Goal: Transaction & Acquisition: Purchase product/service

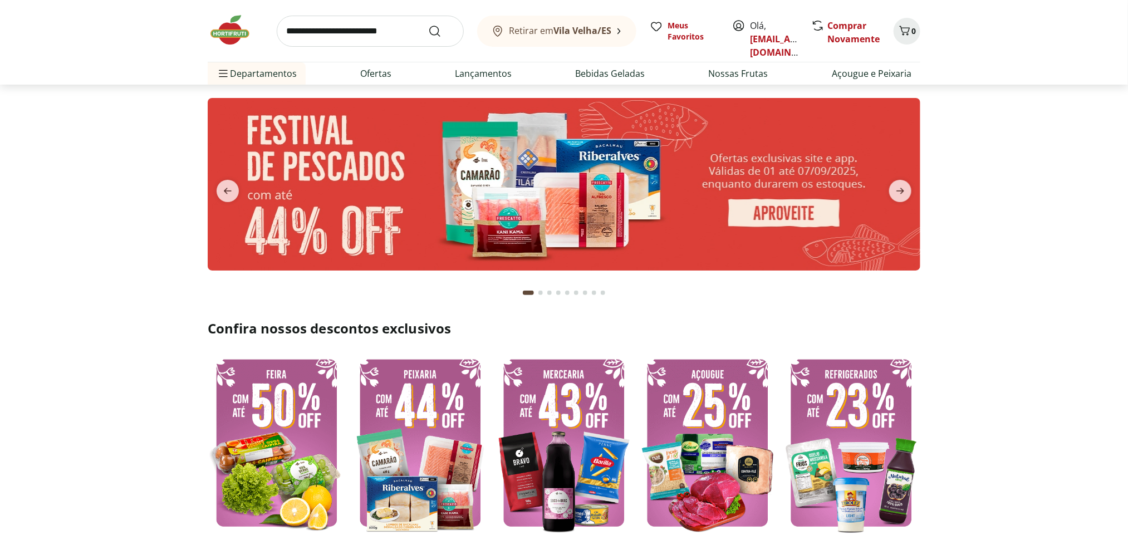
click at [373, 42] on input "search" at bounding box center [370, 31] width 187 height 31
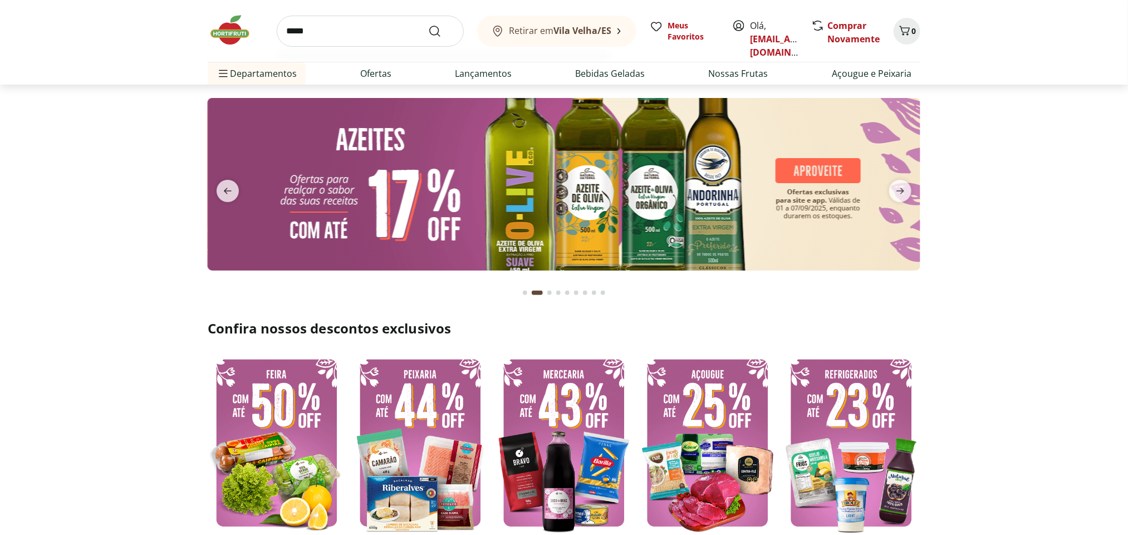
type input "*****"
click at [428, 25] on button "Submit Search" at bounding box center [441, 31] width 27 height 13
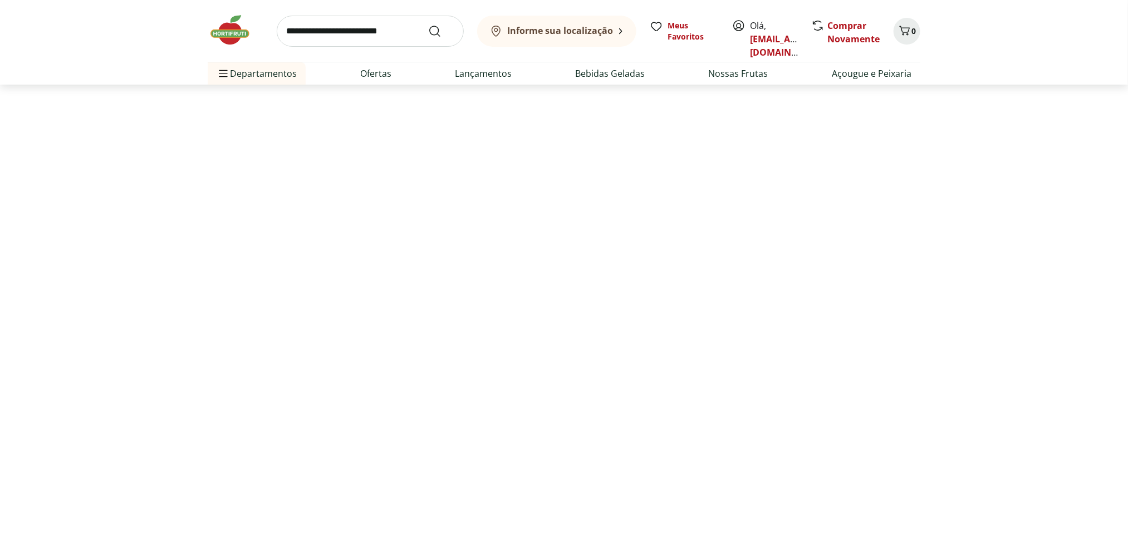
select select "**********"
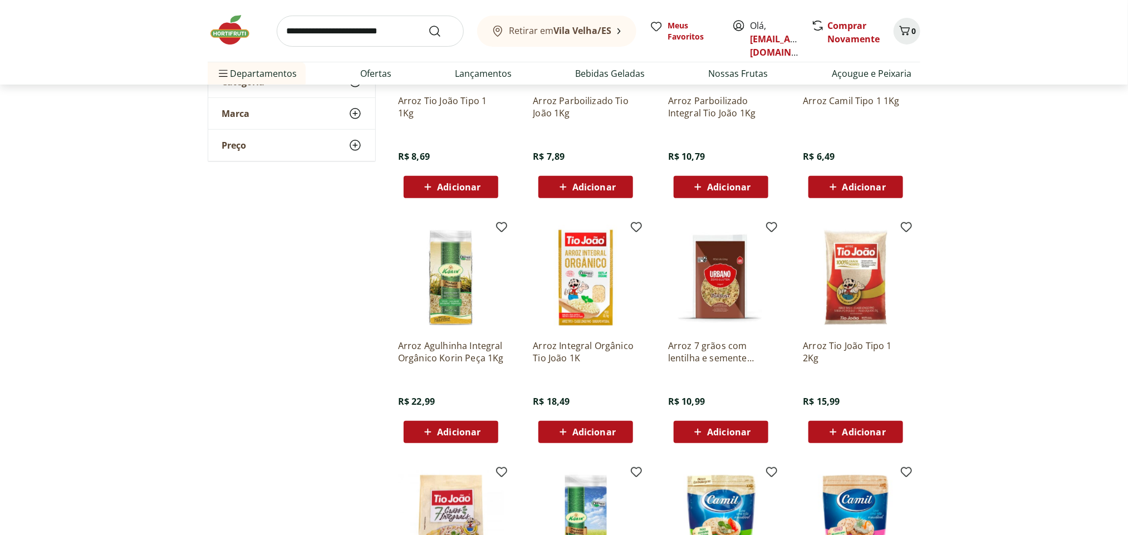
scroll to position [219, 0]
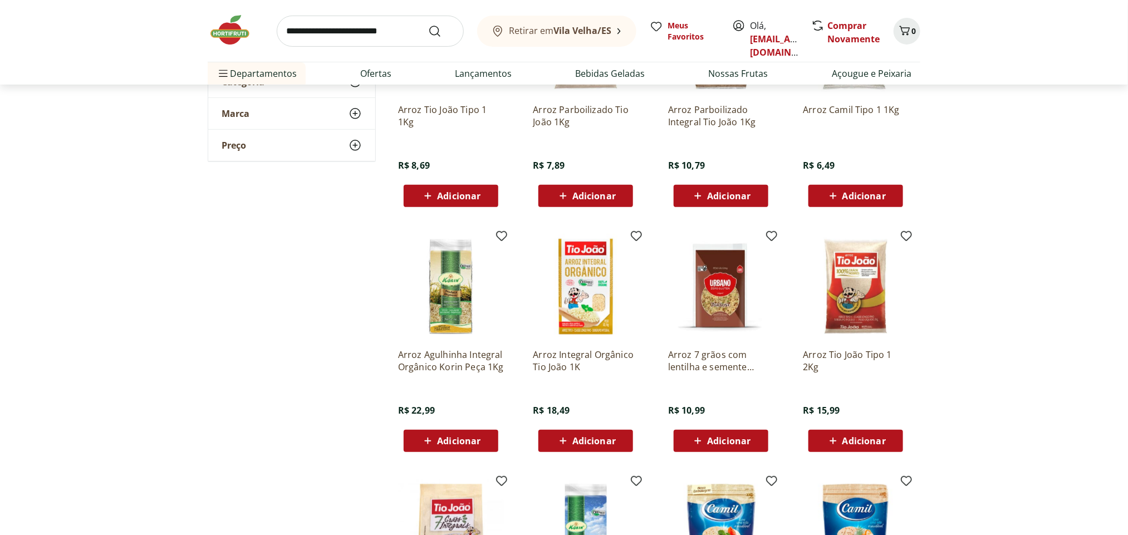
click at [861, 437] on span "Adicionar" at bounding box center [864, 441] width 43 height 9
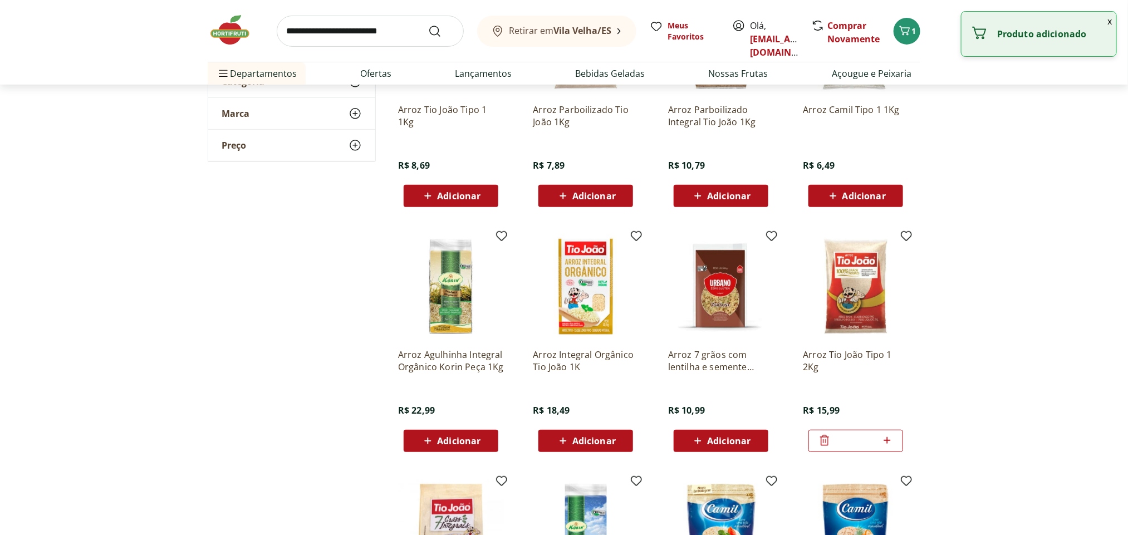
click at [891, 436] on icon at bounding box center [888, 440] width 14 height 13
type input "*"
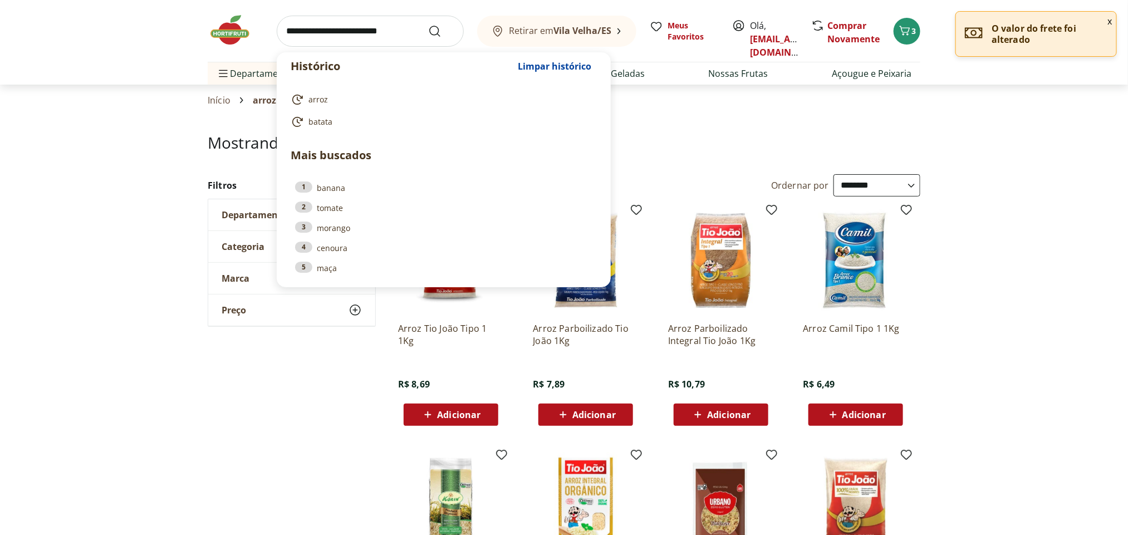
click at [363, 33] on input "search" at bounding box center [370, 31] width 187 height 31
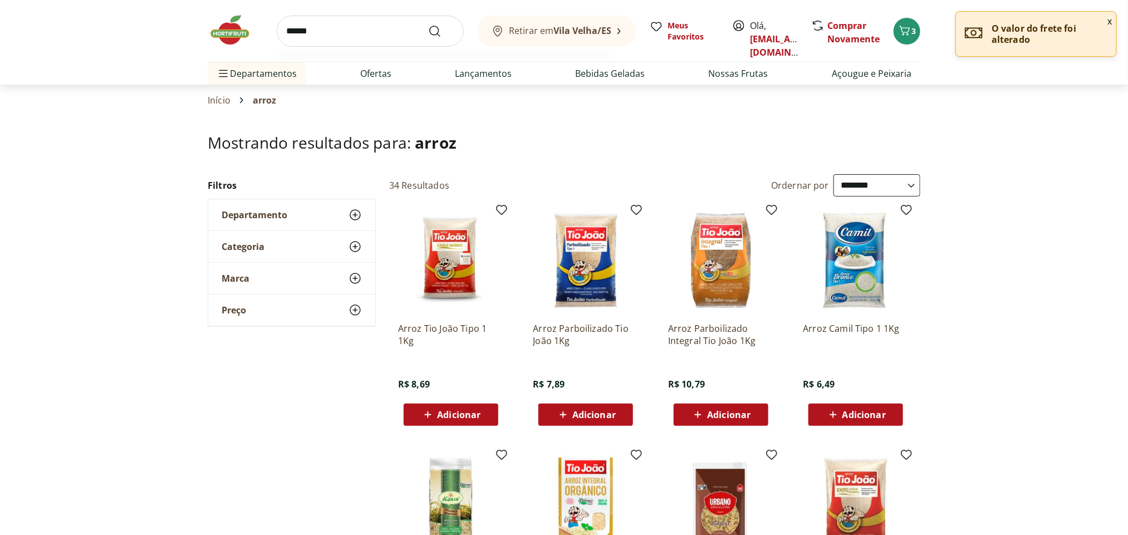
type input "******"
click at [428, 25] on button "Submit Search" at bounding box center [441, 31] width 27 height 13
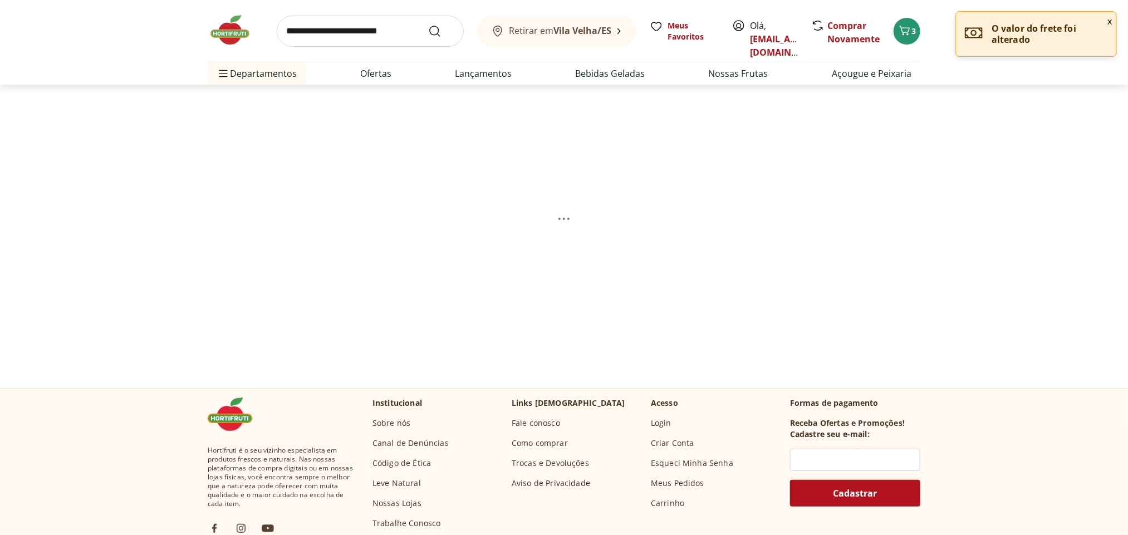
select select "**********"
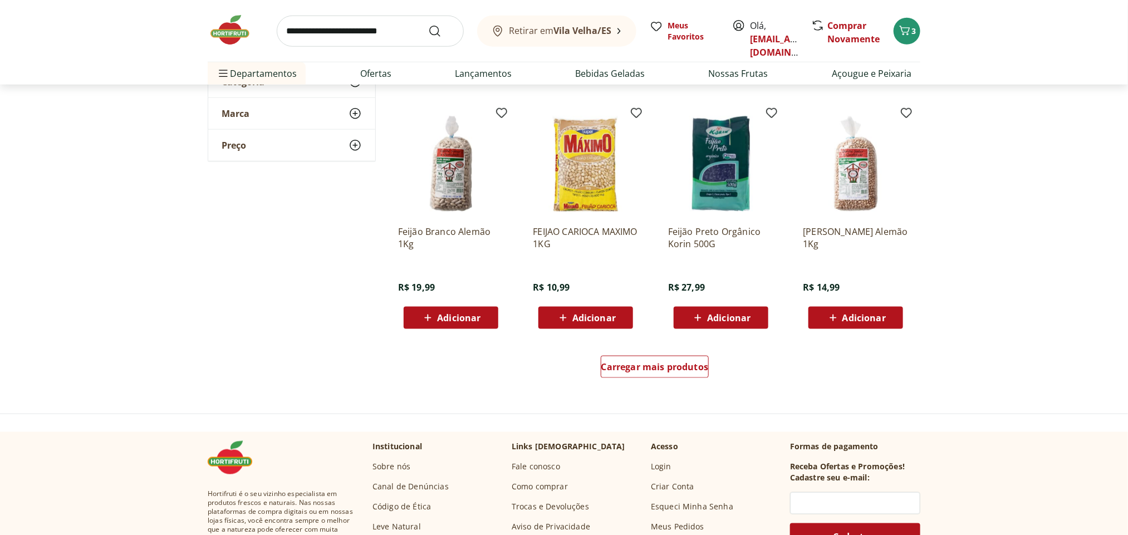
scroll to position [600, 0]
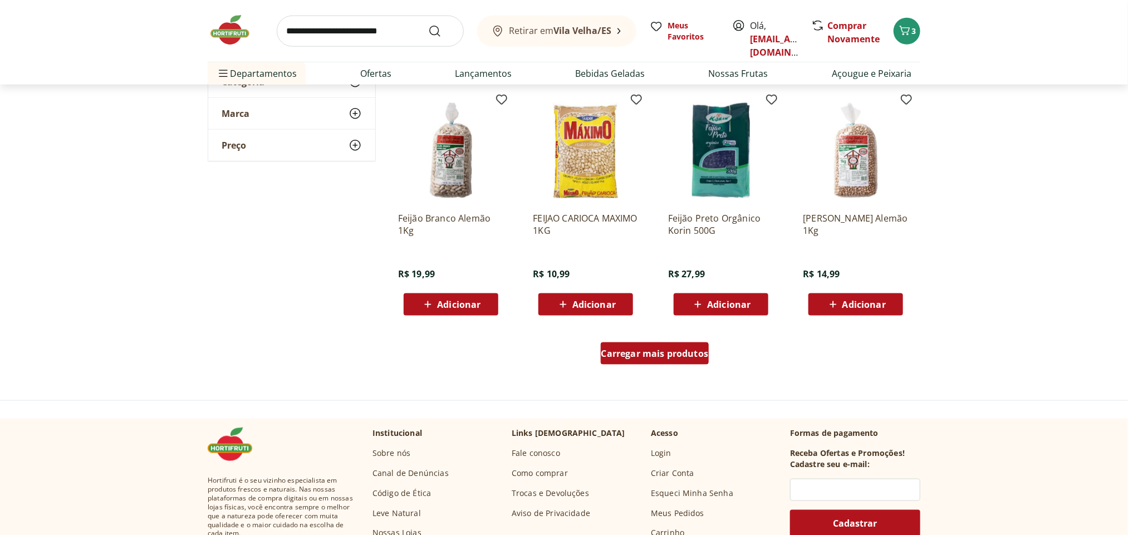
click at [640, 354] on span "Carregar mais produtos" at bounding box center [655, 353] width 107 height 9
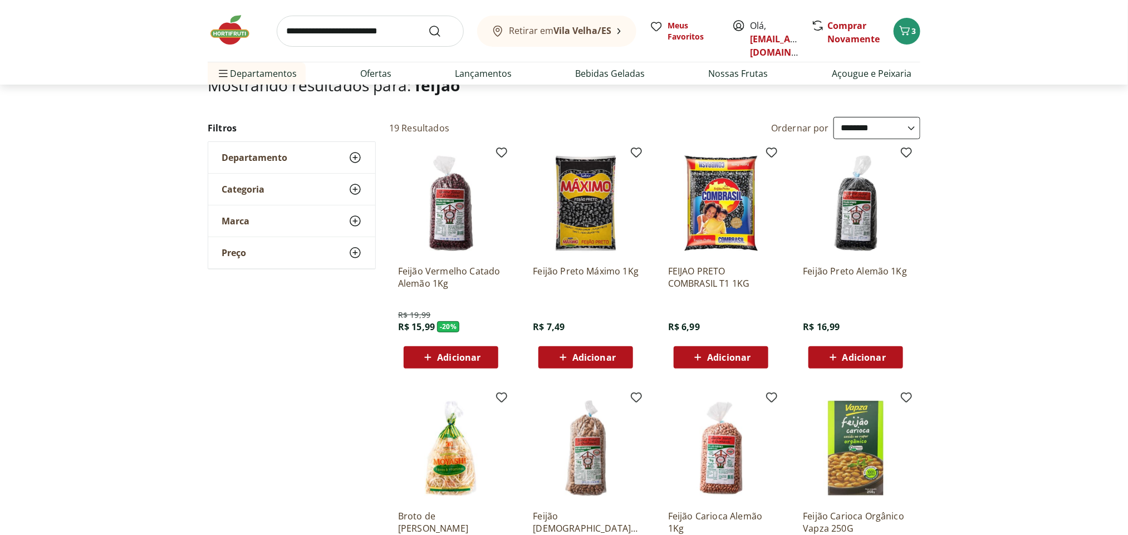
scroll to position [92, 0]
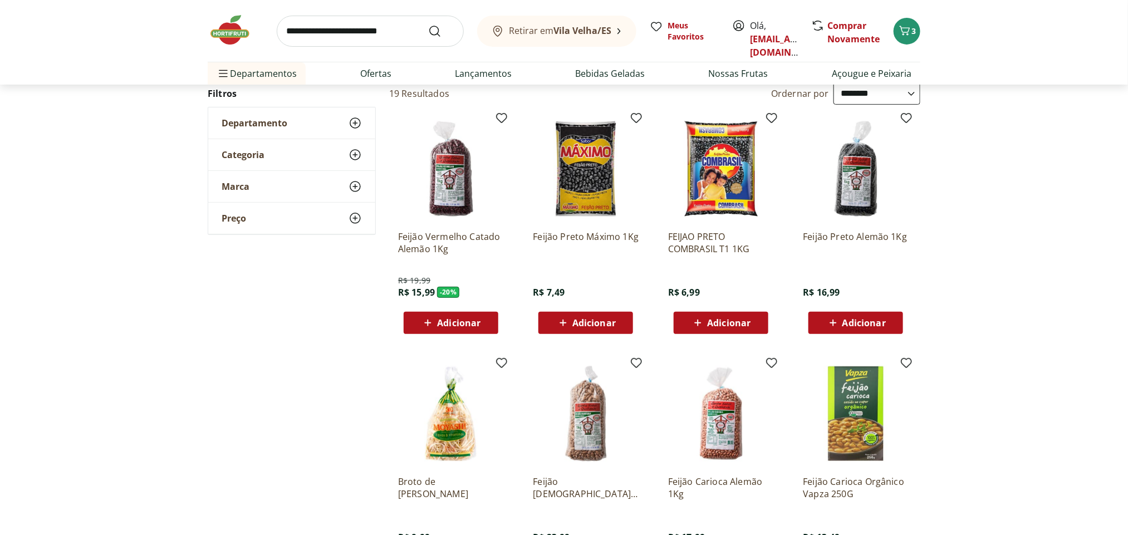
click at [722, 324] on span "Adicionar" at bounding box center [728, 323] width 43 height 9
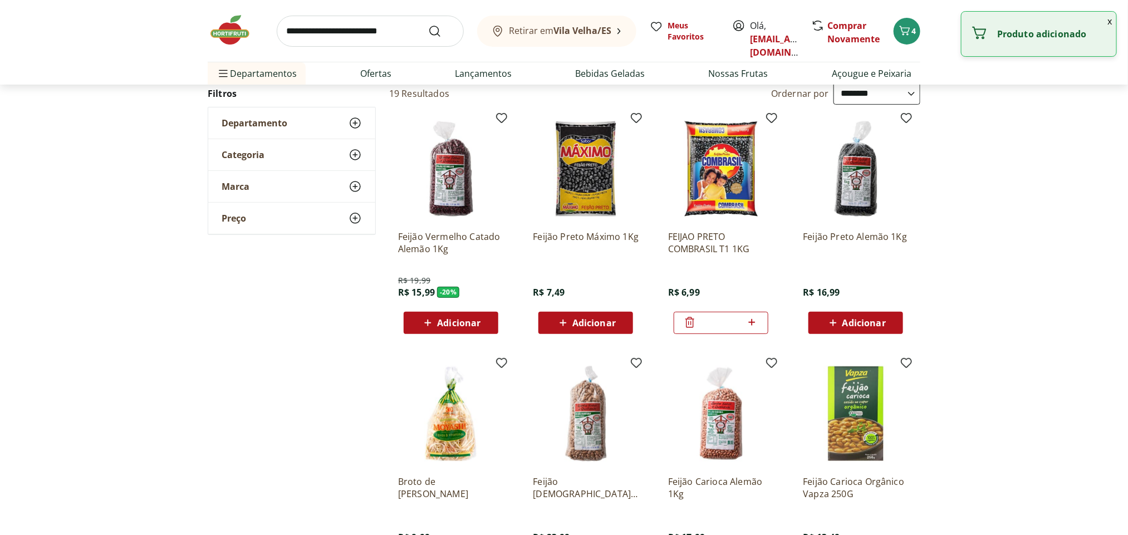
click at [757, 329] on span at bounding box center [752, 323] width 14 height 14
type input "*"
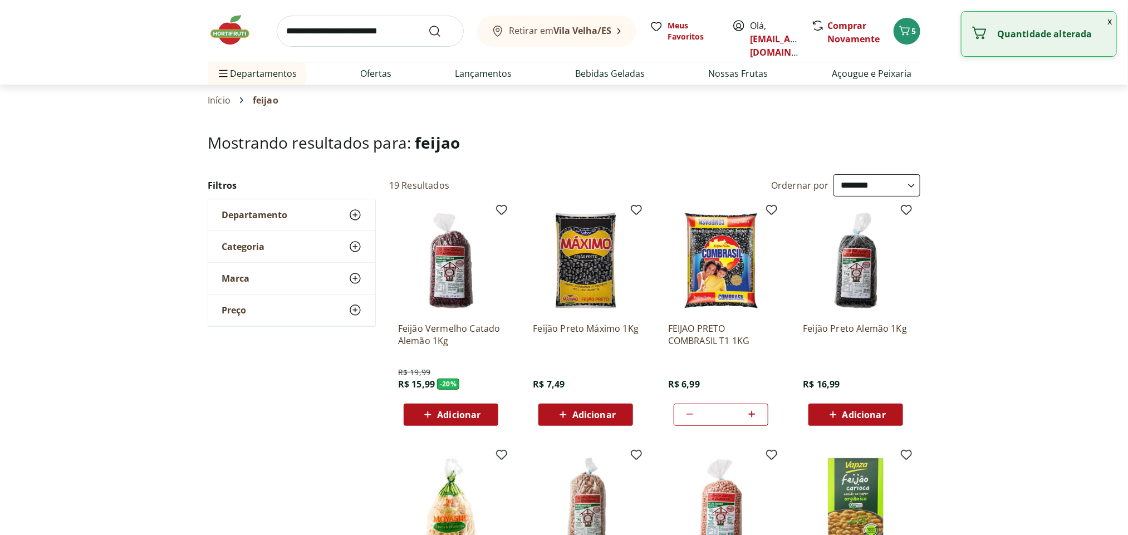
click at [305, 30] on input "search" at bounding box center [370, 31] width 187 height 31
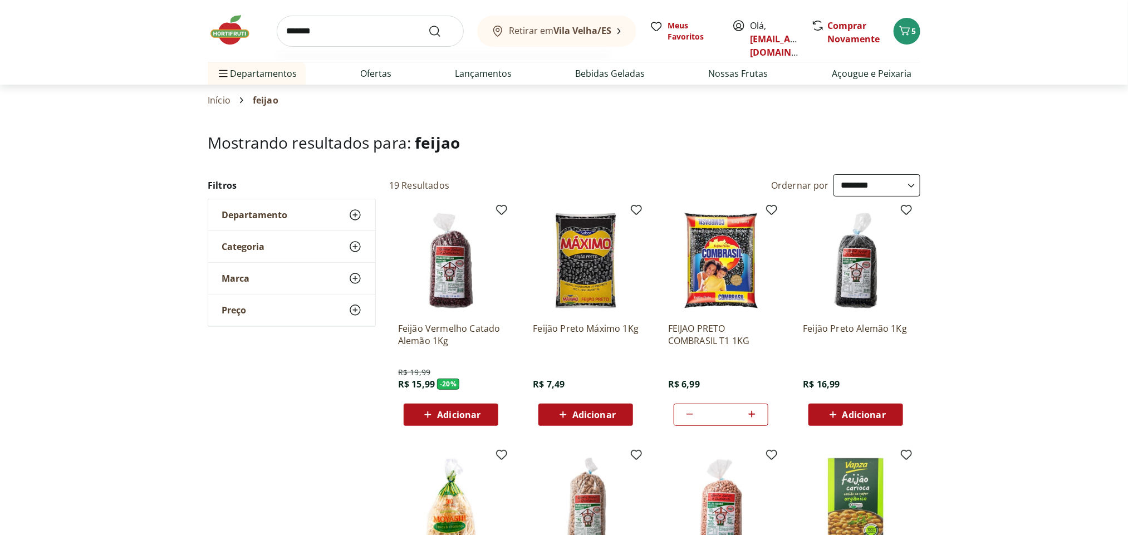
type input "********"
click button "Submit Search" at bounding box center [441, 31] width 27 height 13
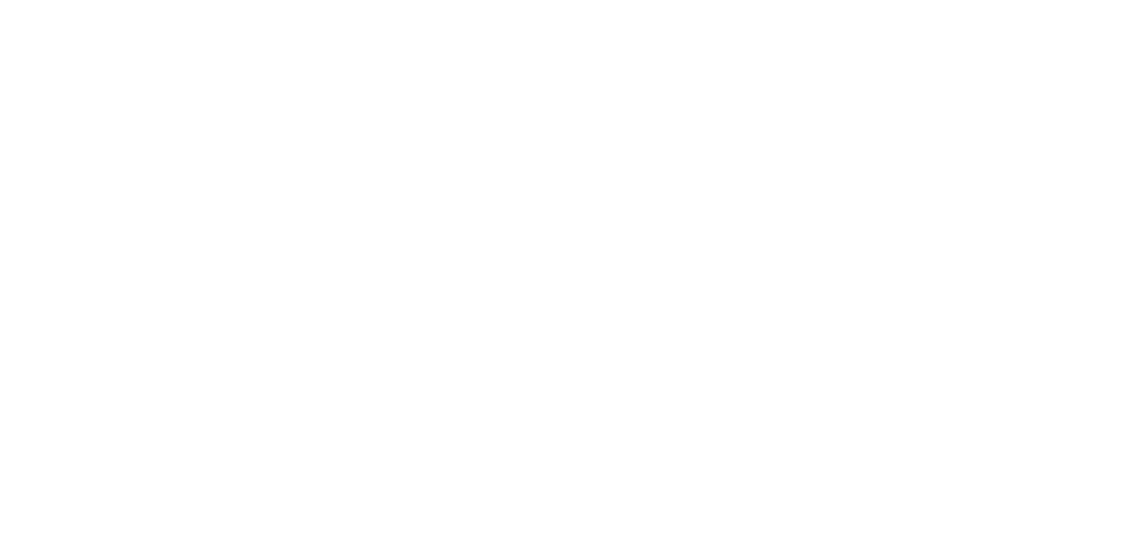
select select "**********"
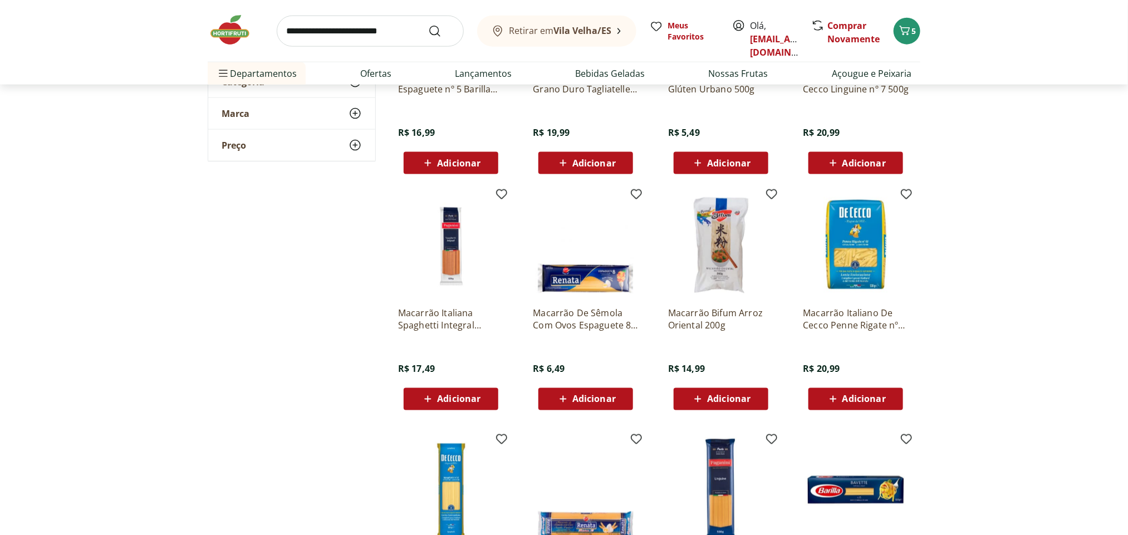
scroll to position [853, 0]
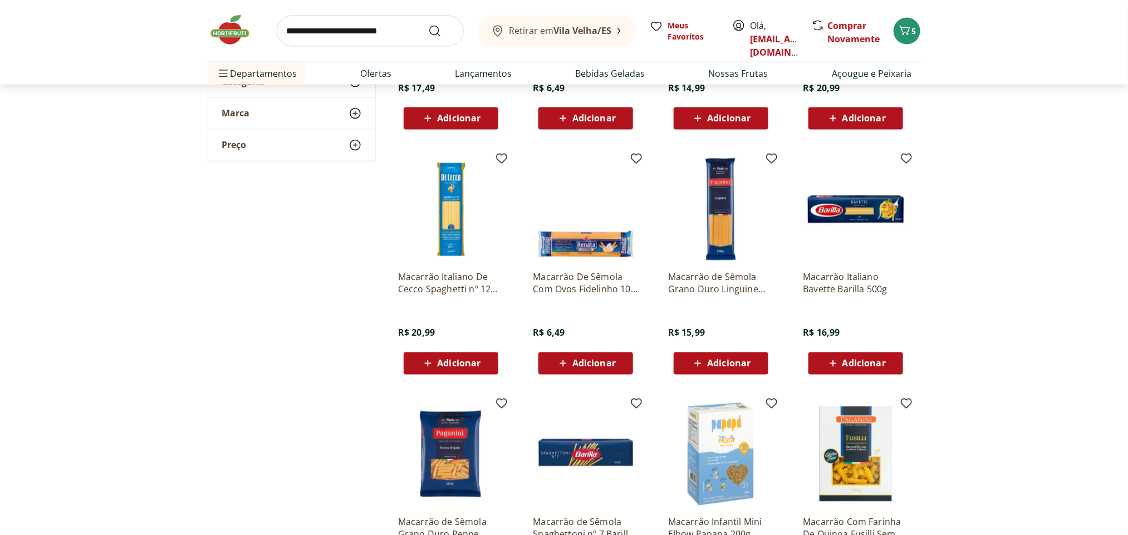
scroll to position [1014, 0]
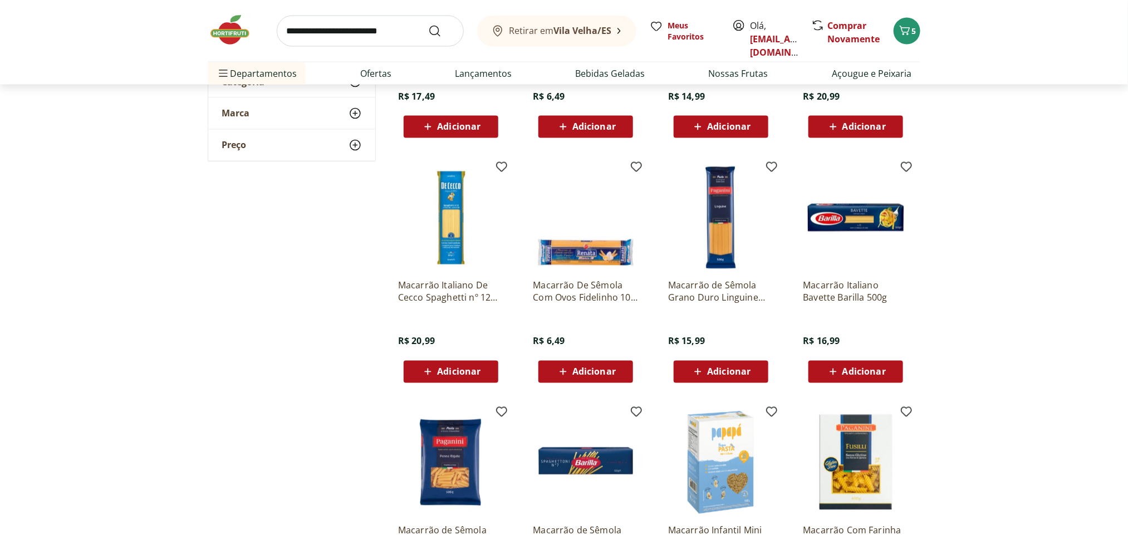
click at [588, 369] on span "Adicionar" at bounding box center [594, 372] width 43 height 9
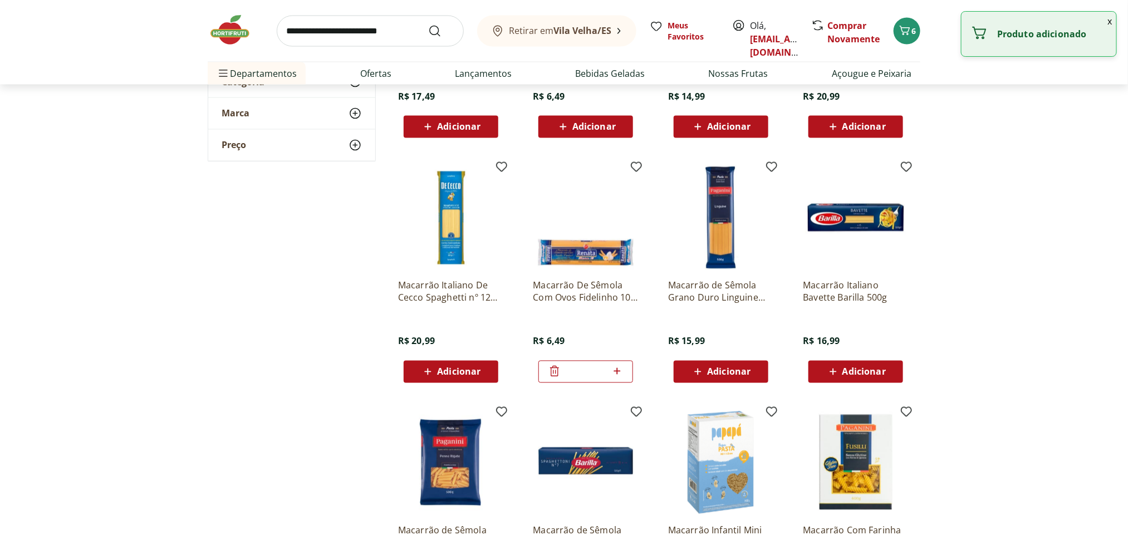
click at [622, 369] on icon at bounding box center [617, 371] width 14 height 13
type input "*"
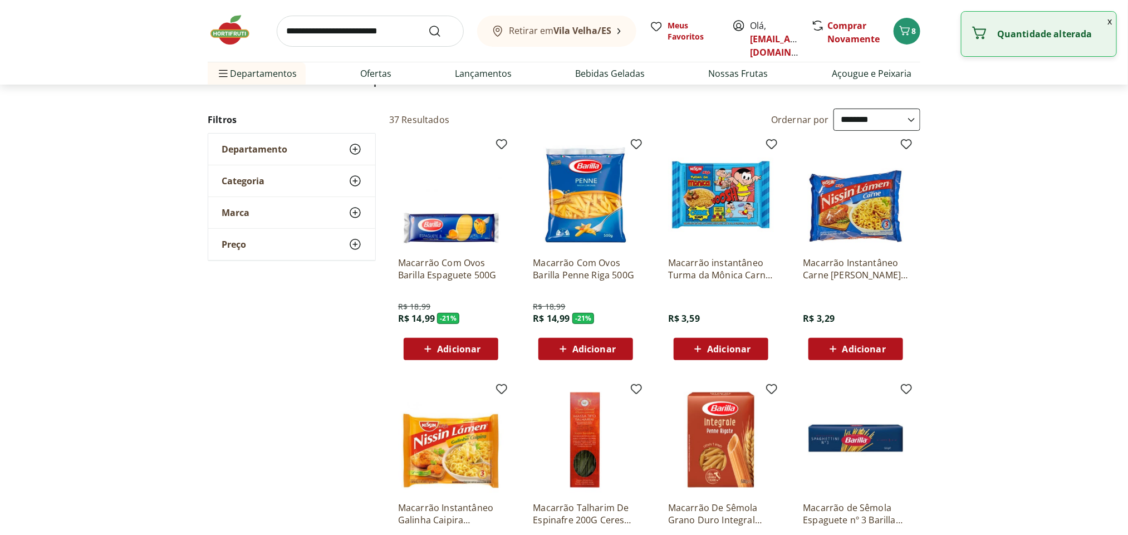
scroll to position [31, 0]
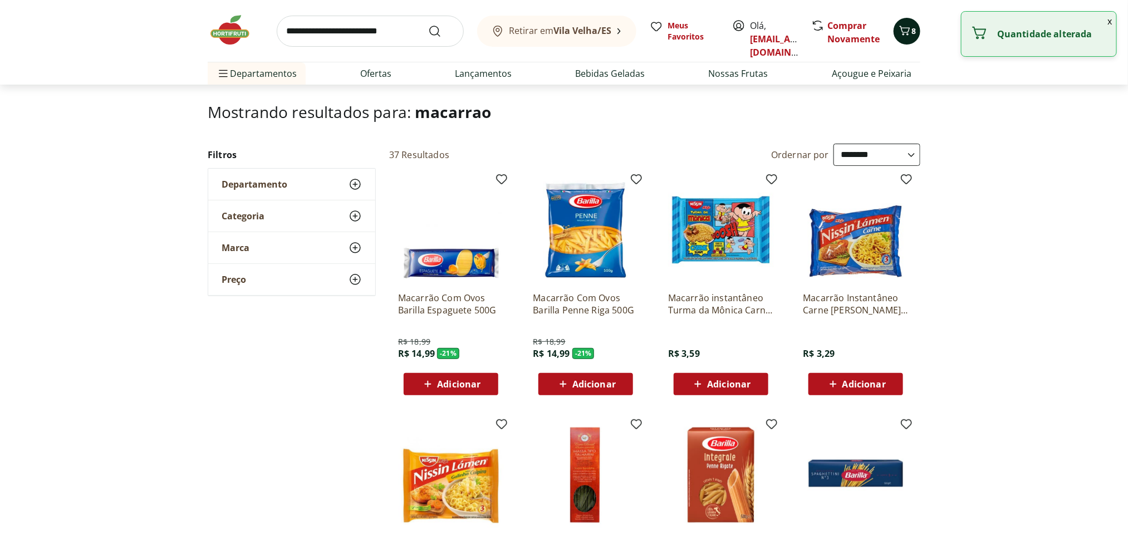
click at [906, 36] on icon "Carrinho" at bounding box center [904, 30] width 13 height 13
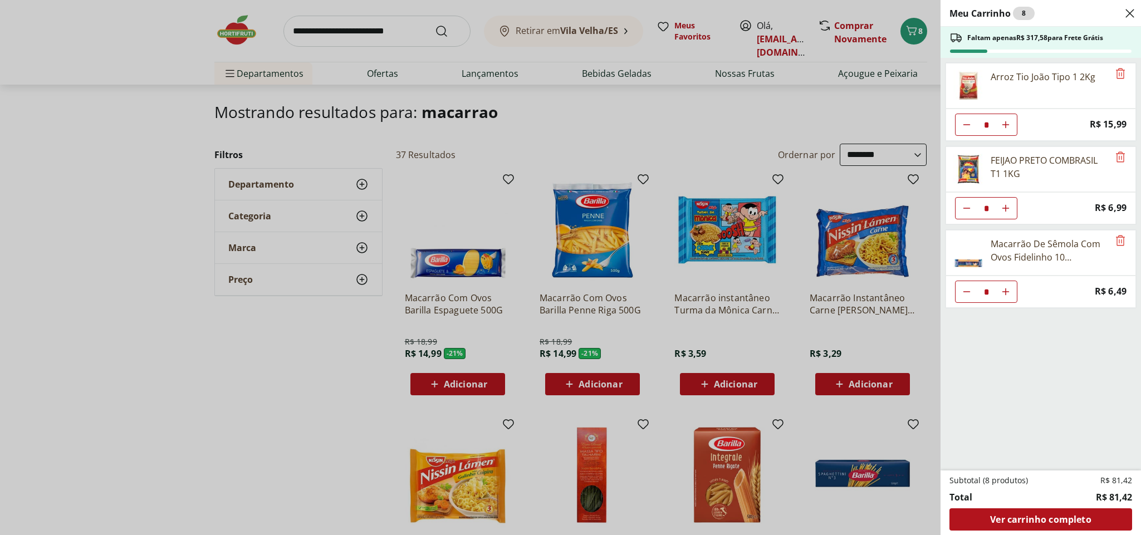
click at [578, 99] on div "Meu Carrinho 8 Faltam apenas R$ 317,58 para Frete Grátis Arroz Tio João Tipo 1 …" at bounding box center [570, 267] width 1141 height 535
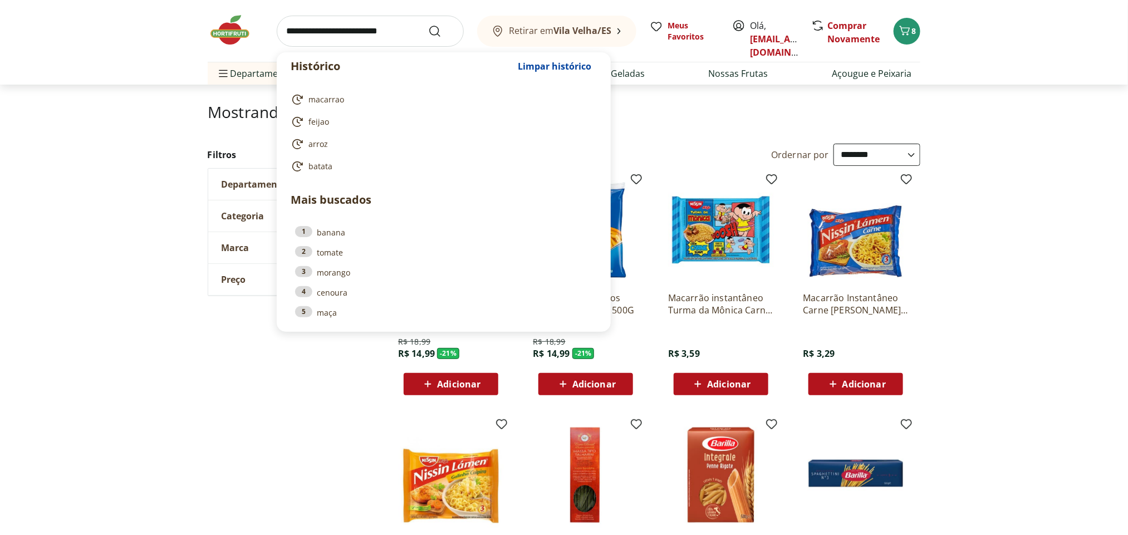
click at [345, 27] on input "search" at bounding box center [370, 31] width 187 height 31
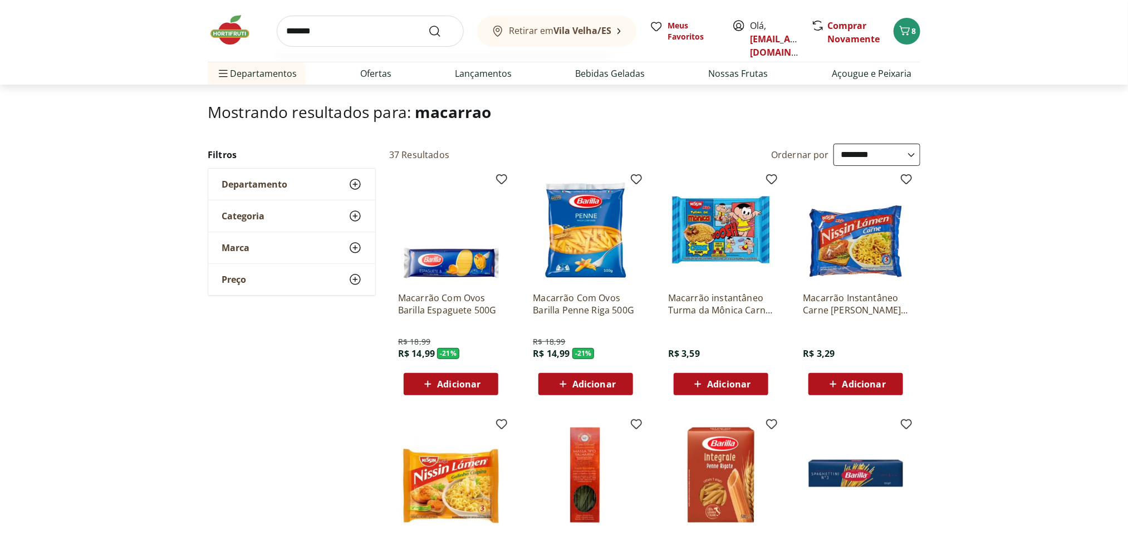
type input "*******"
click at [428, 25] on button "Submit Search" at bounding box center [441, 31] width 27 height 13
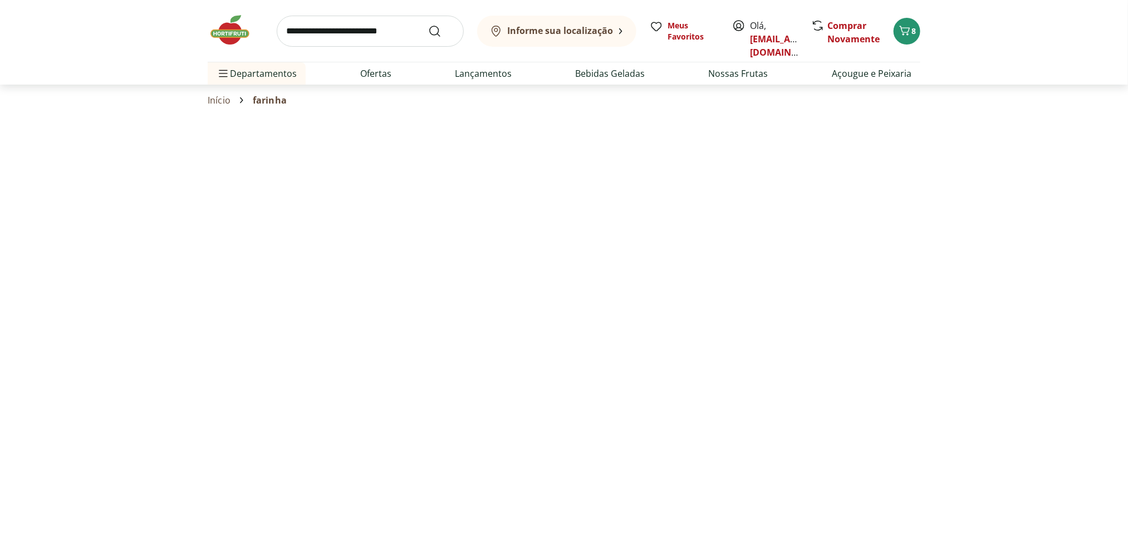
select select "**********"
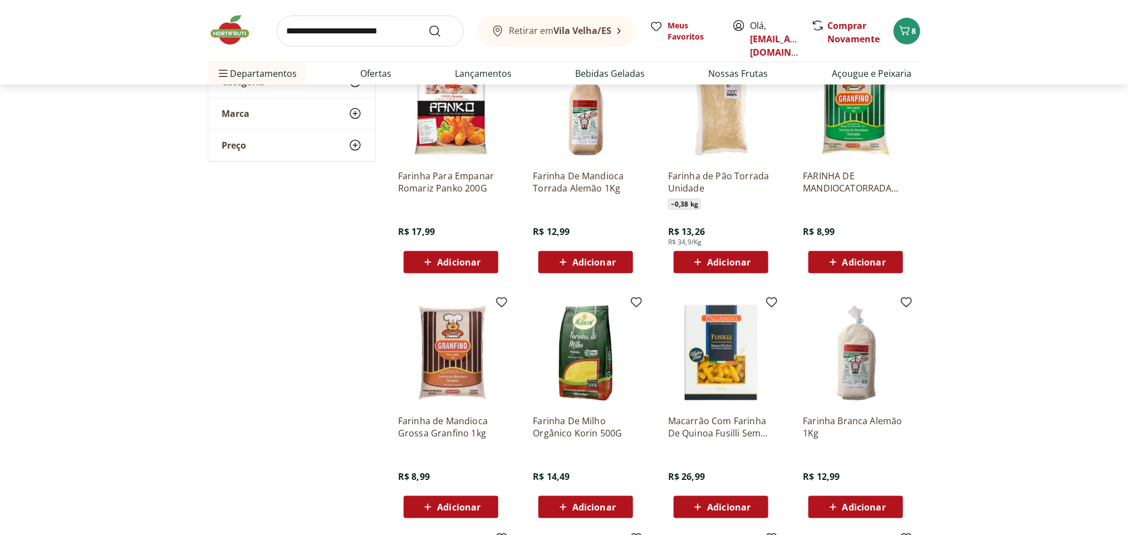
scroll to position [429, 0]
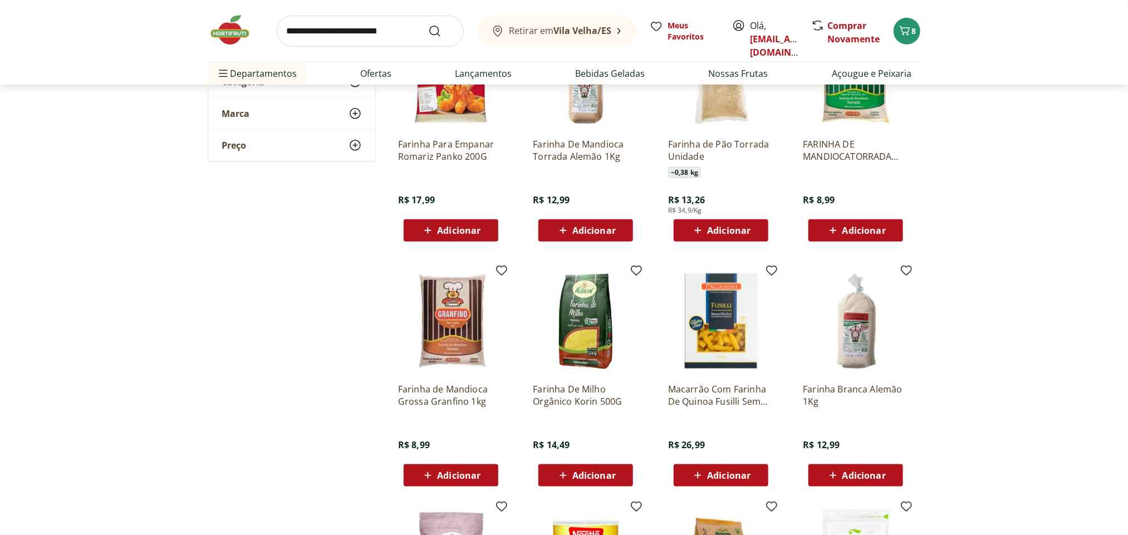
click at [442, 471] on span "Adicionar" at bounding box center [458, 475] width 43 height 9
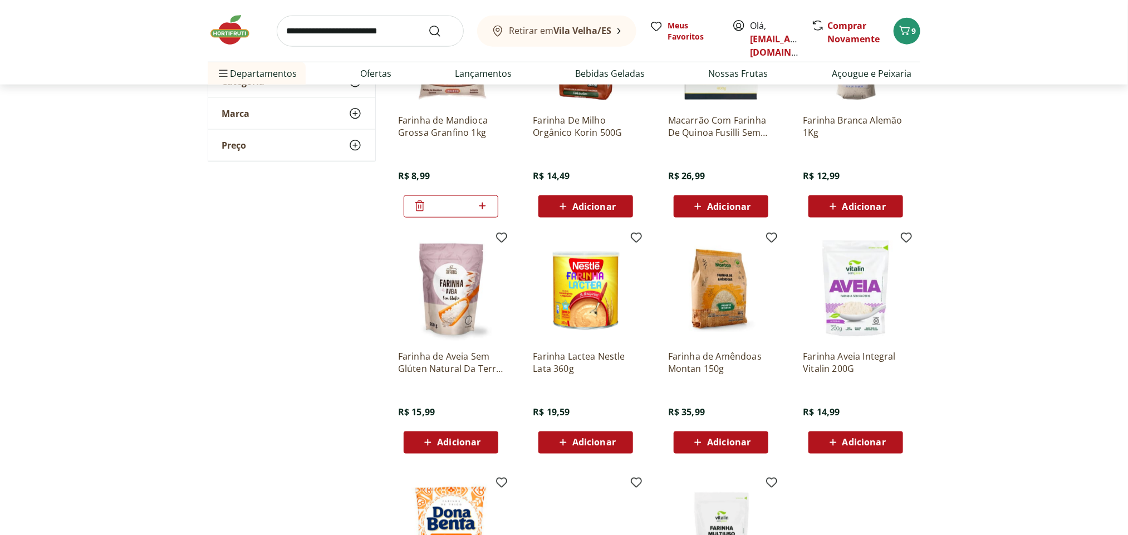
scroll to position [0, 0]
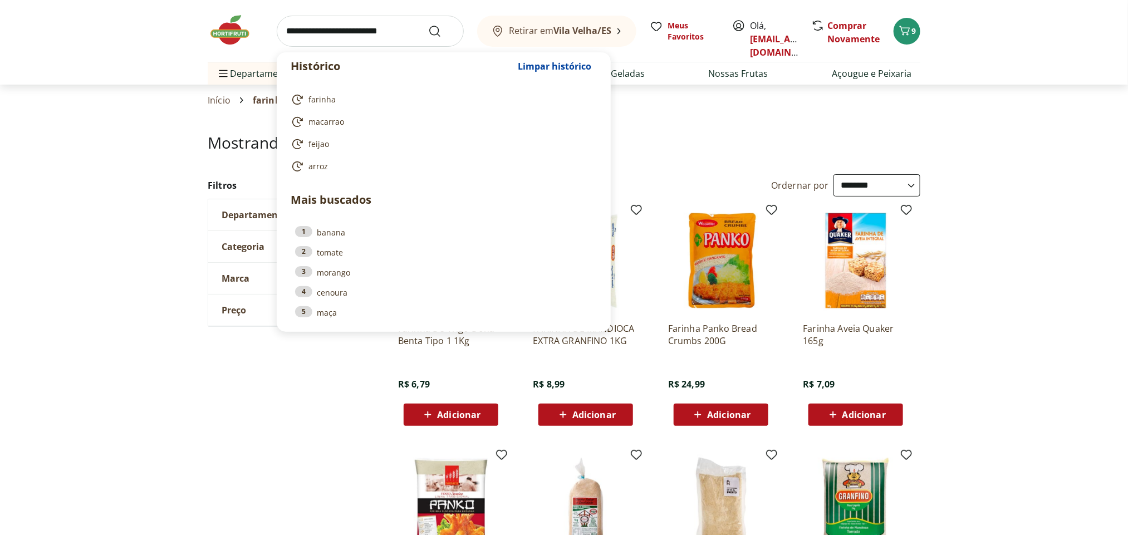
click at [348, 39] on input "search" at bounding box center [370, 31] width 187 height 31
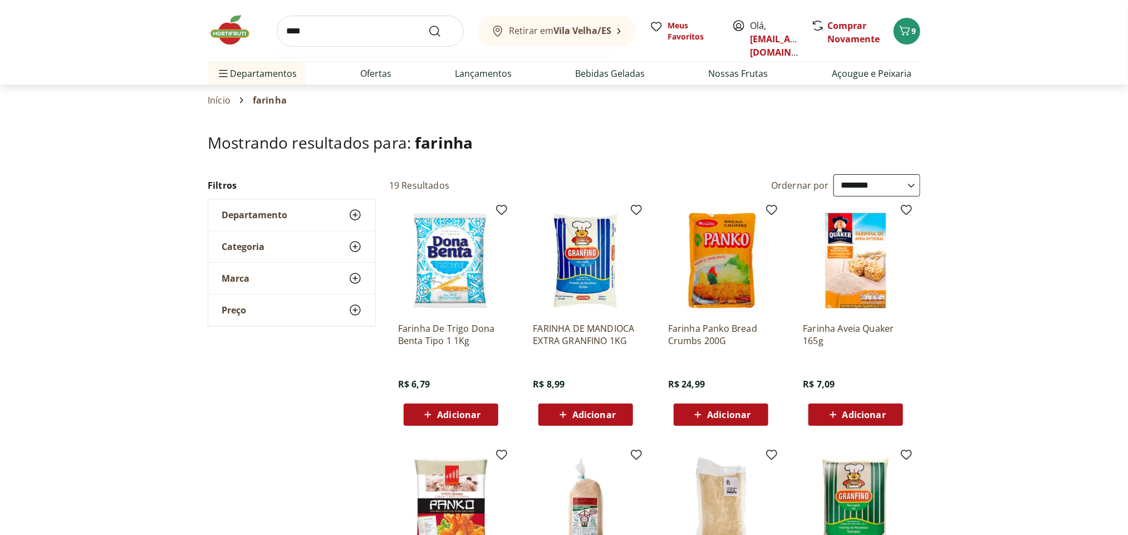
type input "****"
click at [428, 25] on button "Submit Search" at bounding box center [441, 31] width 27 height 13
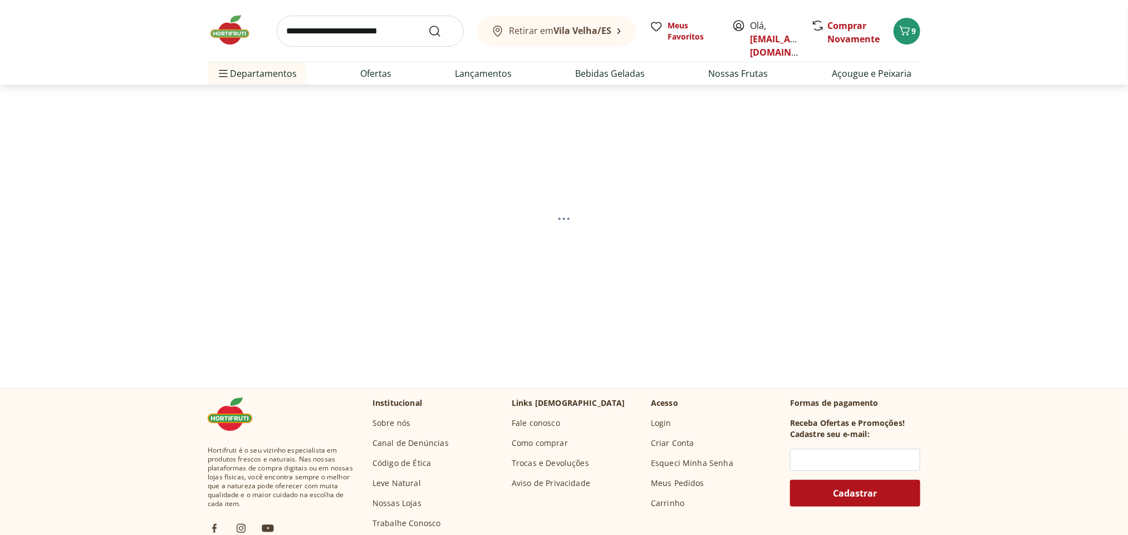
select select "**********"
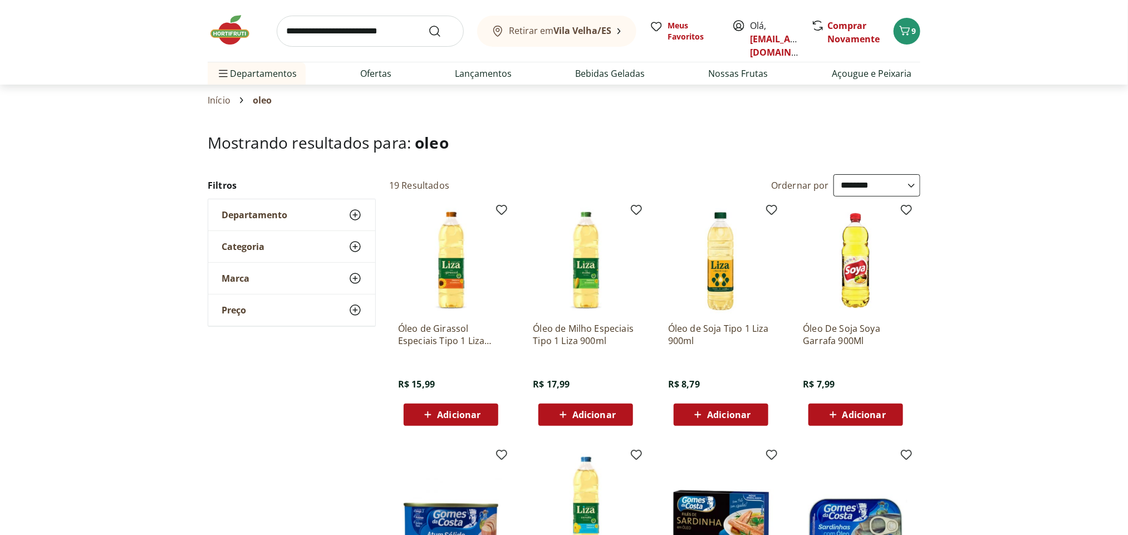
click at [861, 406] on div "Adicionar" at bounding box center [856, 415] width 77 height 20
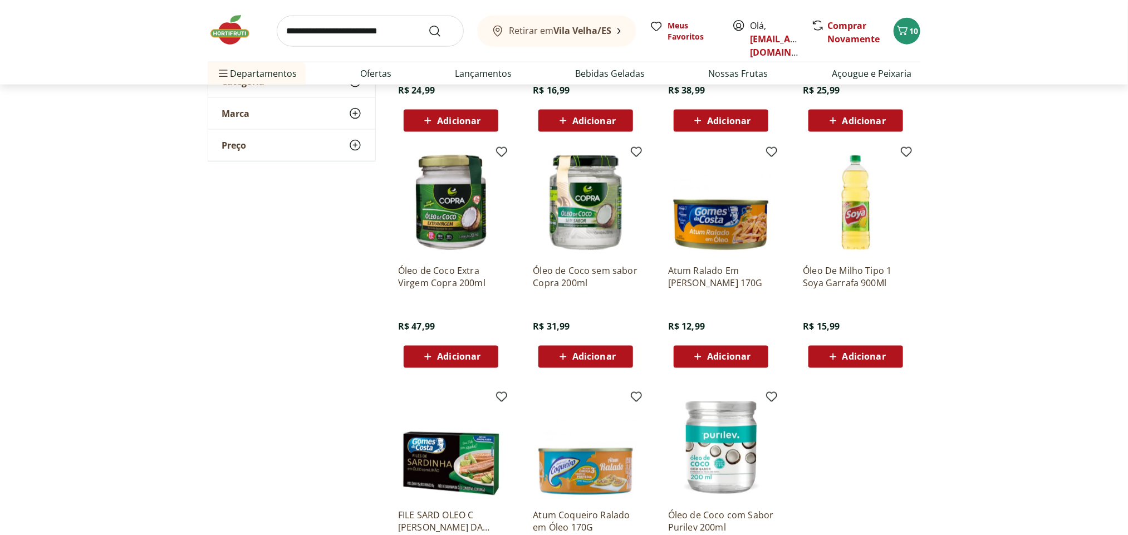
scroll to position [839, 0]
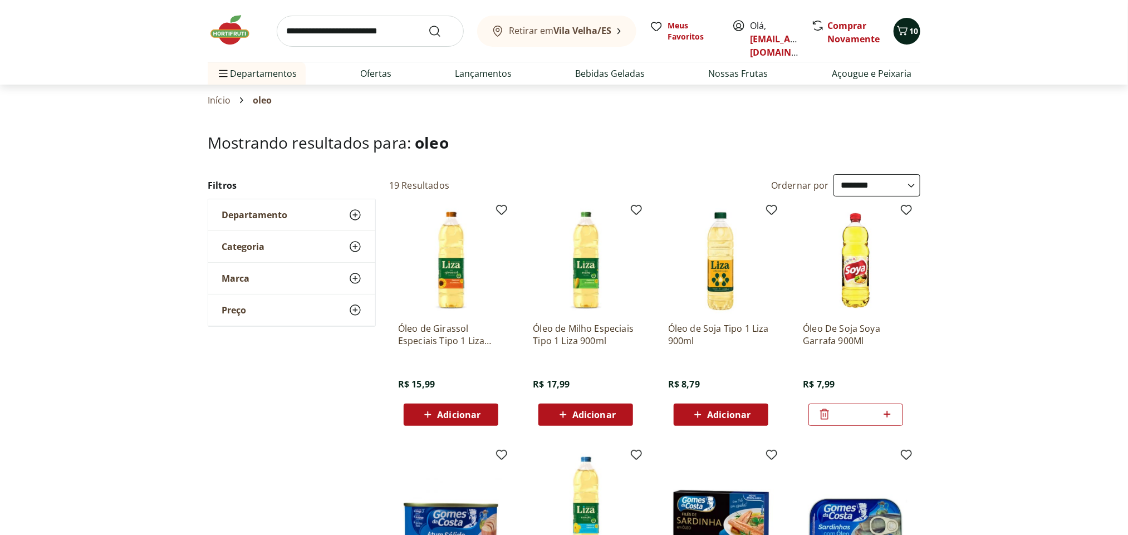
click at [911, 22] on div "10" at bounding box center [907, 31] width 9 height 18
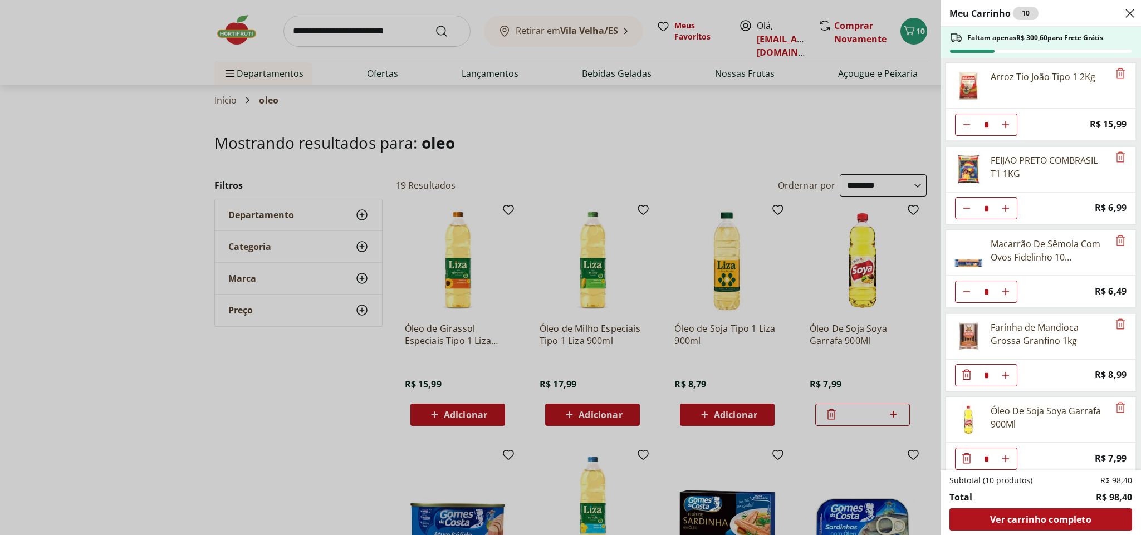
click at [602, 96] on div "Meu Carrinho 10 Faltam apenas R$ 300,60 para Frete Grátis Arroz Tio João Tipo 1…" at bounding box center [570, 267] width 1141 height 535
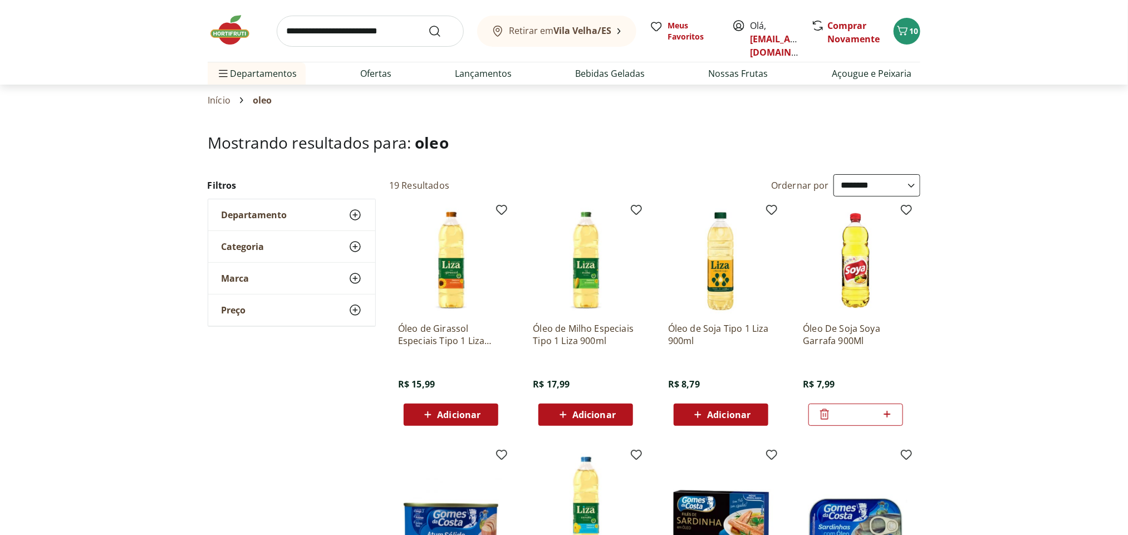
click at [361, 32] on input "search" at bounding box center [370, 31] width 187 height 31
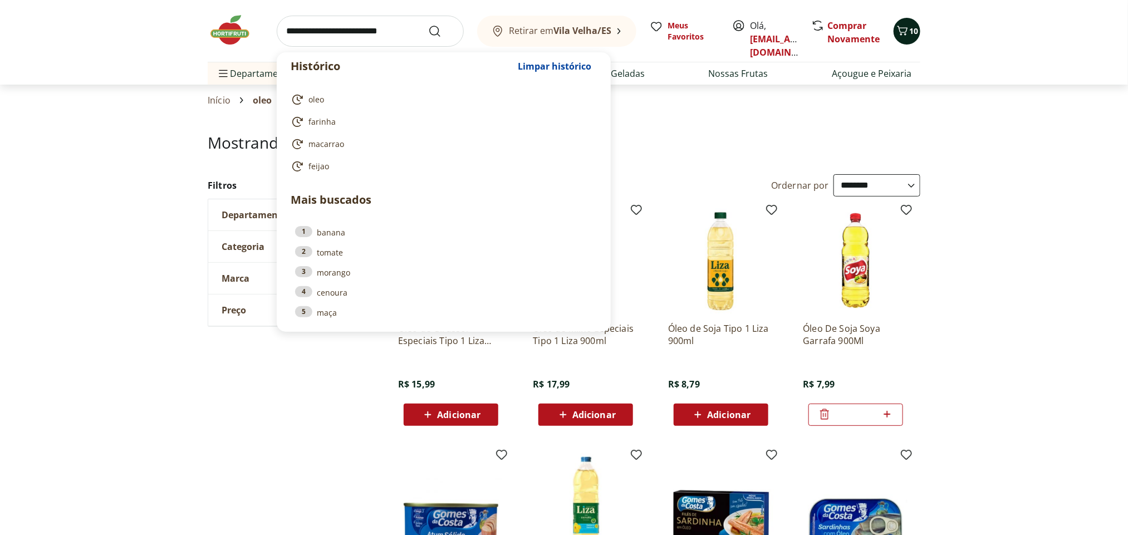
click at [911, 32] on span "10" at bounding box center [914, 31] width 9 height 11
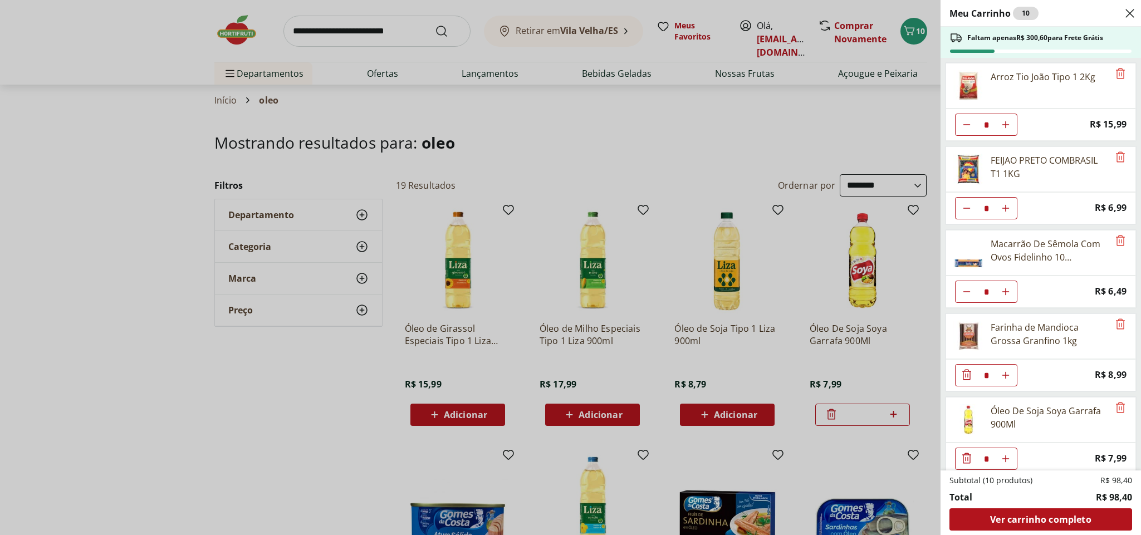
click at [438, 105] on div "Meu Carrinho 10 Faltam apenas R$ 300,60 para Frete Grátis Arroz Tio João Tipo 1…" at bounding box center [570, 267] width 1141 height 535
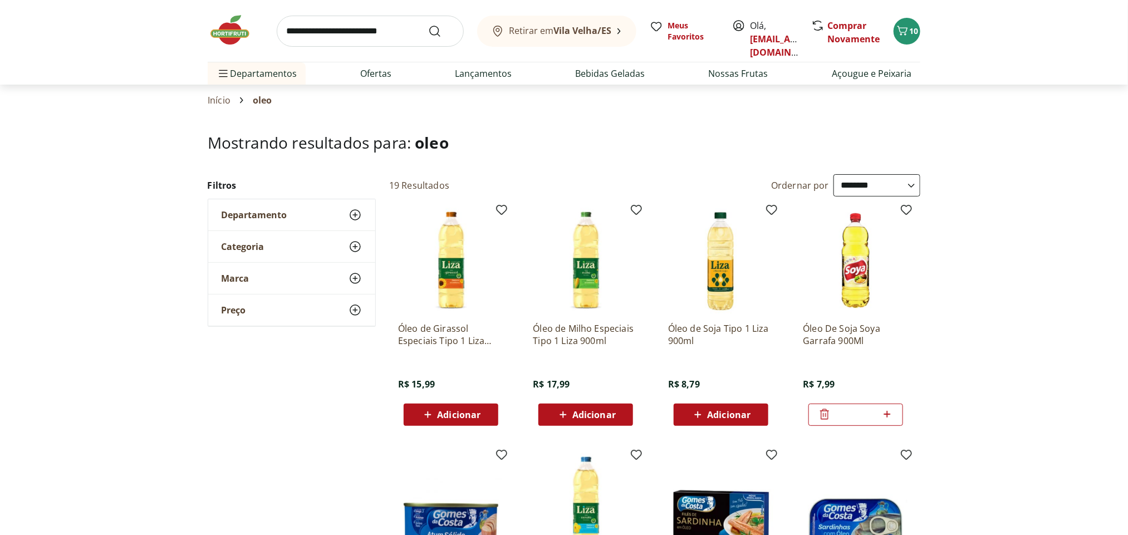
click at [355, 27] on input "search" at bounding box center [370, 31] width 187 height 31
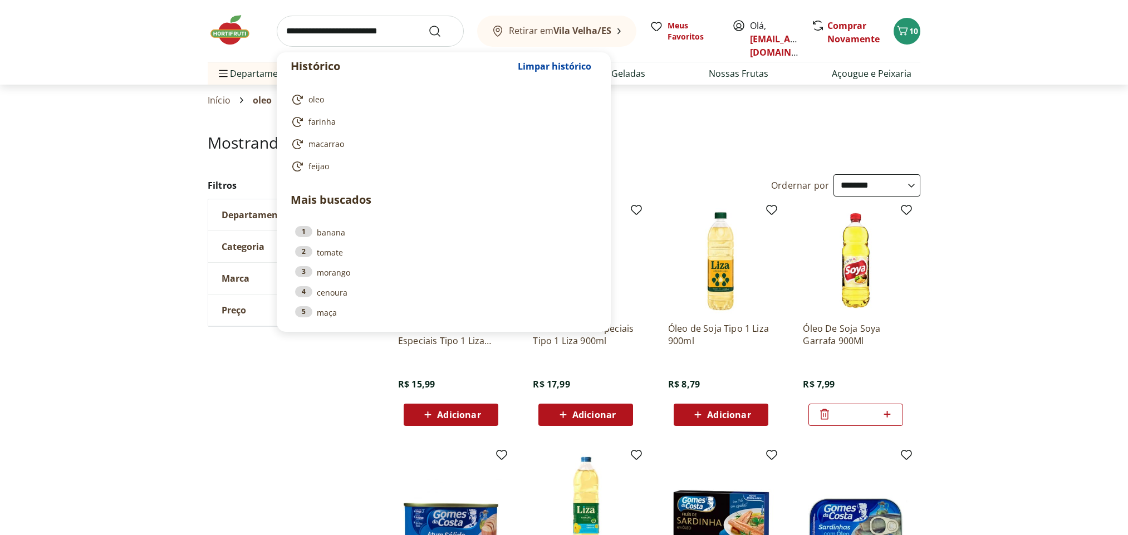
select select "**********"
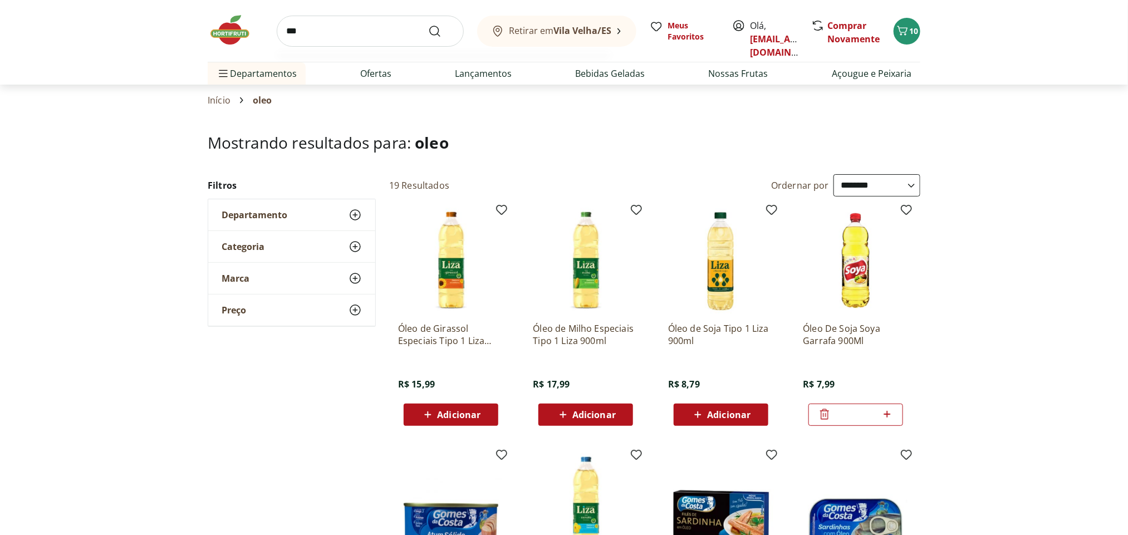
type input "***"
click at [428, 25] on button "Submit Search" at bounding box center [441, 31] width 27 height 13
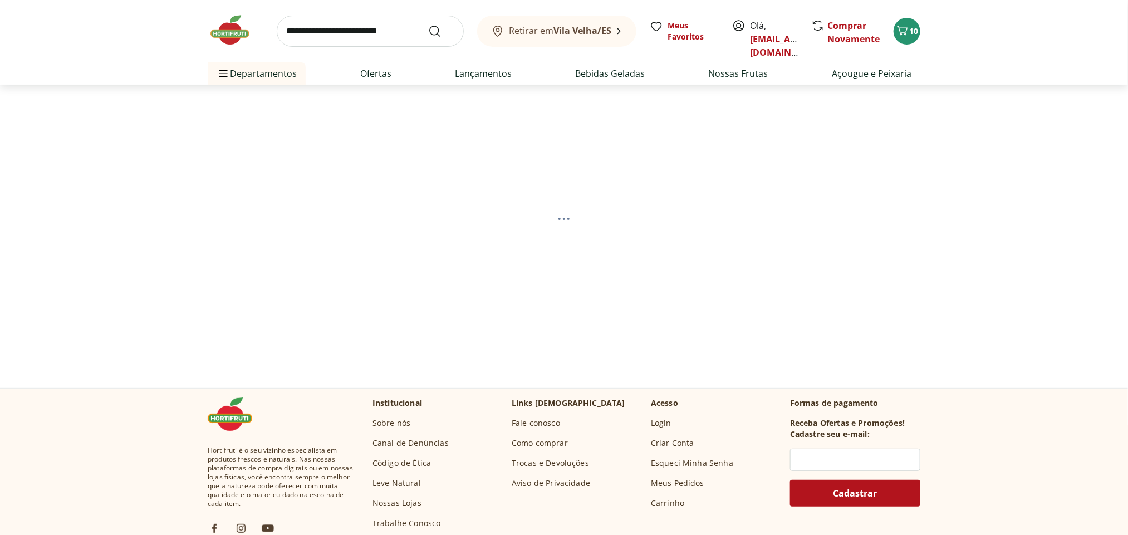
select select "**********"
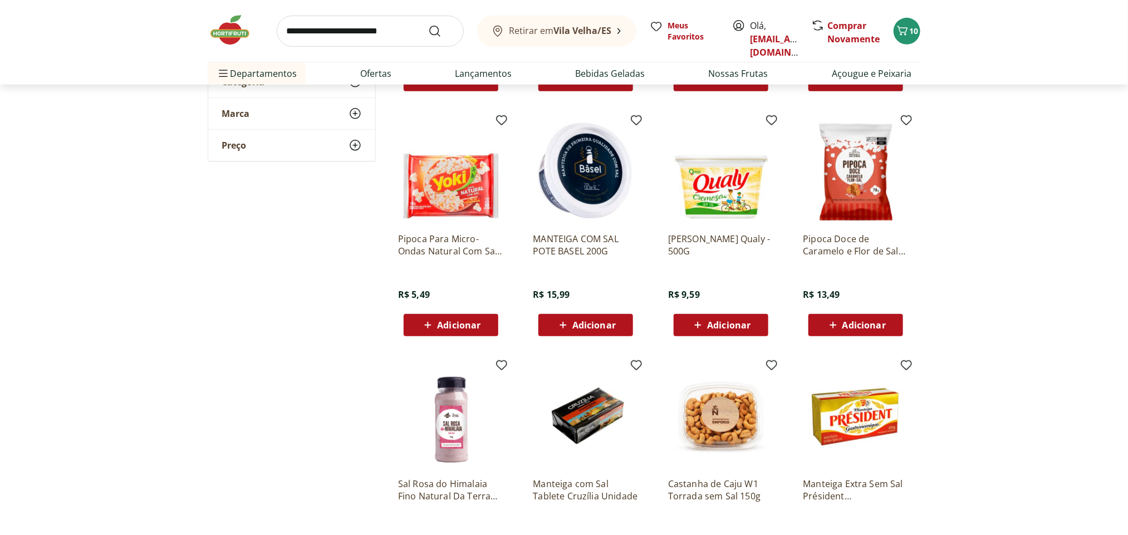
scroll to position [341, 0]
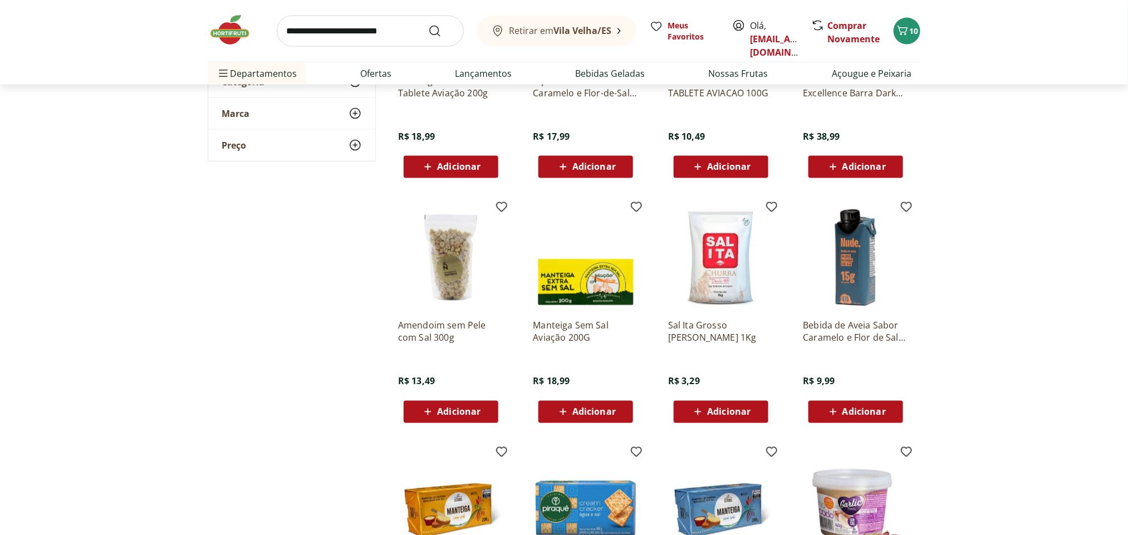
scroll to position [557, 0]
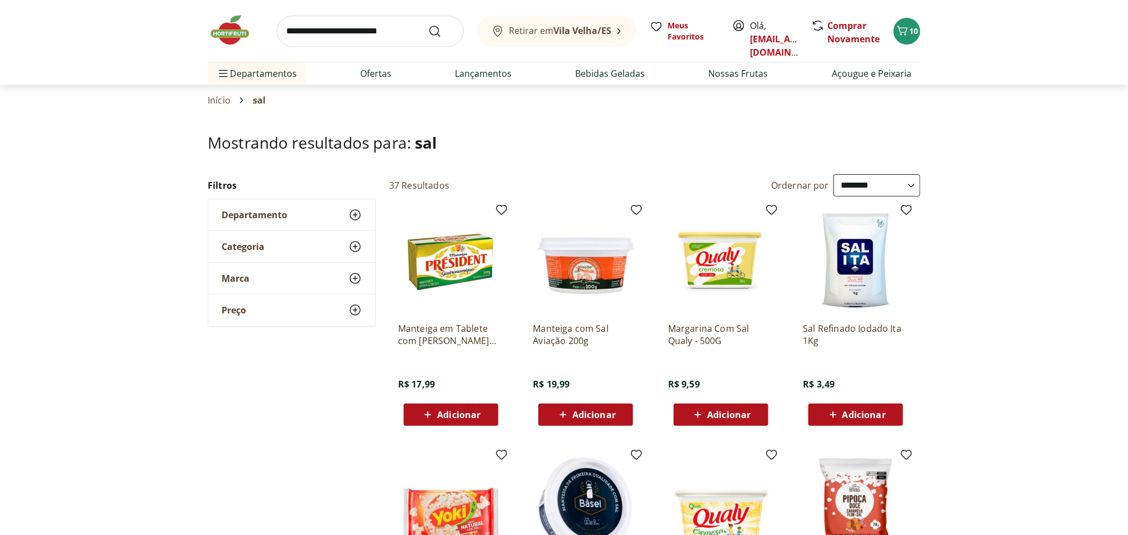
click at [857, 415] on span "Adicionar" at bounding box center [864, 414] width 43 height 9
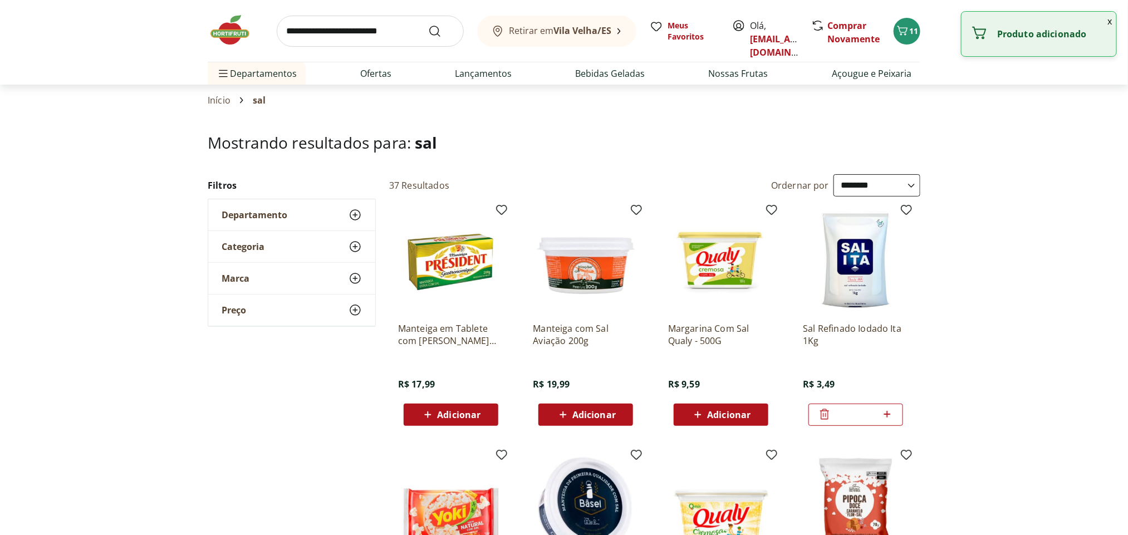
click at [338, 30] on input "search" at bounding box center [370, 31] width 187 height 31
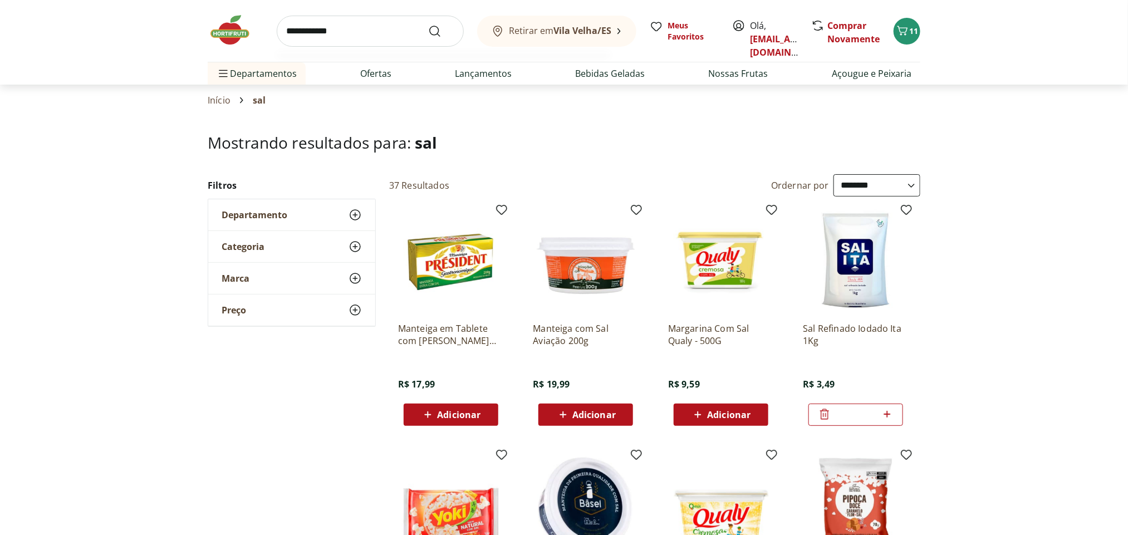
type input "**********"
click at [428, 25] on button "Submit Search" at bounding box center [441, 31] width 27 height 13
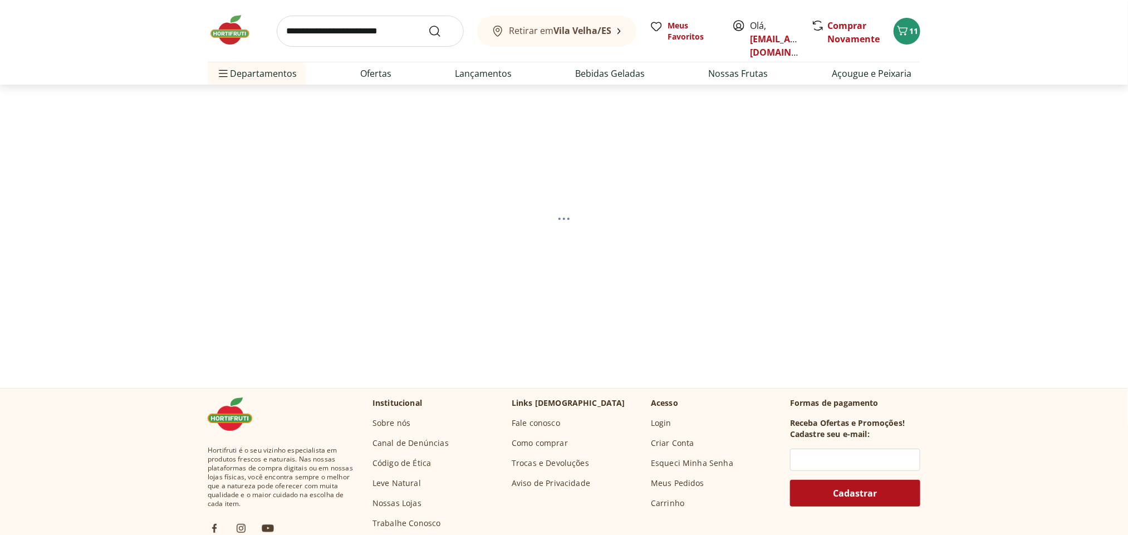
select select "**********"
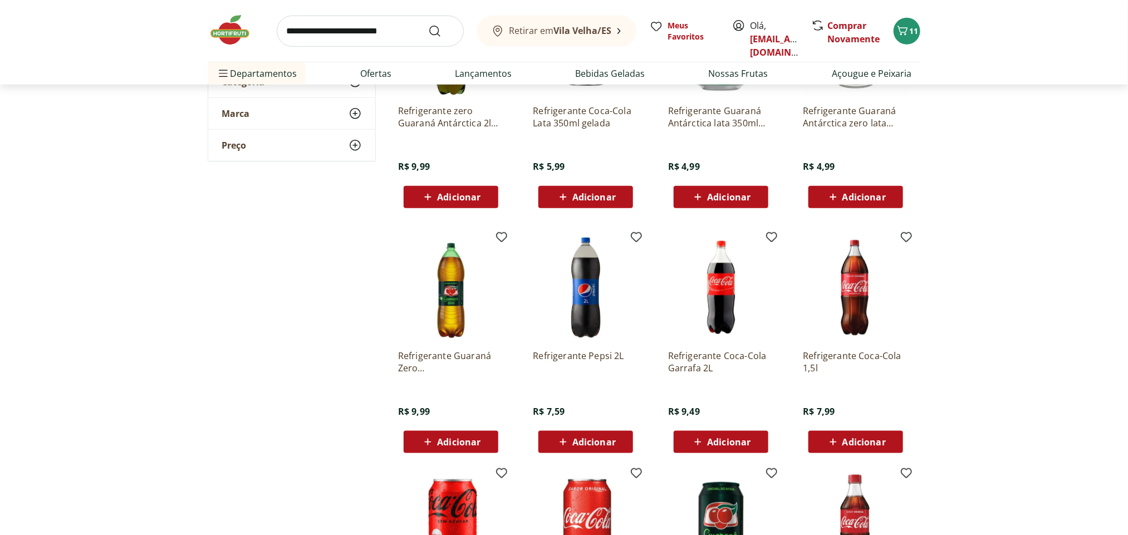
scroll to position [527, 0]
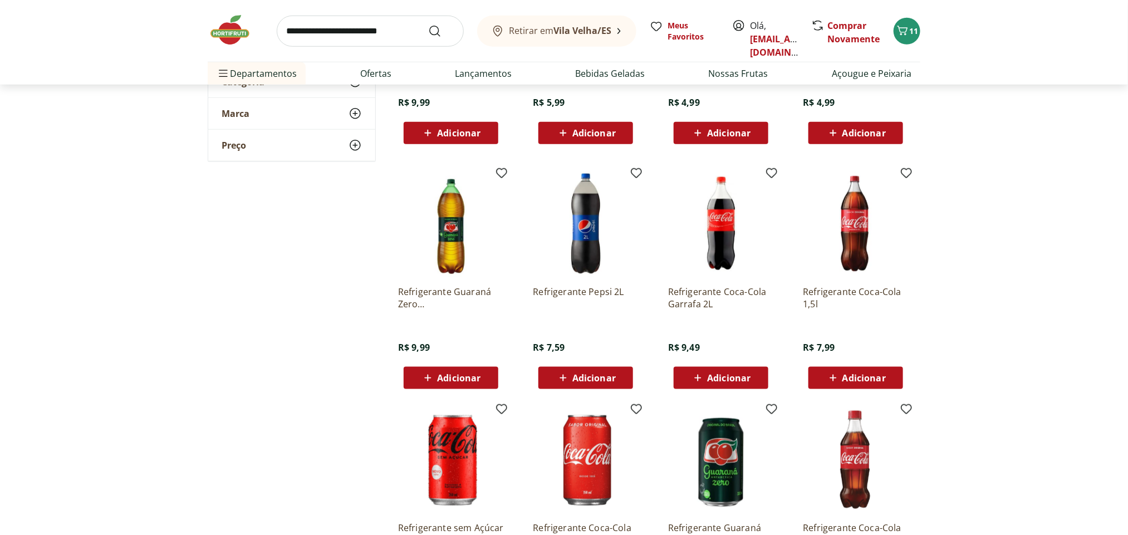
click at [575, 375] on span "Adicionar" at bounding box center [594, 378] width 43 height 9
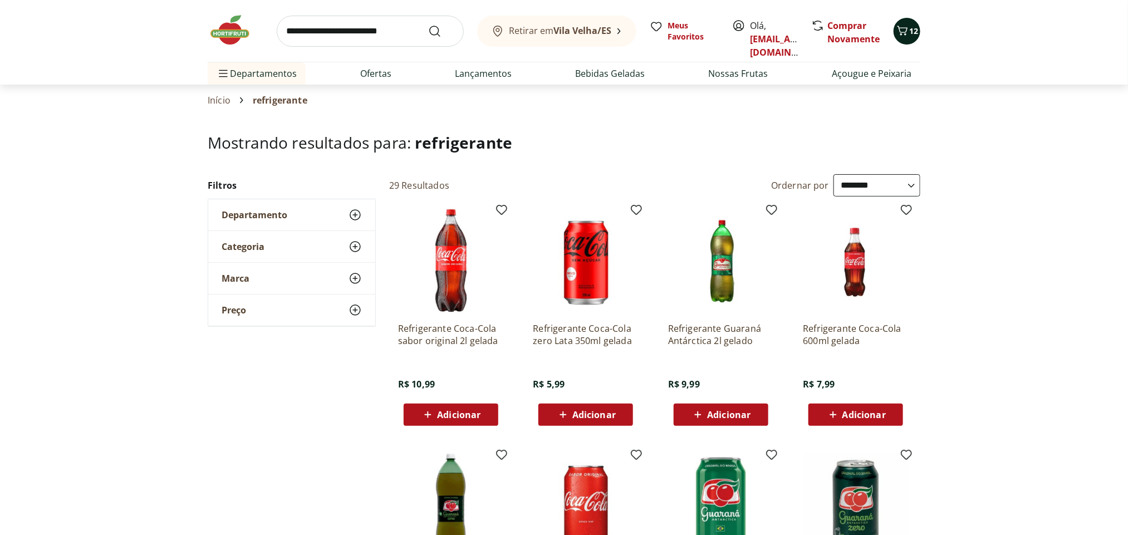
click at [911, 34] on span "12" at bounding box center [914, 31] width 9 height 11
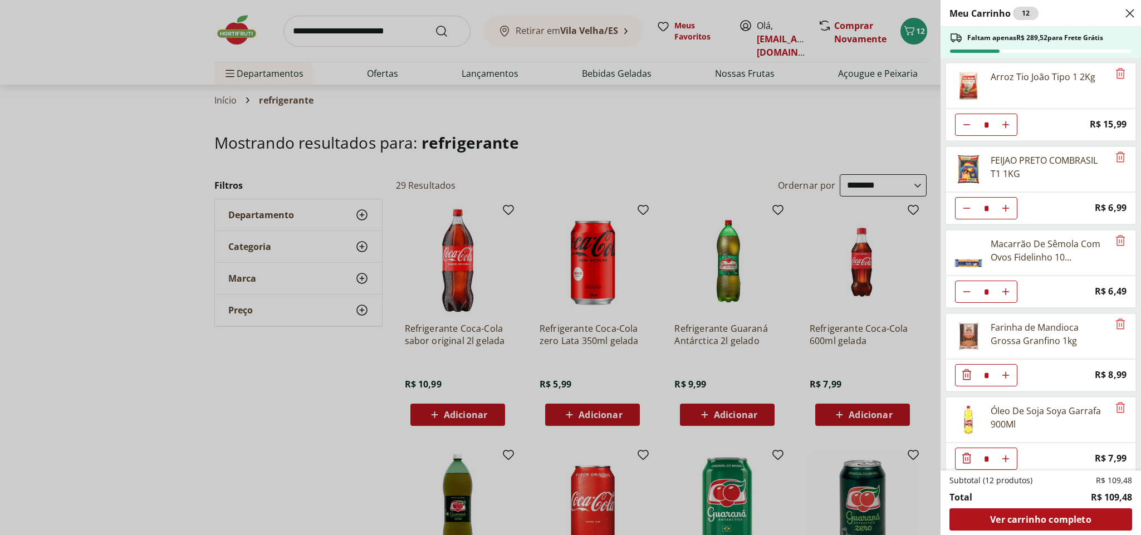
click at [539, 95] on div "Meu Carrinho 12 Faltam apenas R$ 289,52 para Frete Grátis Arroz Tio João Tipo 1…" at bounding box center [570, 267] width 1141 height 535
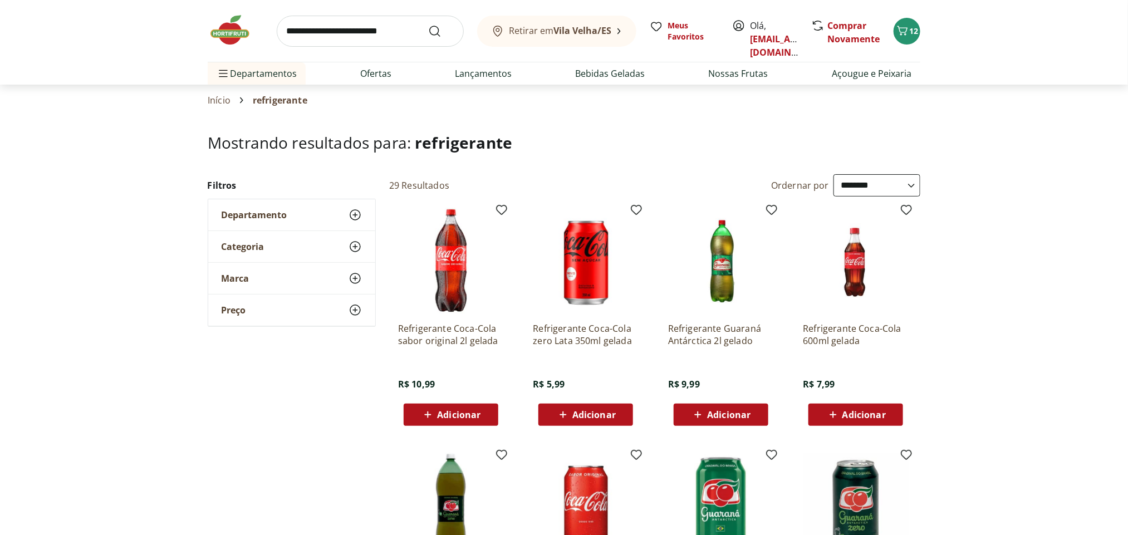
click at [343, 32] on input "search" at bounding box center [370, 31] width 187 height 31
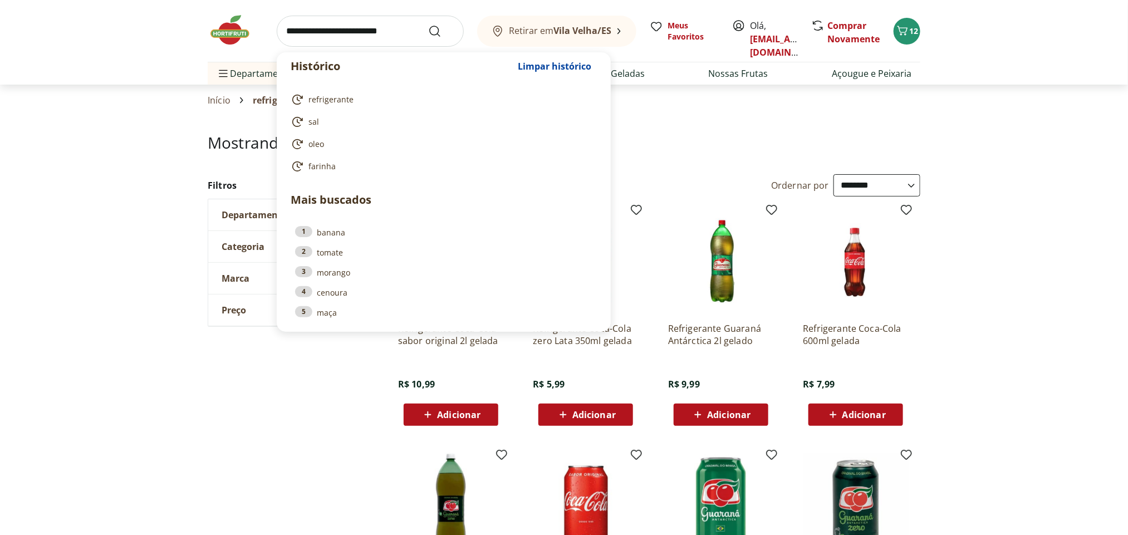
click at [333, 27] on input "search" at bounding box center [370, 31] width 187 height 31
click at [345, 30] on input "search" at bounding box center [370, 31] width 187 height 31
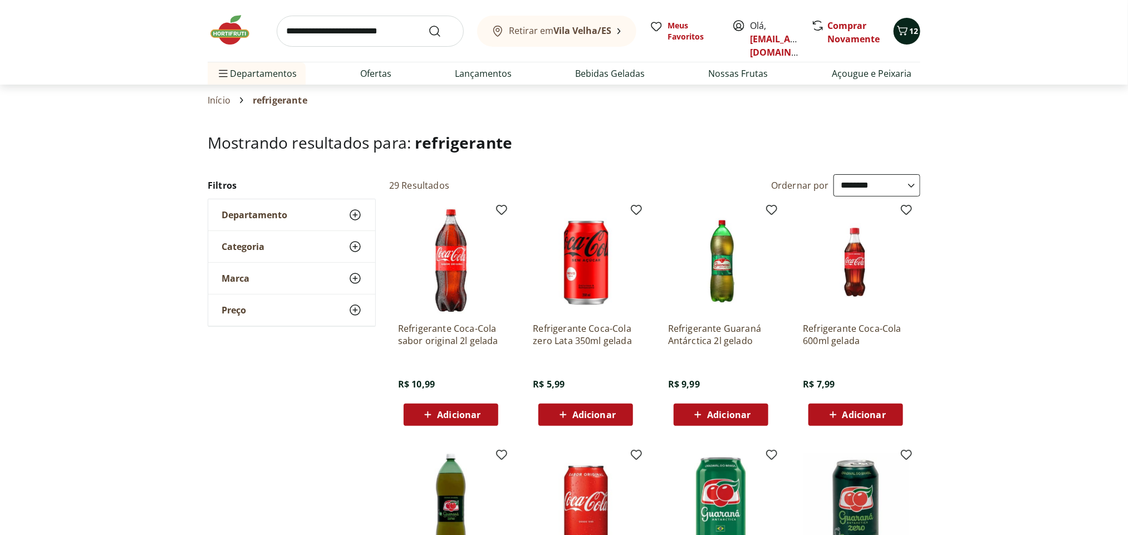
click at [905, 34] on icon "Carrinho" at bounding box center [902, 30] width 13 height 13
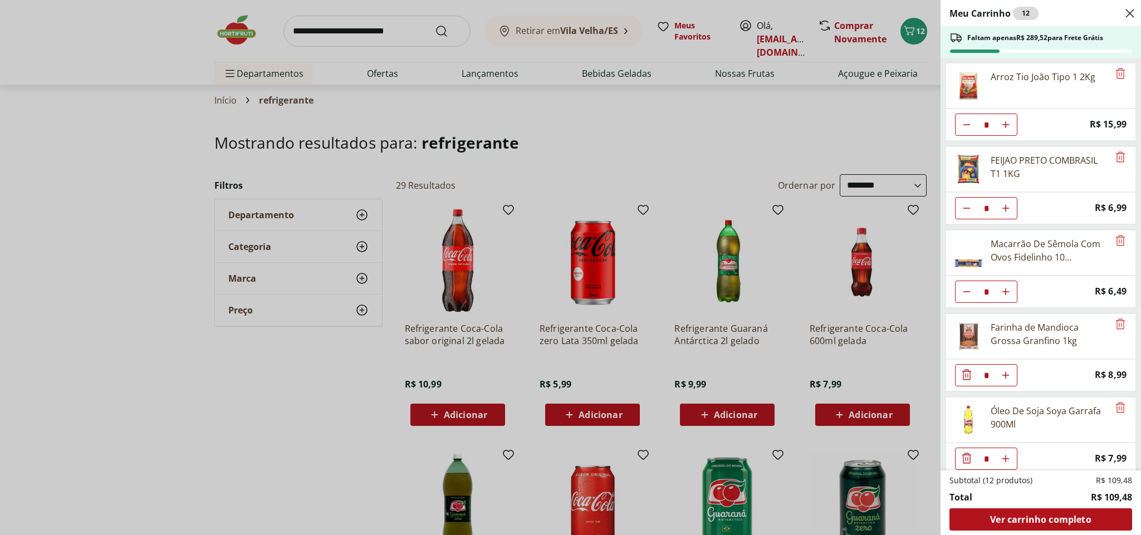
click at [557, 114] on div "Meu Carrinho 12 Faltam apenas R$ 289,52 para Frete Grátis Arroz Tio João Tipo 1…" at bounding box center [570, 267] width 1141 height 535
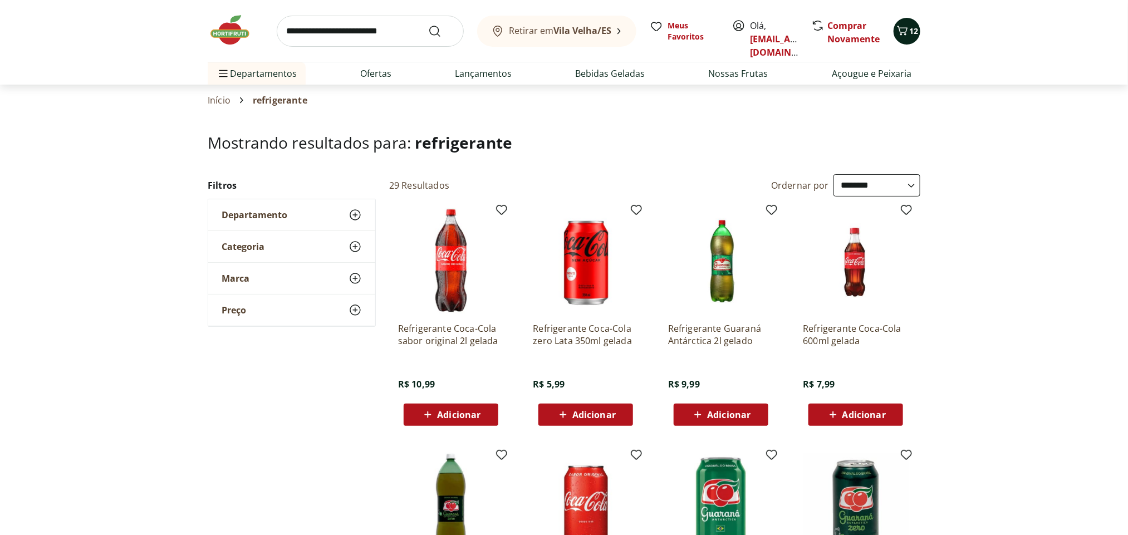
click at [910, 32] on span "12" at bounding box center [914, 31] width 9 height 11
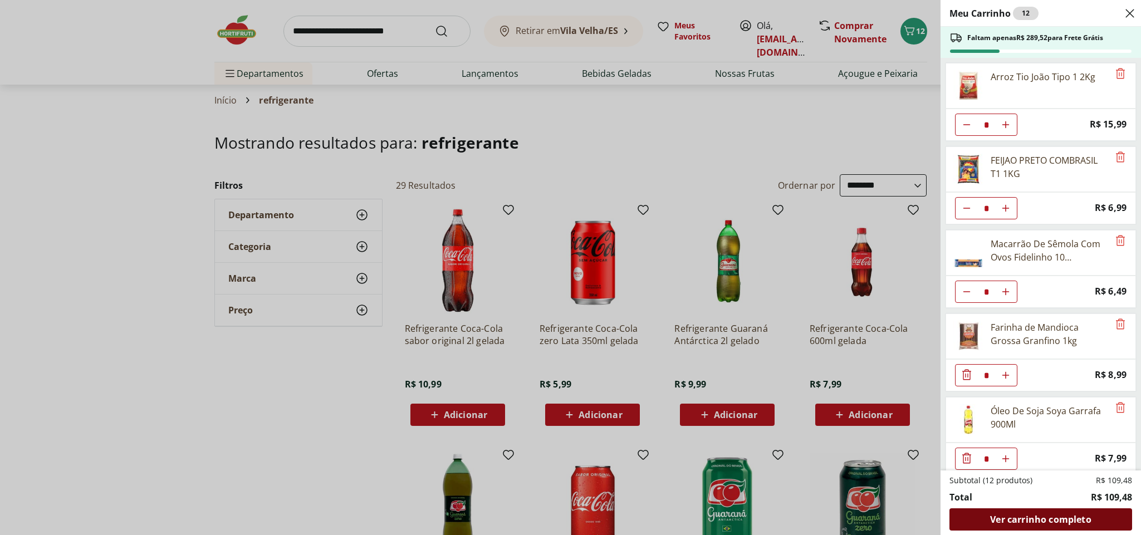
click at [1058, 521] on span "Ver carrinho completo" at bounding box center [1040, 519] width 101 height 9
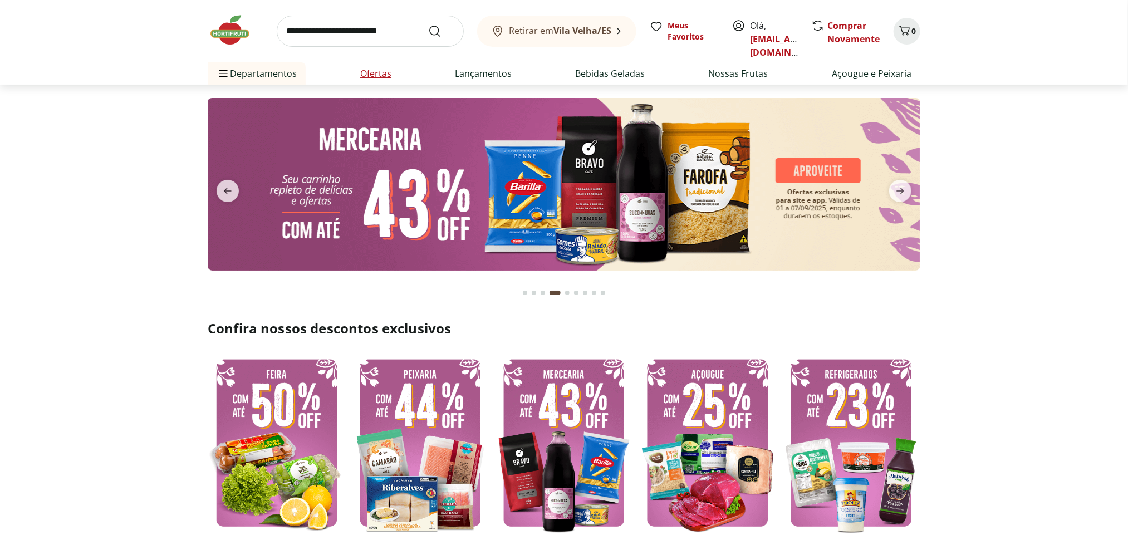
click at [356, 71] on li "Ofertas" at bounding box center [375, 73] width 49 height 22
click at [378, 74] on link "Ofertas" at bounding box center [375, 73] width 31 height 13
select select "**********"
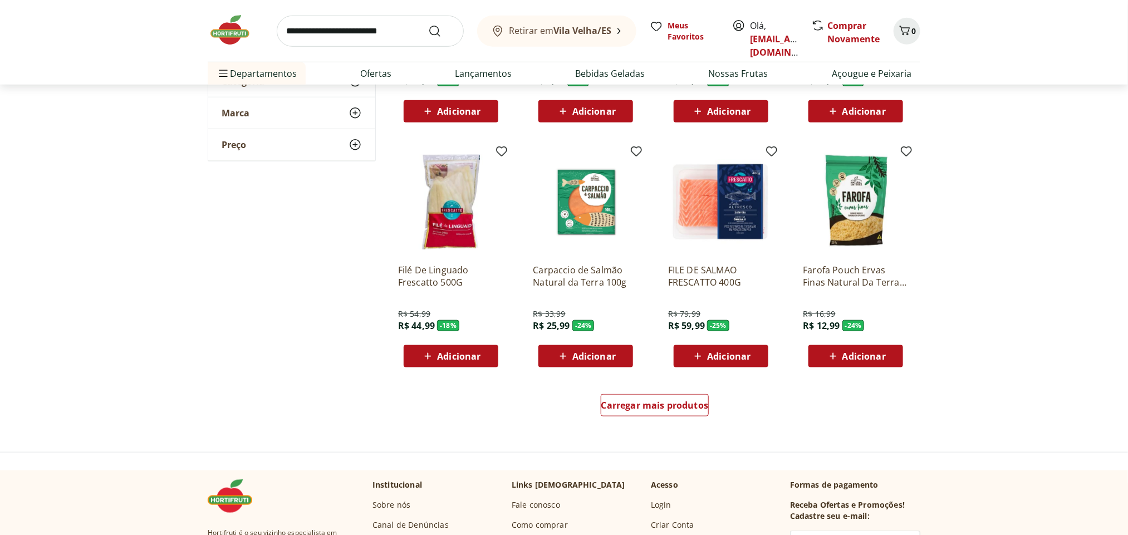
scroll to position [535, 0]
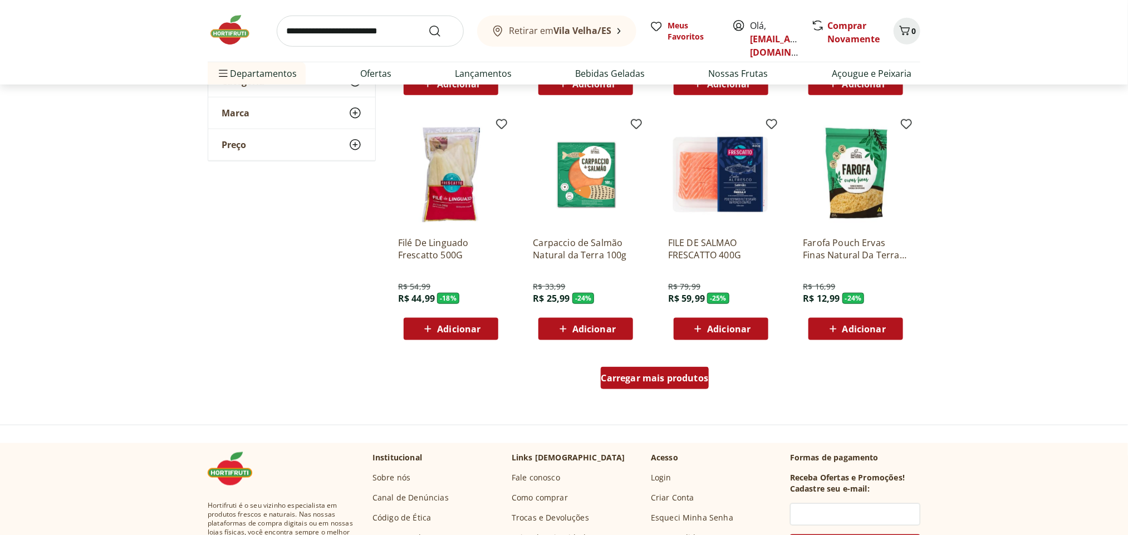
click at [695, 381] on span "Carregar mais produtos" at bounding box center [655, 378] width 107 height 9
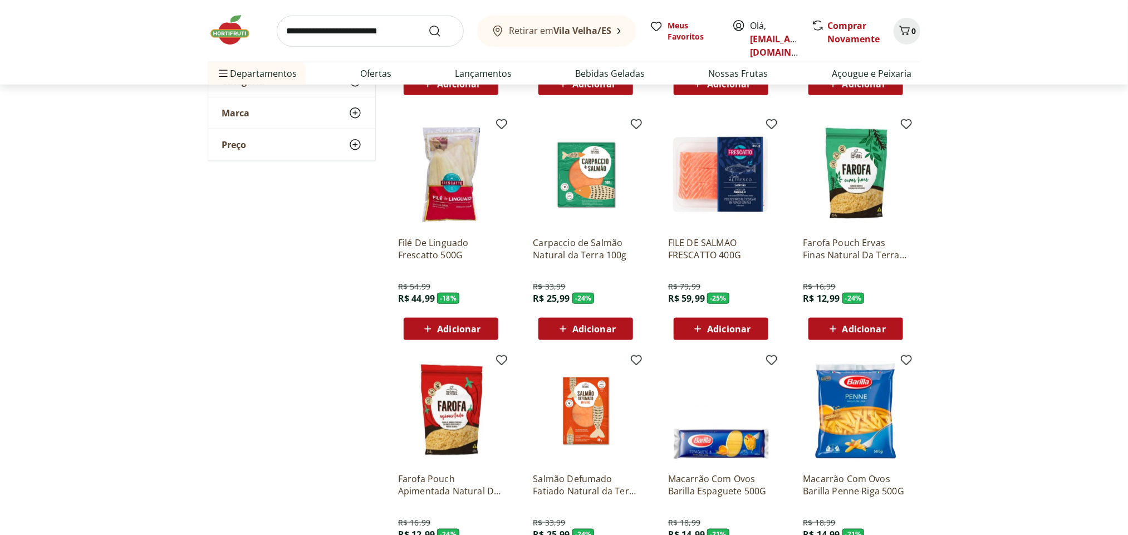
click at [695, 381] on img at bounding box center [721, 411] width 106 height 106
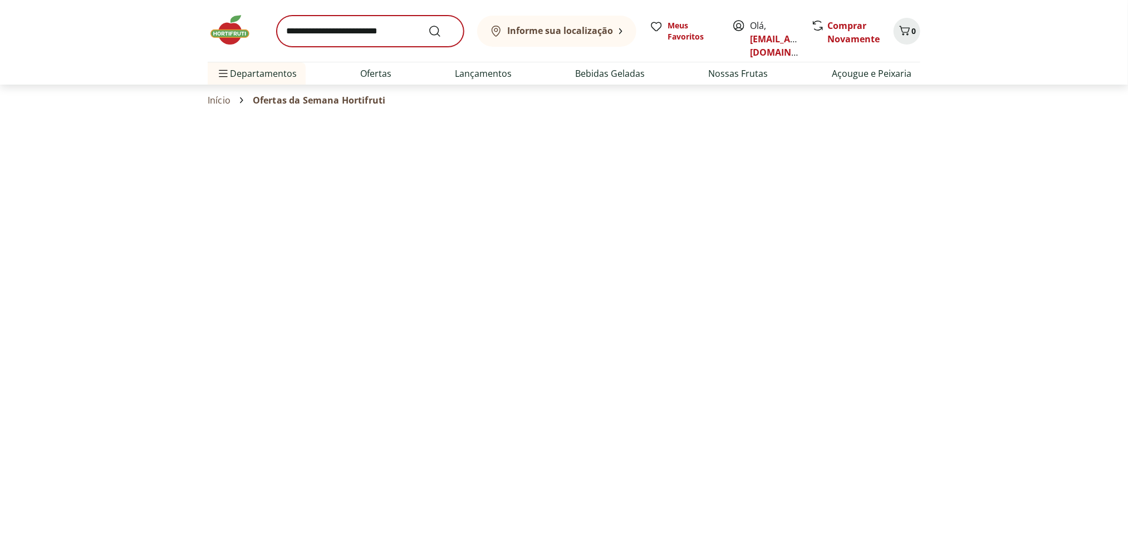
select select "**********"
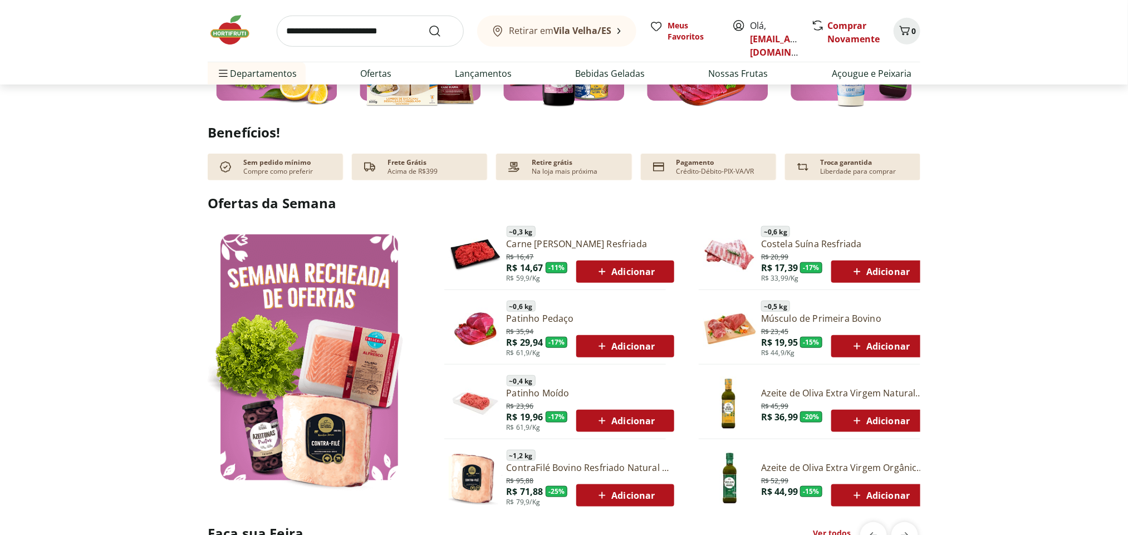
scroll to position [495, 0]
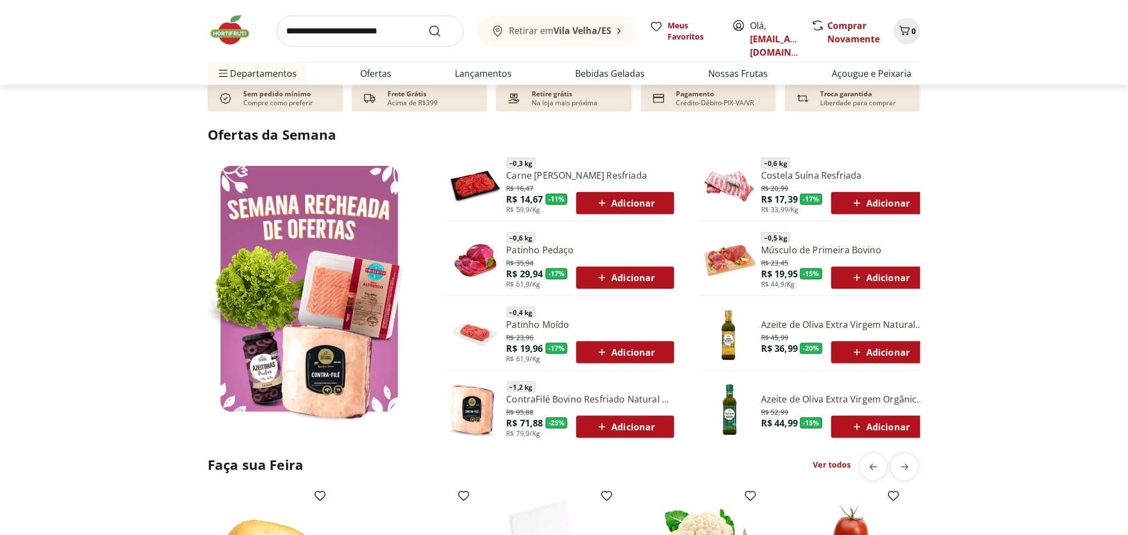
click at [623, 201] on span "Adicionar" at bounding box center [625, 203] width 60 height 13
click at [896, 201] on span "Adicionar" at bounding box center [880, 203] width 60 height 13
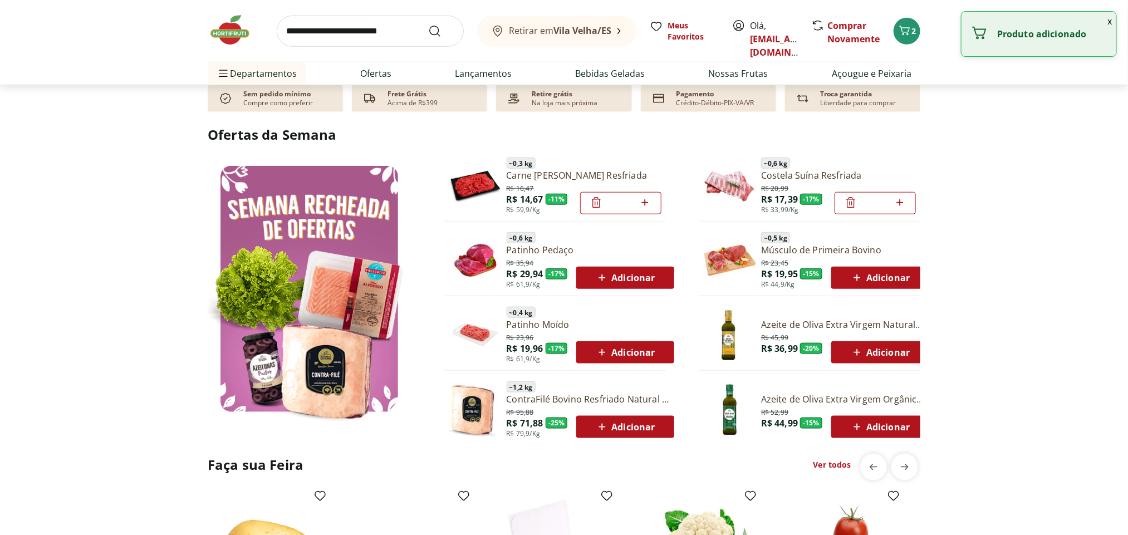
click at [884, 281] on span "Adicionar" at bounding box center [880, 277] width 60 height 13
click at [910, 468] on icon "next" at bounding box center [904, 467] width 13 height 13
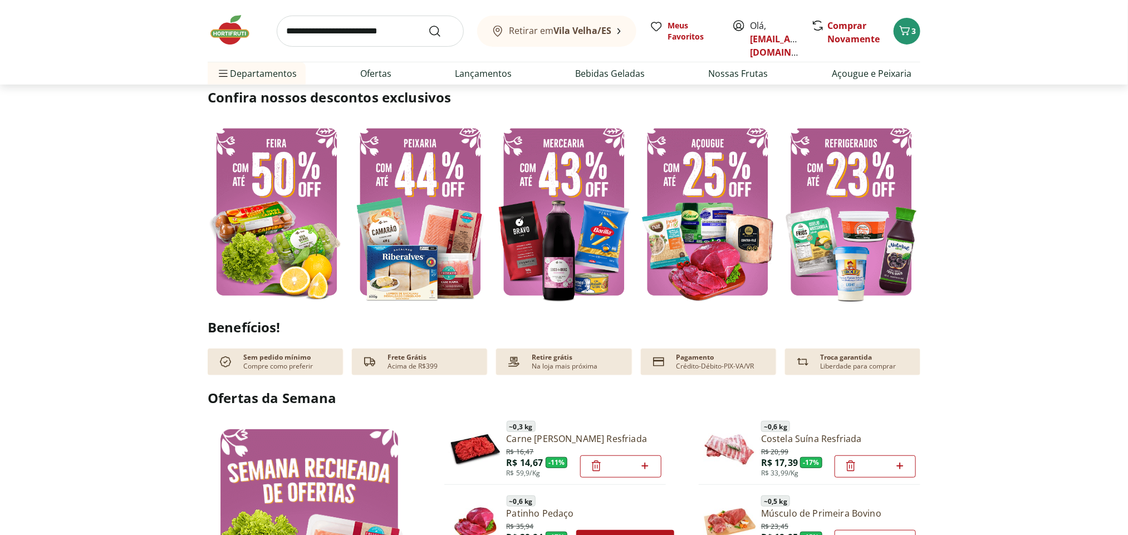
scroll to position [0, 0]
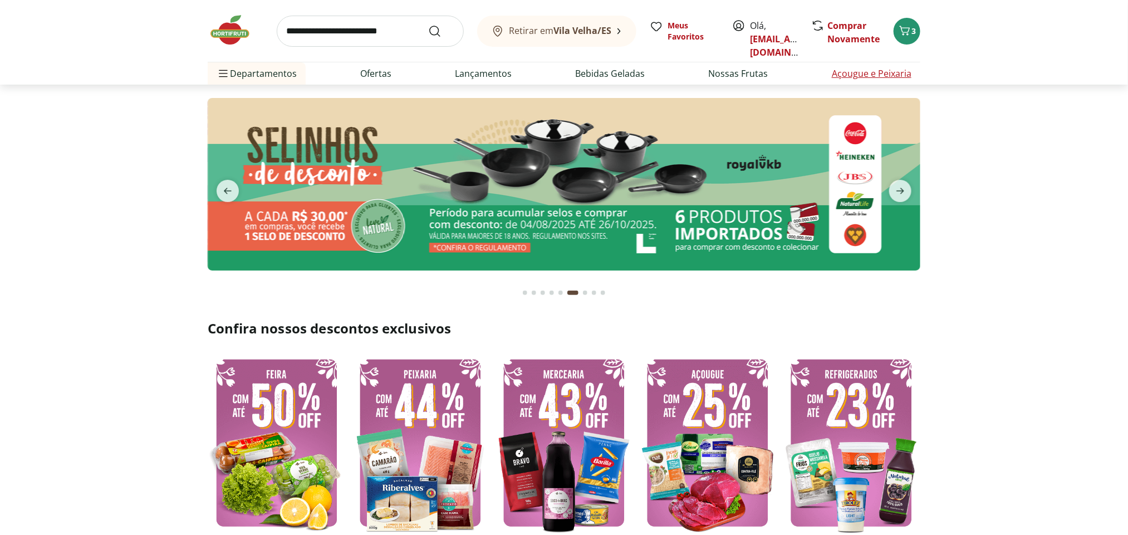
click at [877, 77] on link "Açougue e Peixaria" at bounding box center [872, 73] width 80 height 13
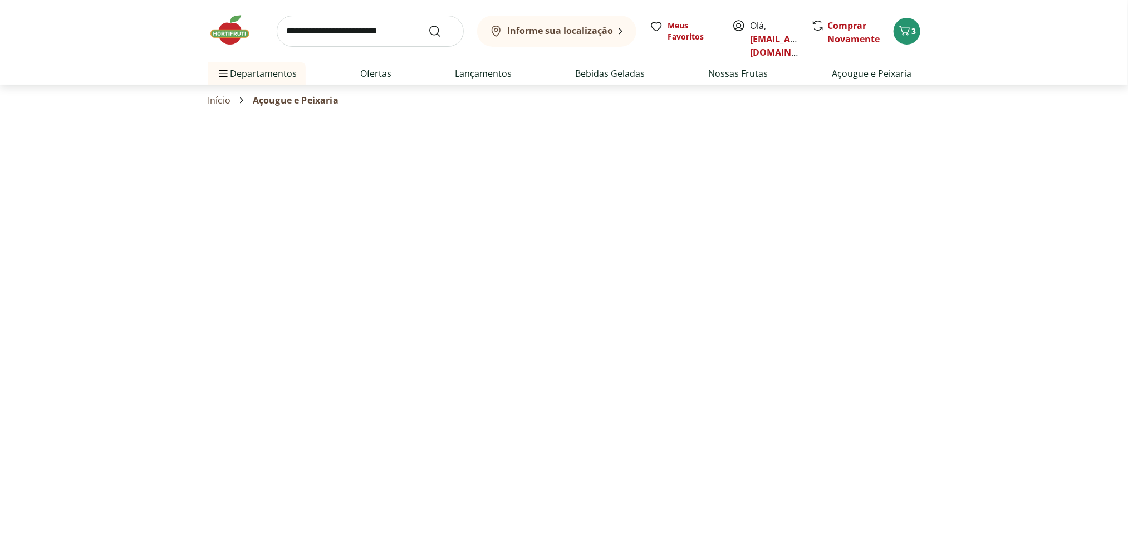
select select "**********"
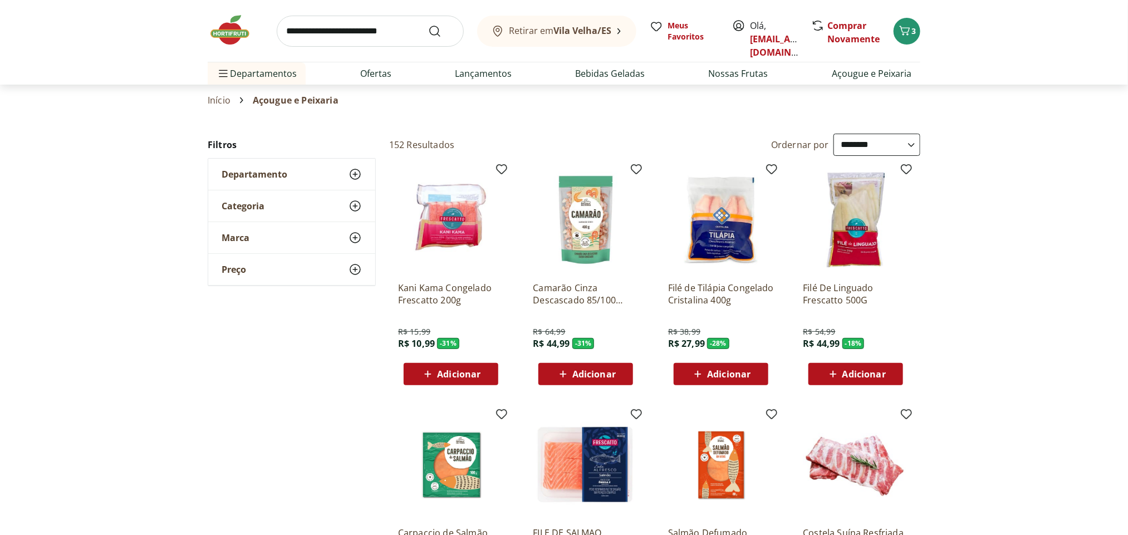
type input "*"
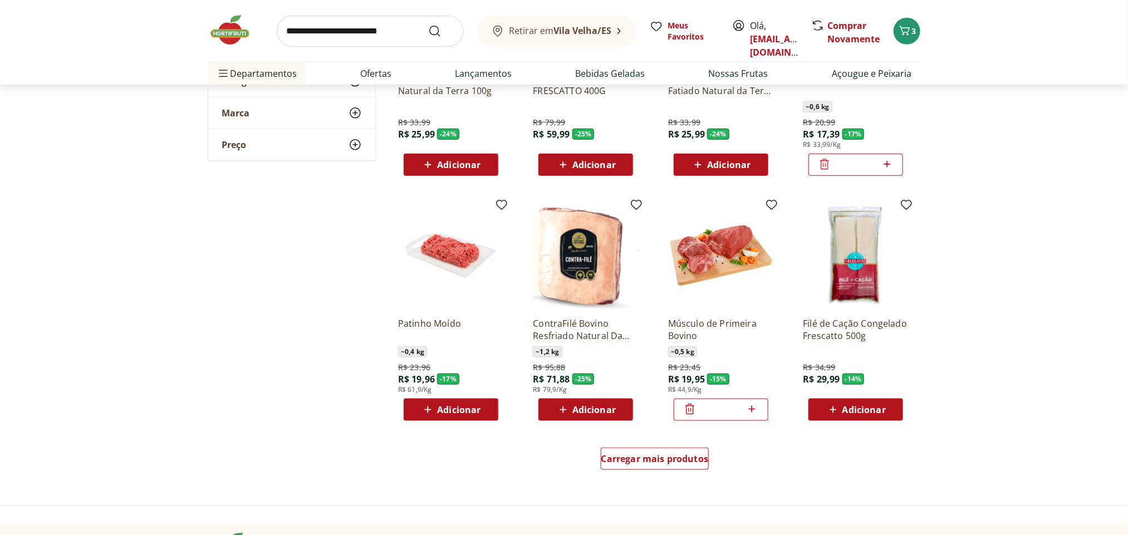
scroll to position [544, 0]
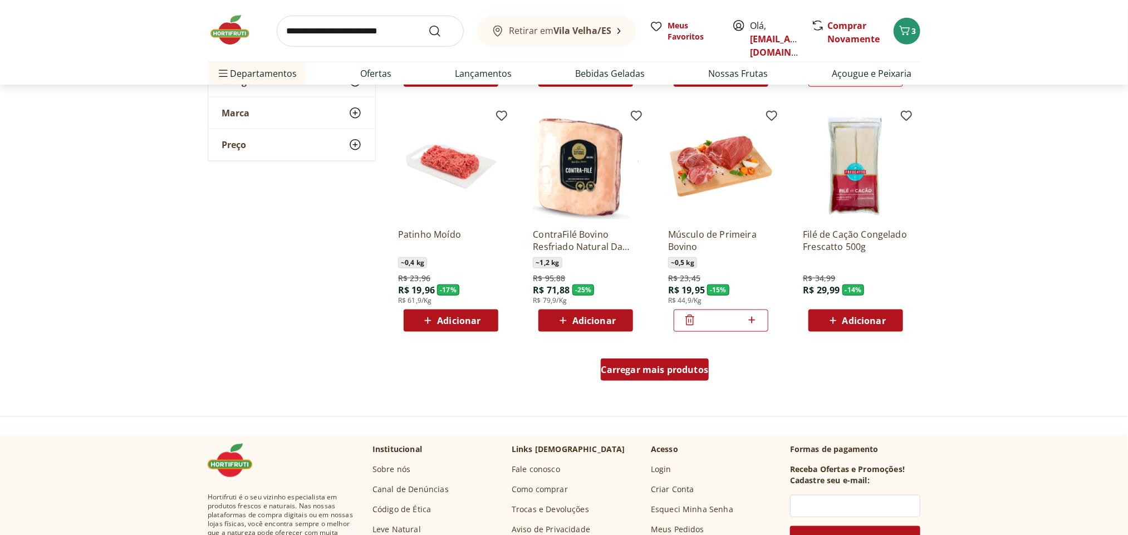
click at [684, 373] on span "Carregar mais produtos" at bounding box center [655, 369] width 107 height 9
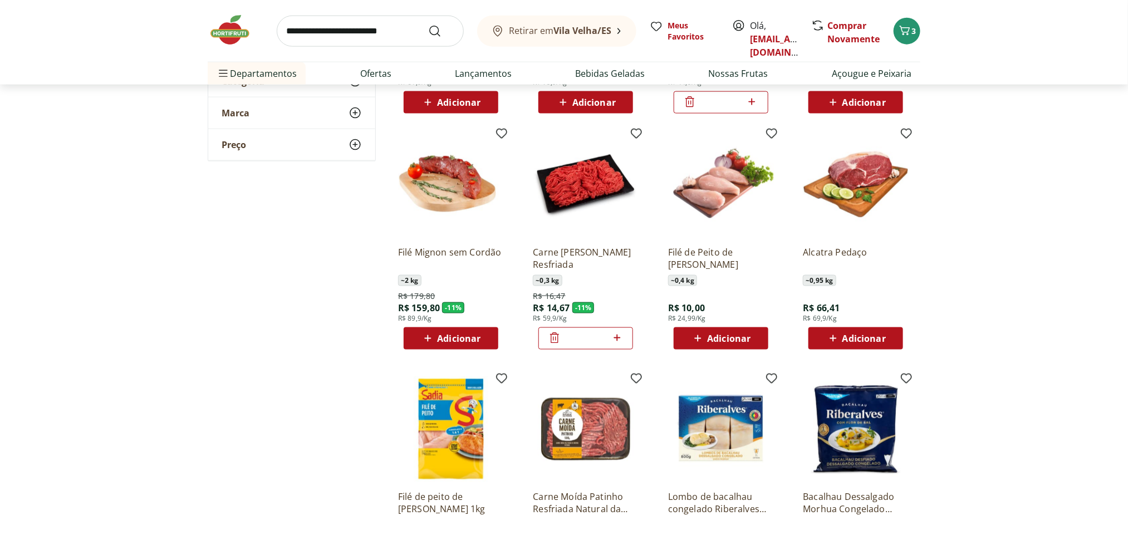
scroll to position [767, 0]
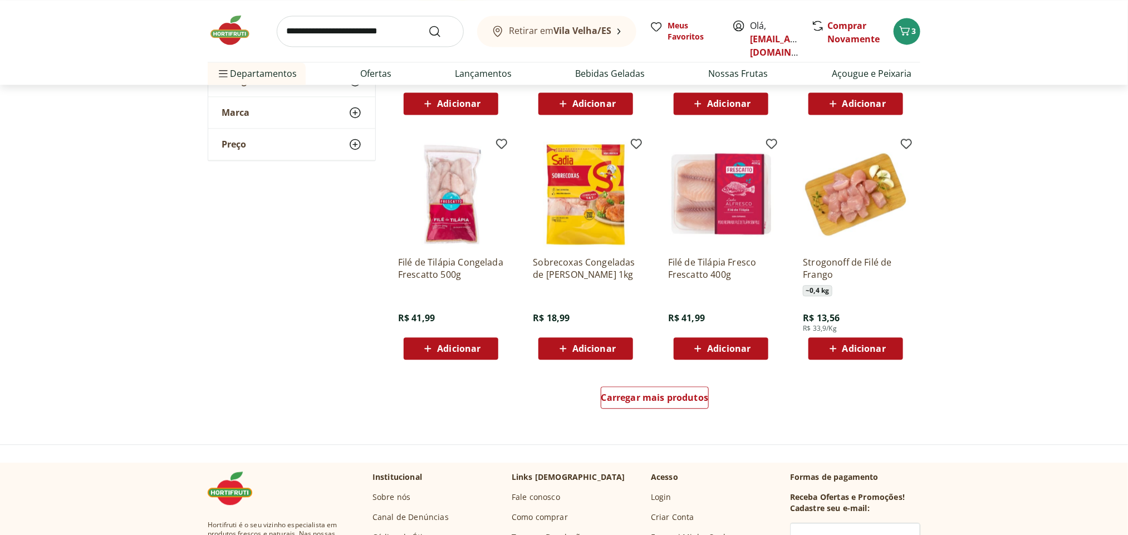
scroll to position [1272, 0]
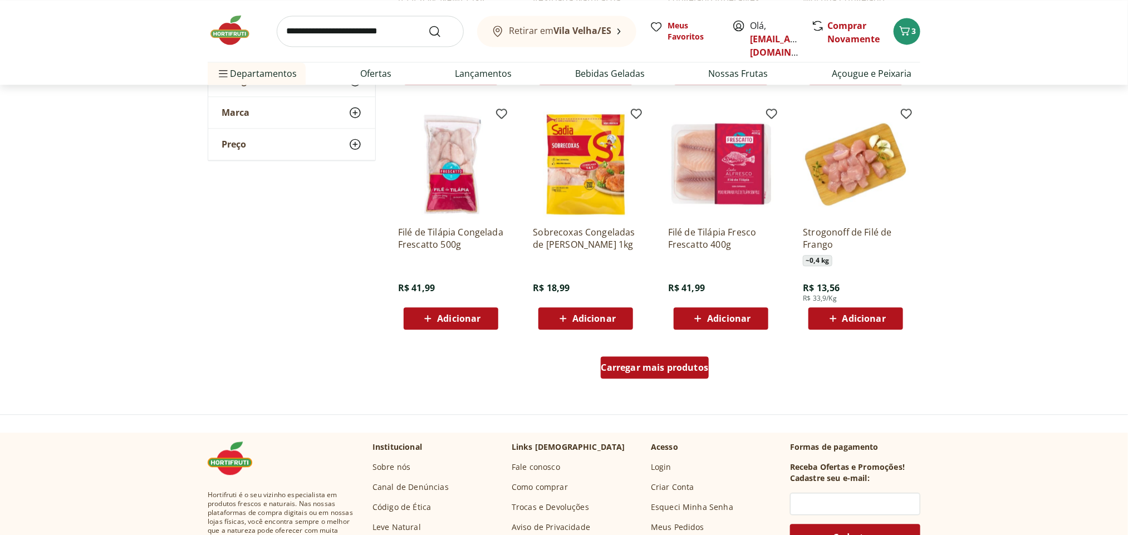
click at [662, 368] on span "Carregar mais produtos" at bounding box center [655, 367] width 107 height 9
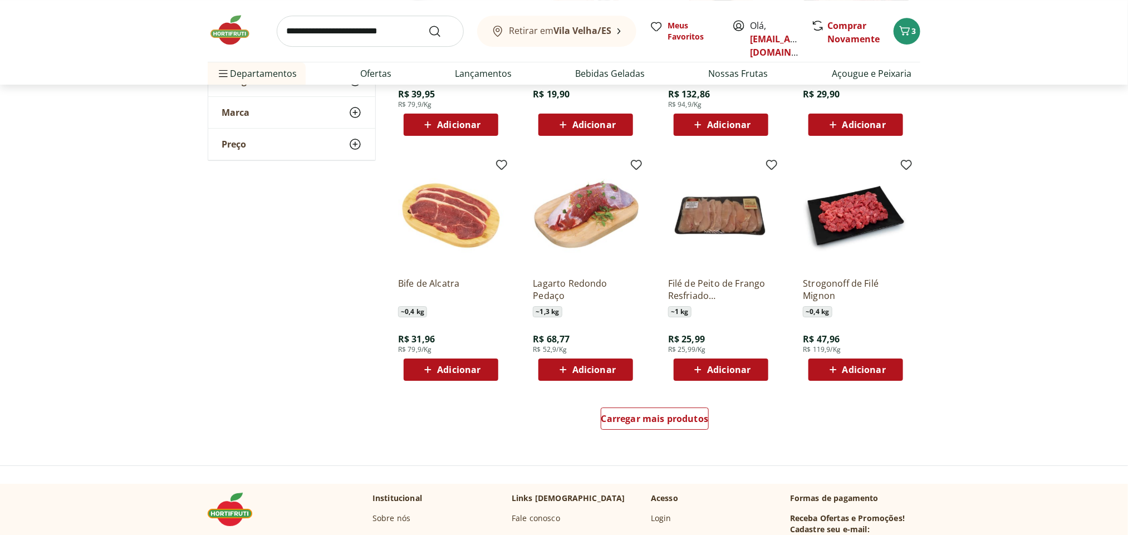
scroll to position [1980, 0]
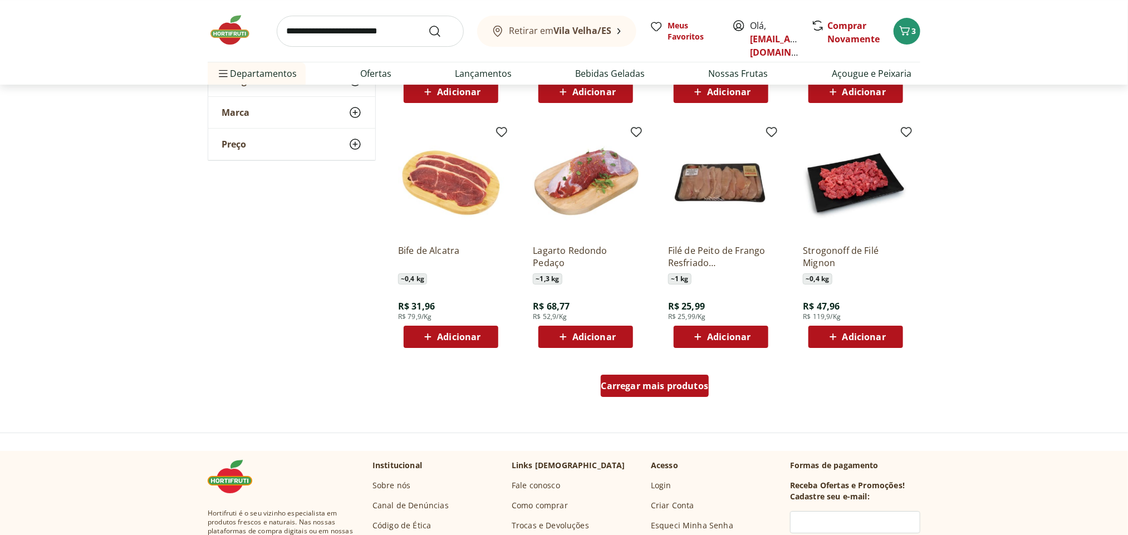
click at [677, 393] on div "Carregar mais produtos" at bounding box center [655, 386] width 109 height 22
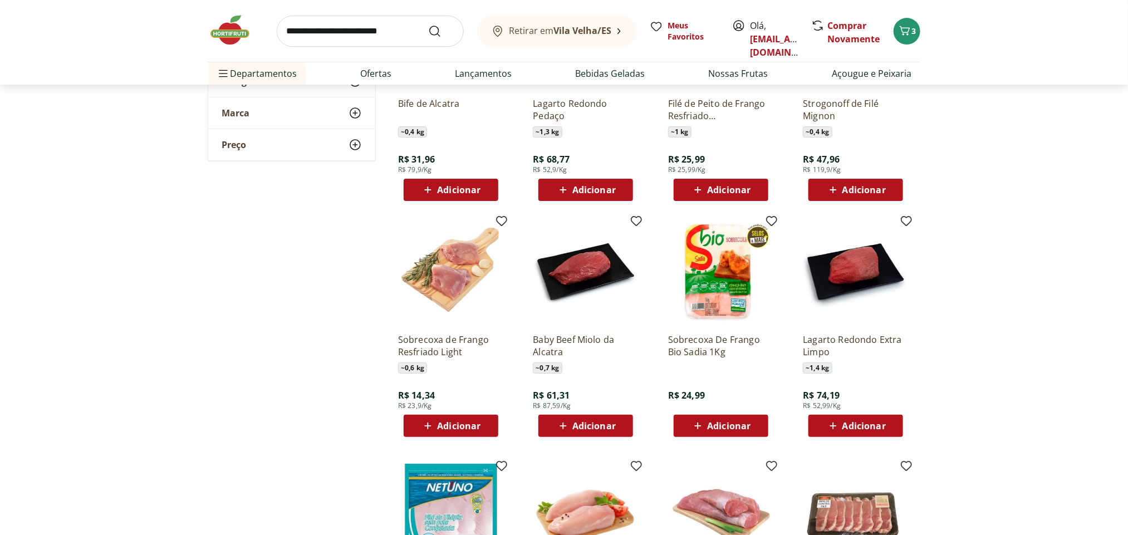
scroll to position [2134, 0]
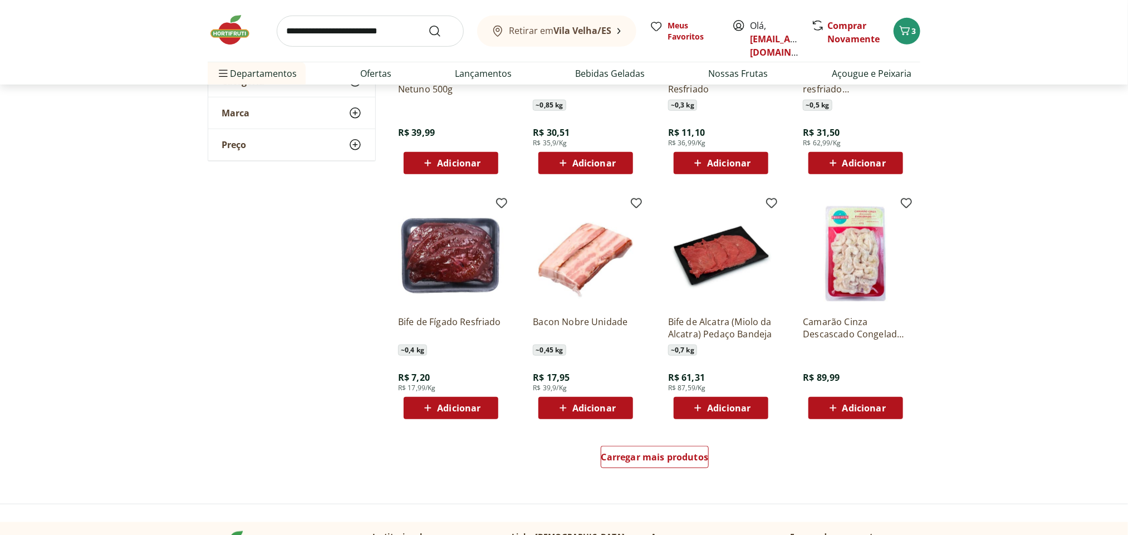
scroll to position [2668, 0]
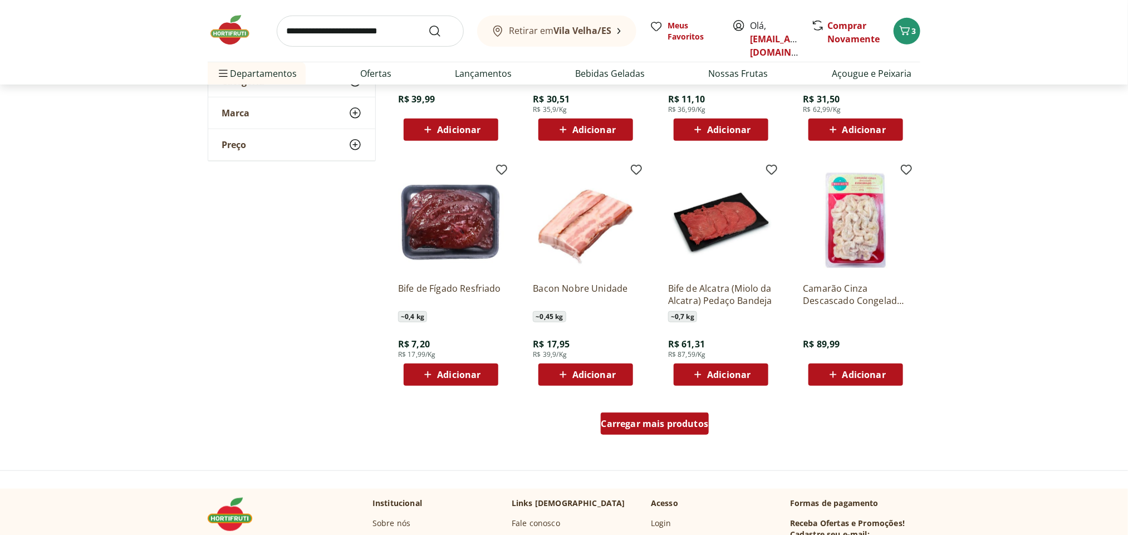
click at [657, 423] on span "Carregar mais produtos" at bounding box center [655, 423] width 107 height 9
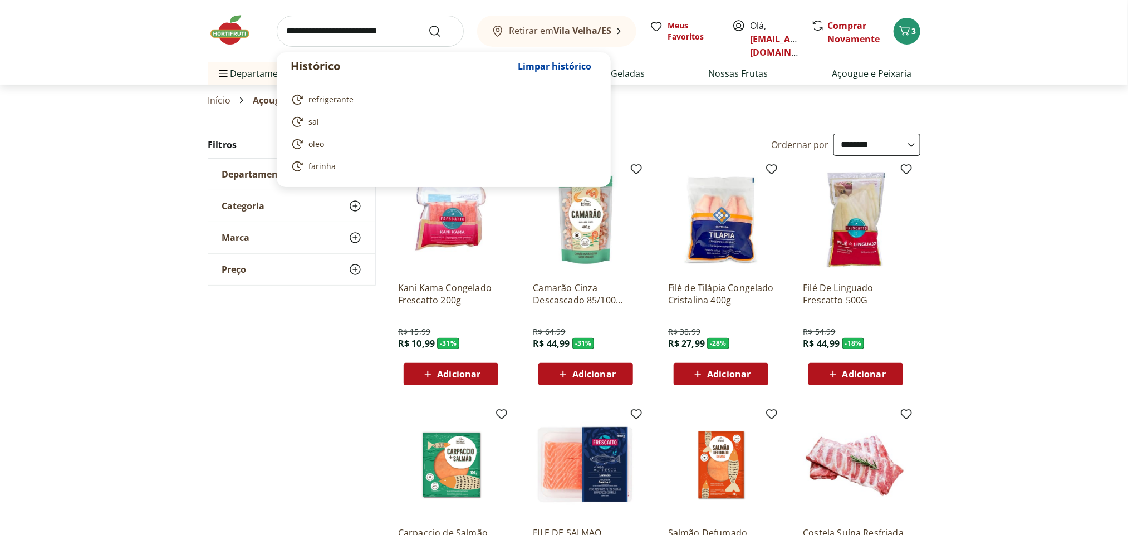
click at [353, 33] on input "search" at bounding box center [370, 31] width 187 height 31
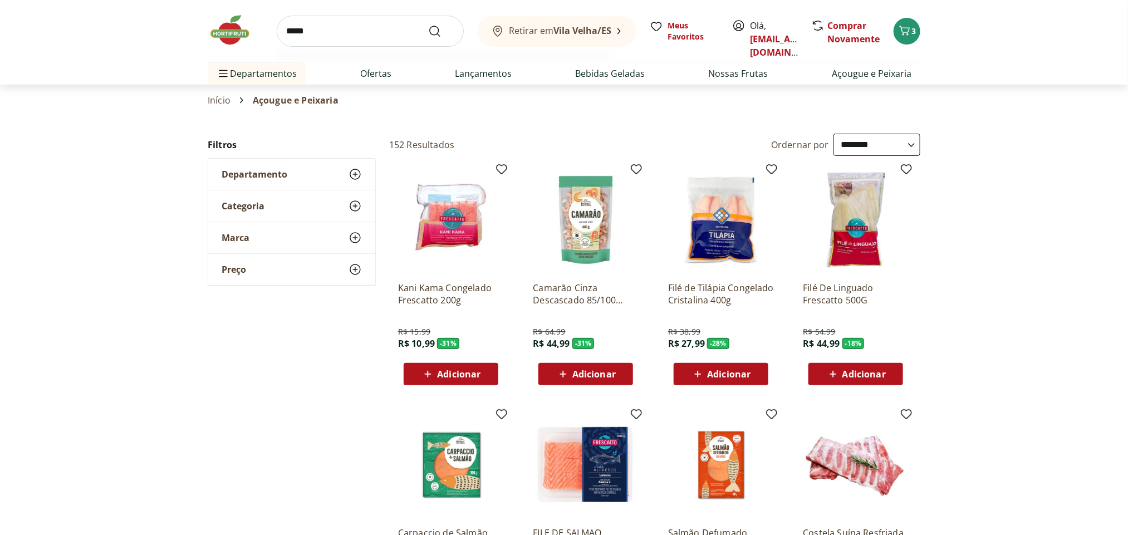
type input "*****"
click at [428, 25] on button "Submit Search" at bounding box center [441, 31] width 27 height 13
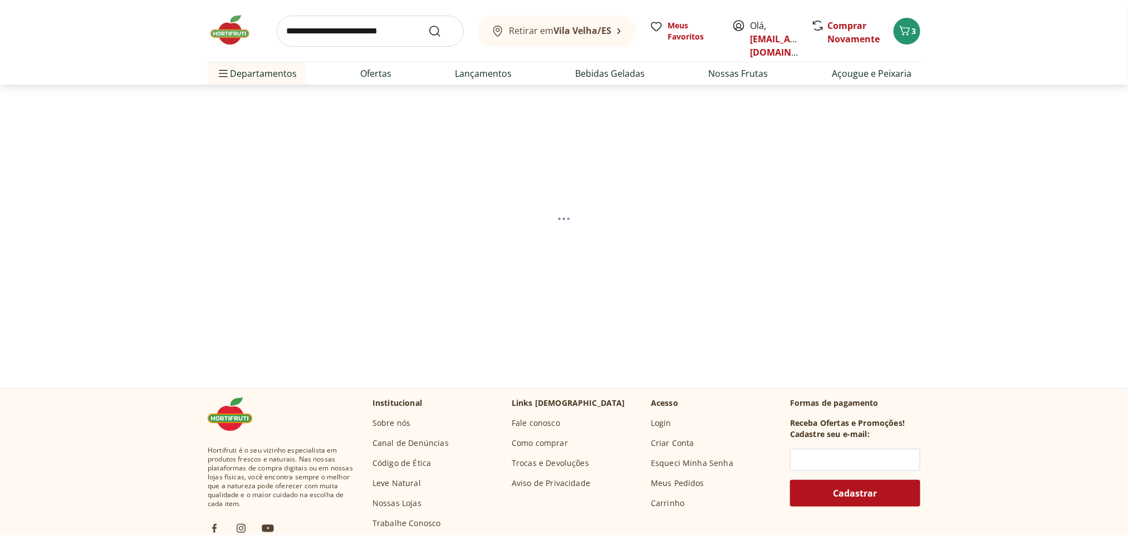
select select "**********"
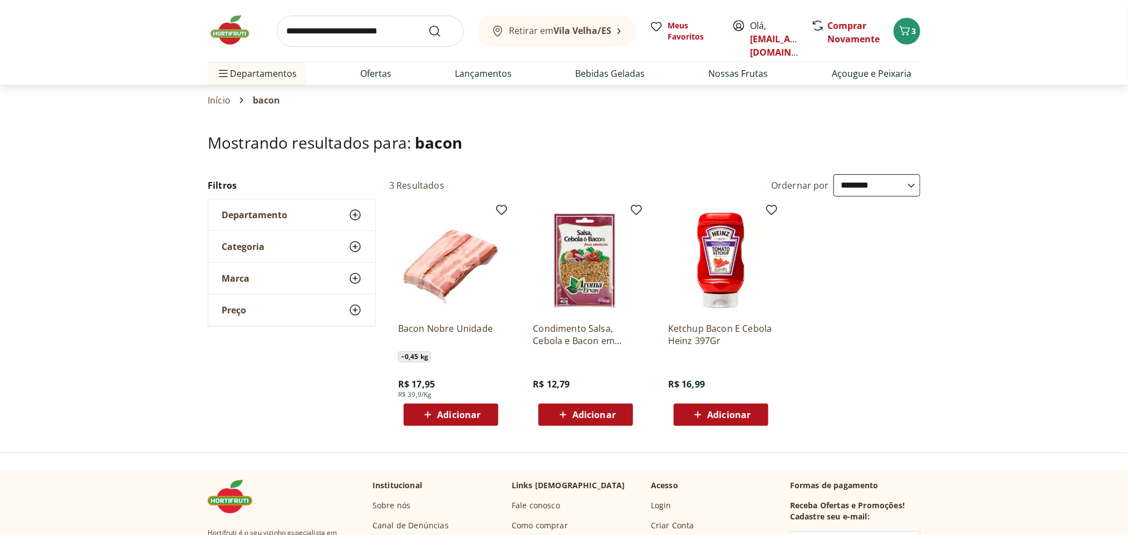
click at [443, 418] on span "Adicionar" at bounding box center [458, 414] width 43 height 9
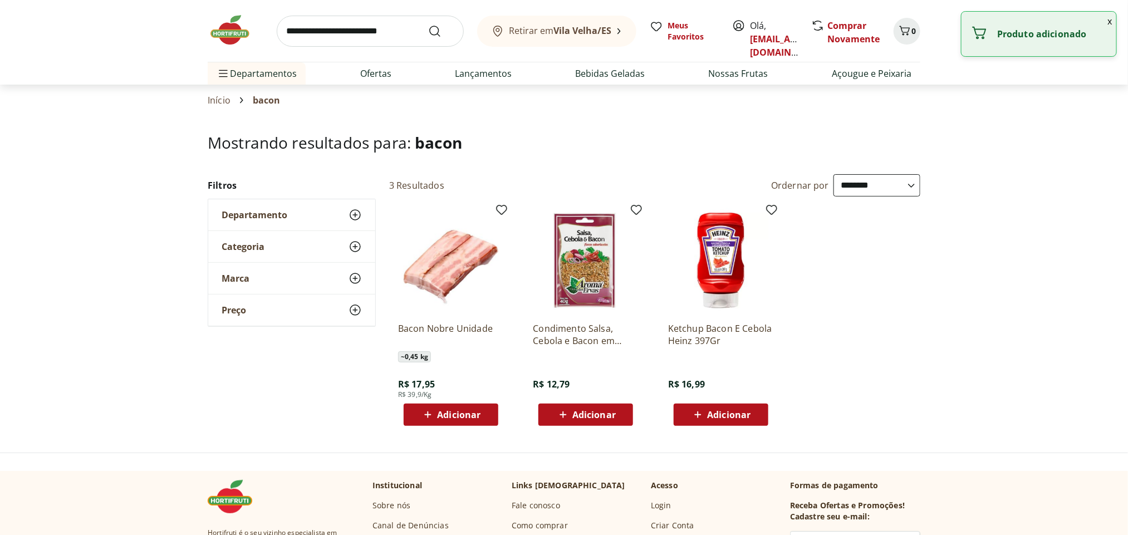
click at [373, 23] on input "search" at bounding box center [370, 31] width 187 height 31
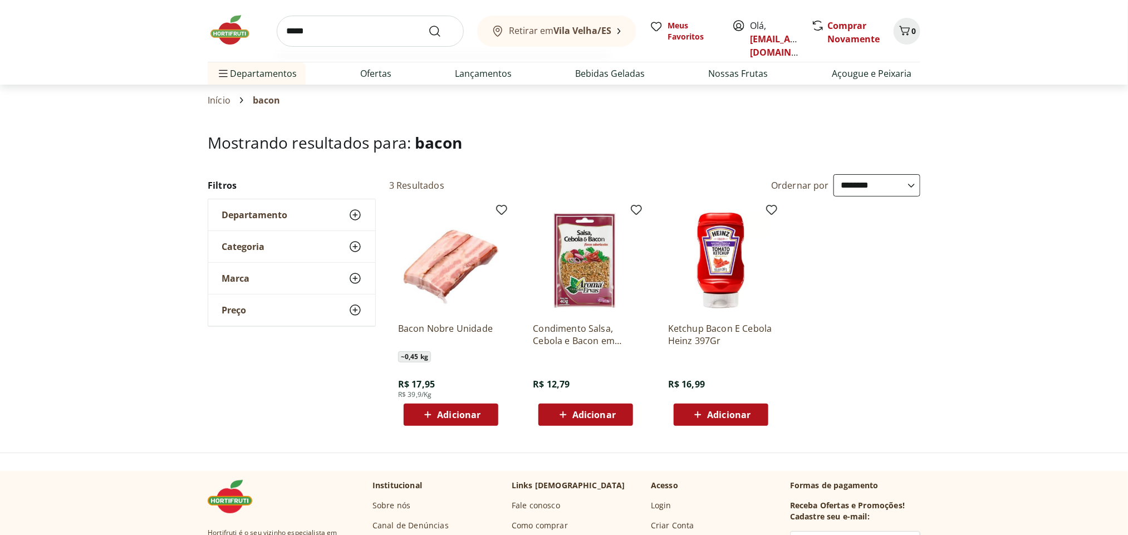
type input "*****"
click at [428, 25] on button "Submit Search" at bounding box center [441, 31] width 27 height 13
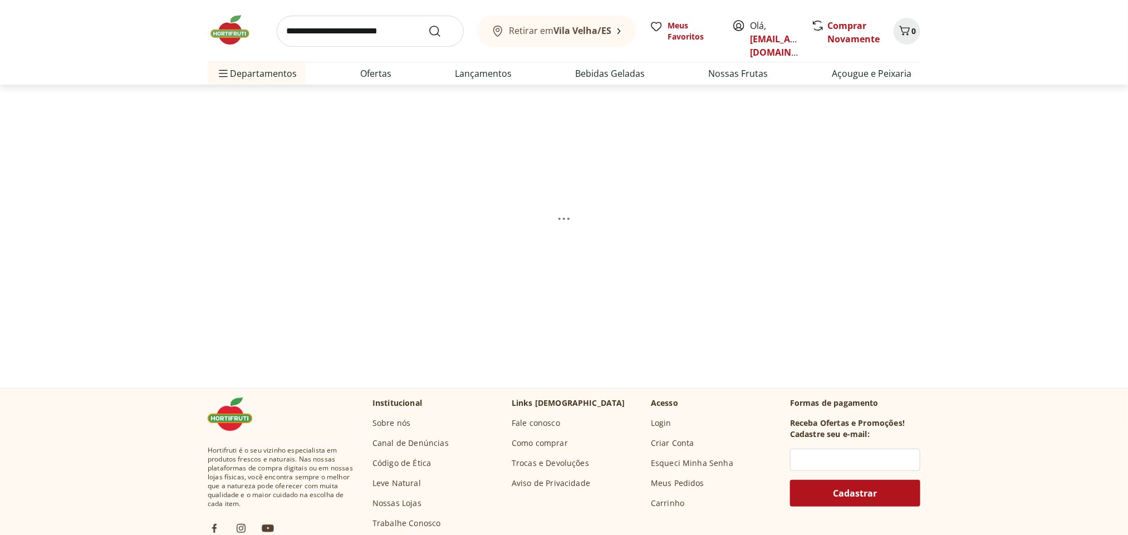
select select "**********"
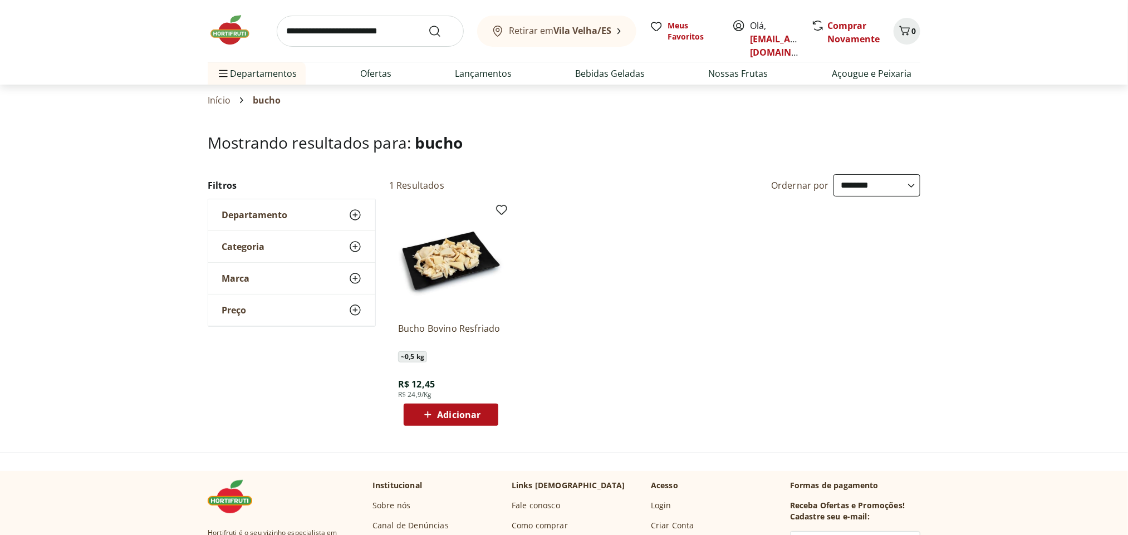
click at [441, 412] on span "Adicionar" at bounding box center [458, 414] width 43 height 9
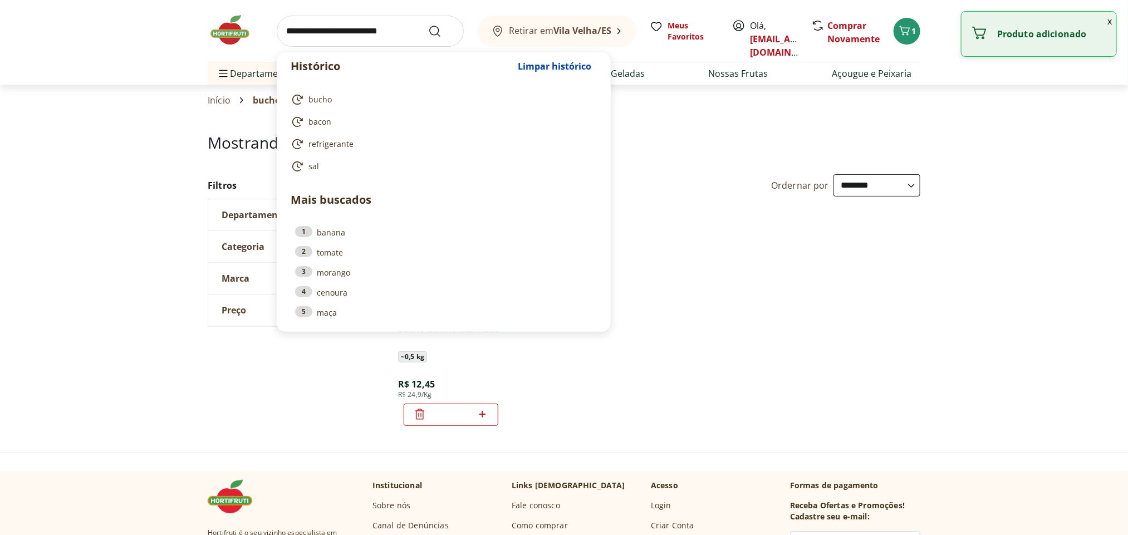
click at [349, 24] on input "search" at bounding box center [370, 31] width 187 height 31
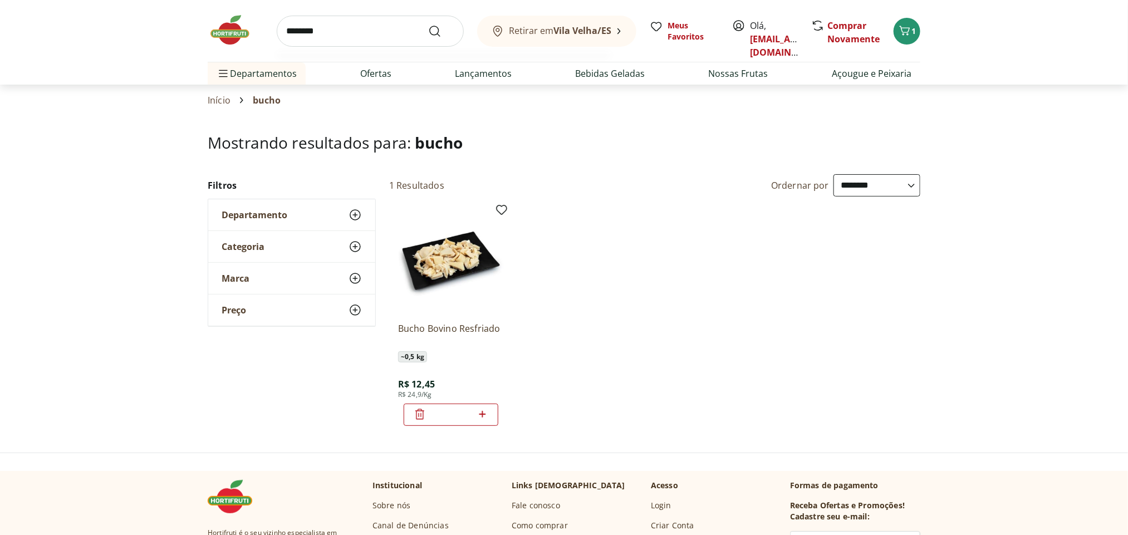
type input "*********"
click button "Submit Search" at bounding box center [441, 31] width 27 height 13
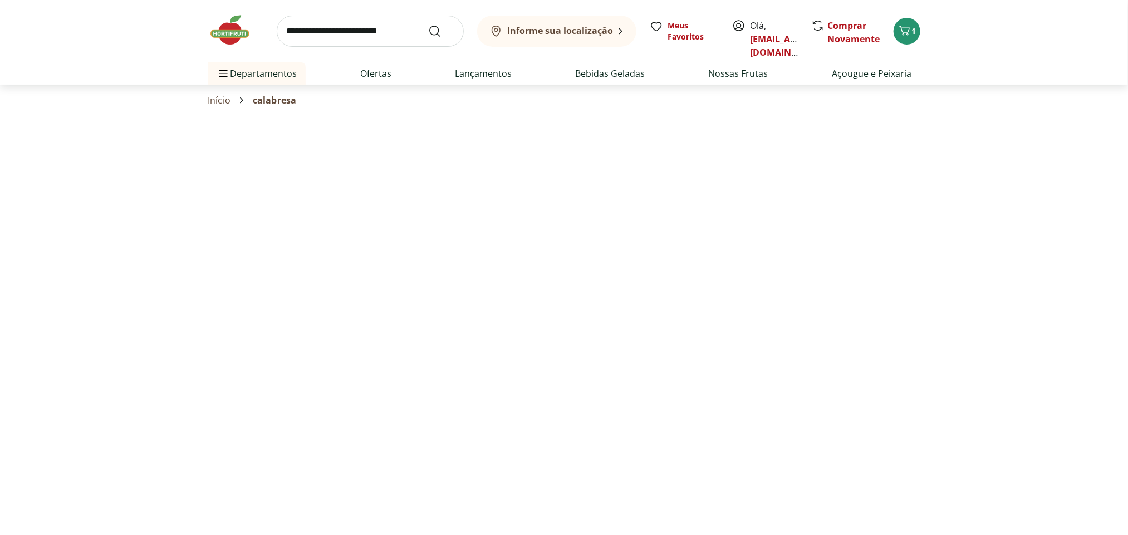
select select "**********"
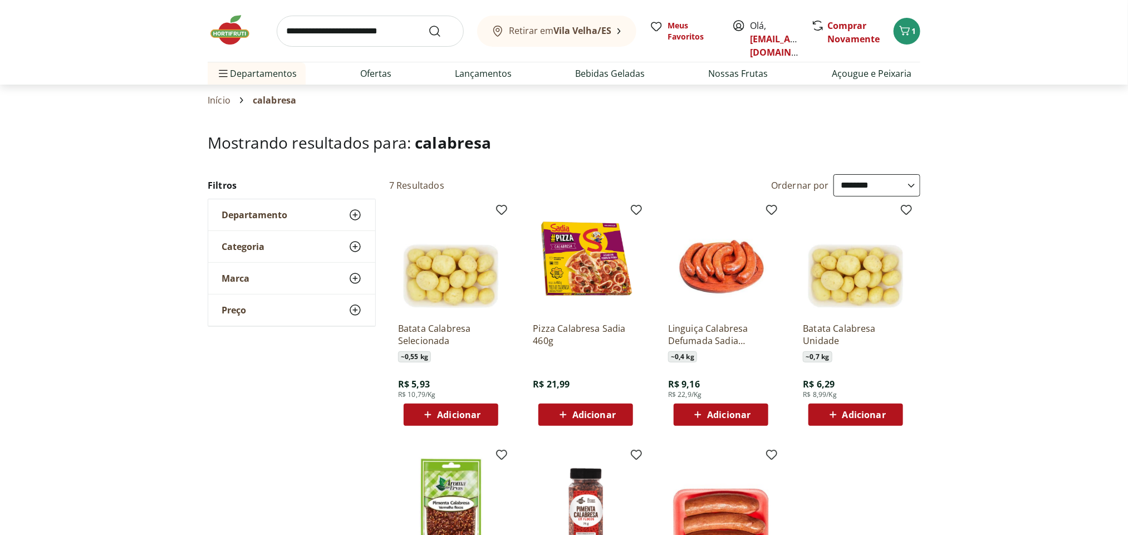
click at [721, 416] on span "Adicionar" at bounding box center [728, 414] width 43 height 9
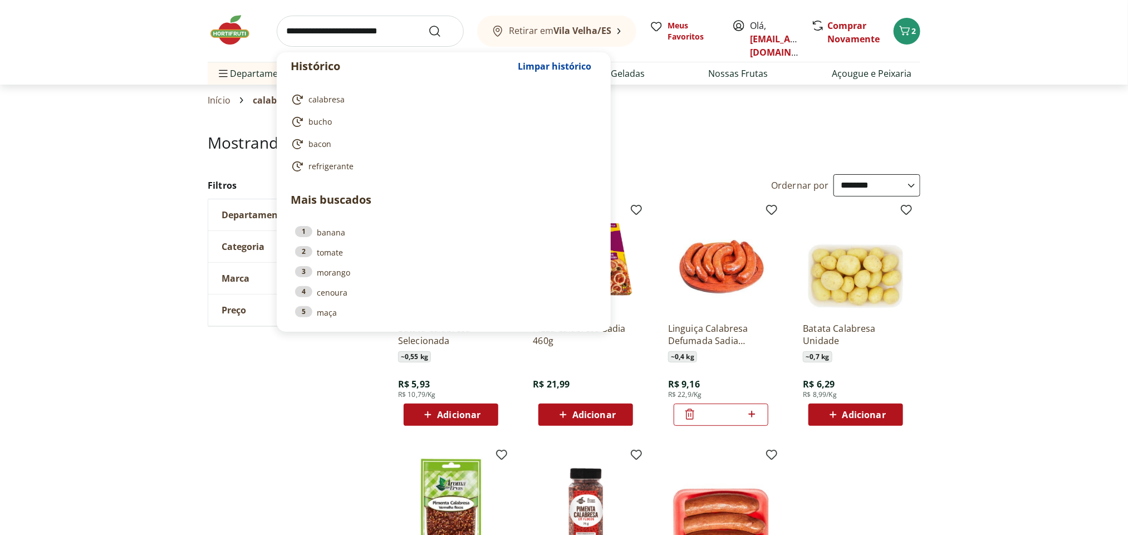
click at [358, 32] on input "search" at bounding box center [370, 31] width 187 height 31
select select "**********"
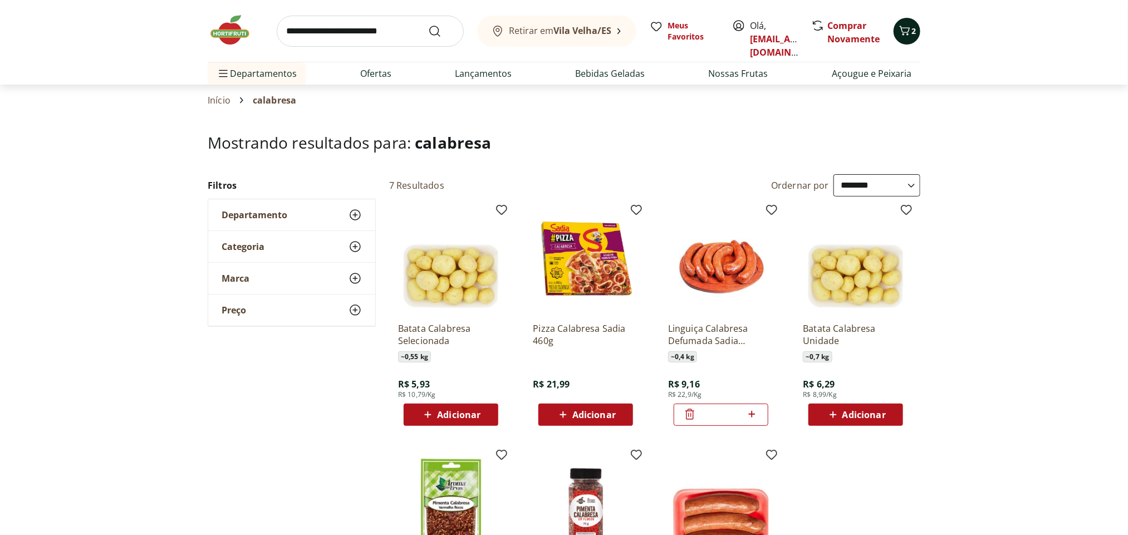
click at [908, 38] on div "2" at bounding box center [907, 31] width 9 height 18
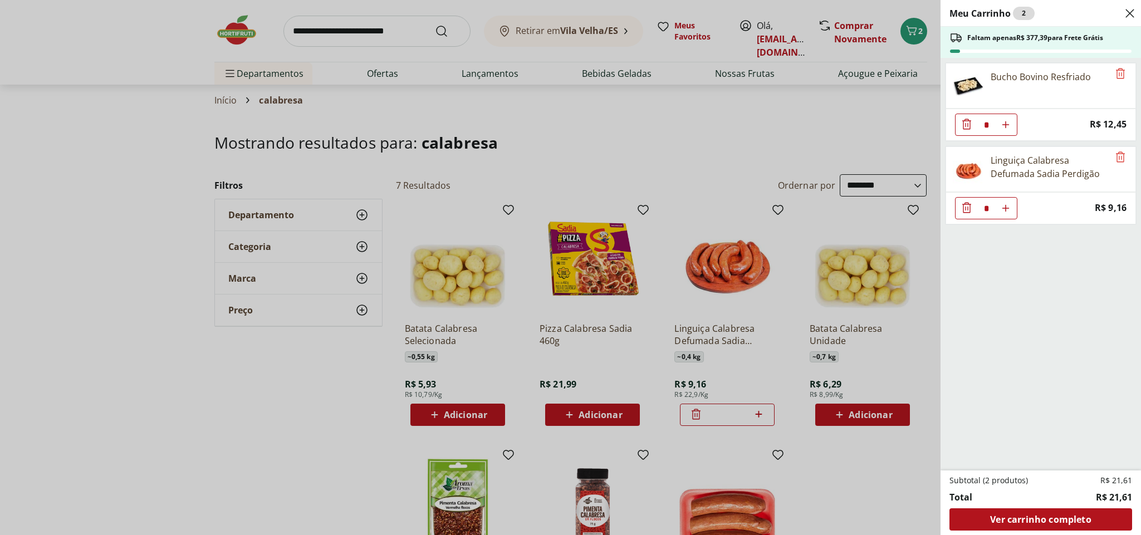
click at [694, 132] on div "Meu Carrinho 2 Faltam apenas R$ 377,39 para Frete Grátis Bucho Bovino Resfriado…" at bounding box center [570, 267] width 1141 height 535
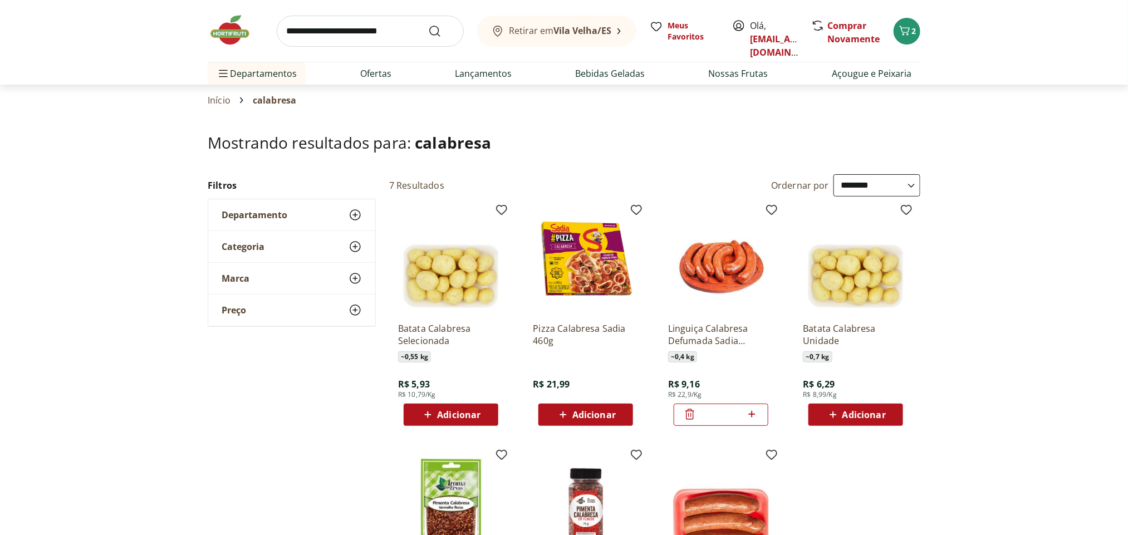
click at [226, 28] on img at bounding box center [236, 29] width 56 height 33
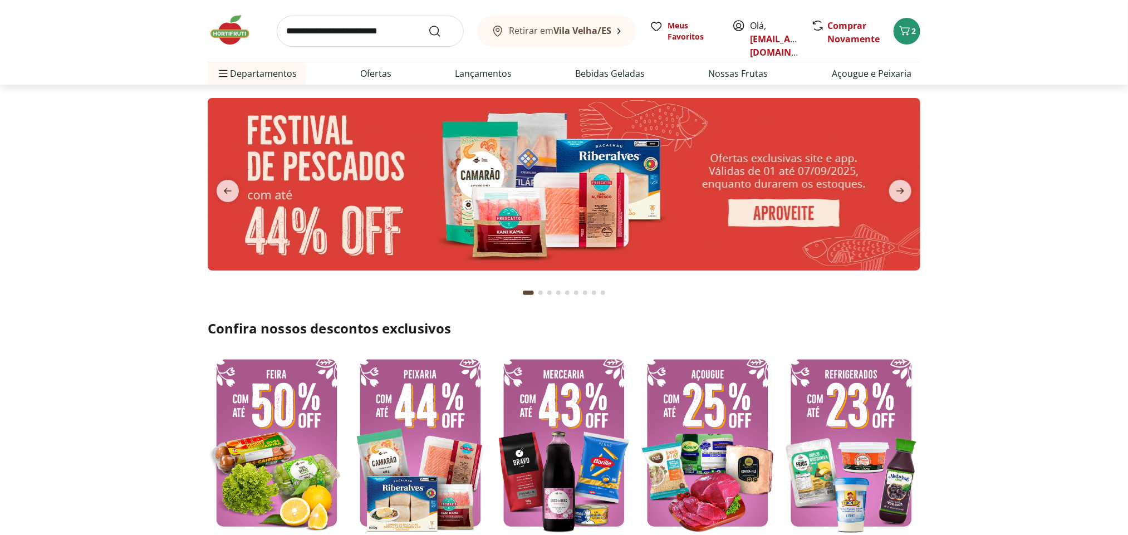
click at [368, 27] on input "search" at bounding box center [370, 31] width 187 height 31
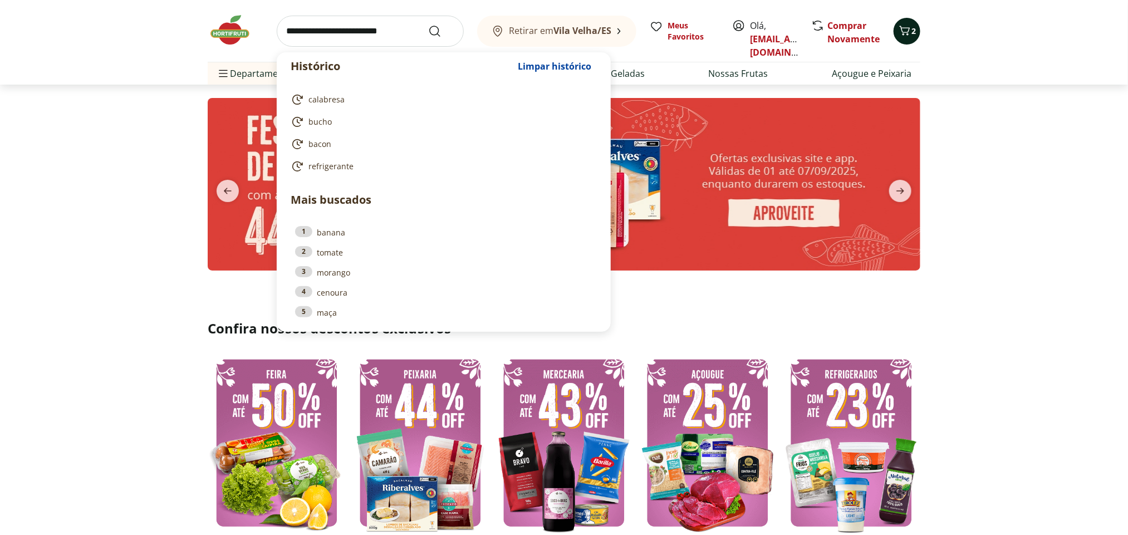
click at [904, 25] on icon "Carrinho" at bounding box center [904, 30] width 13 height 13
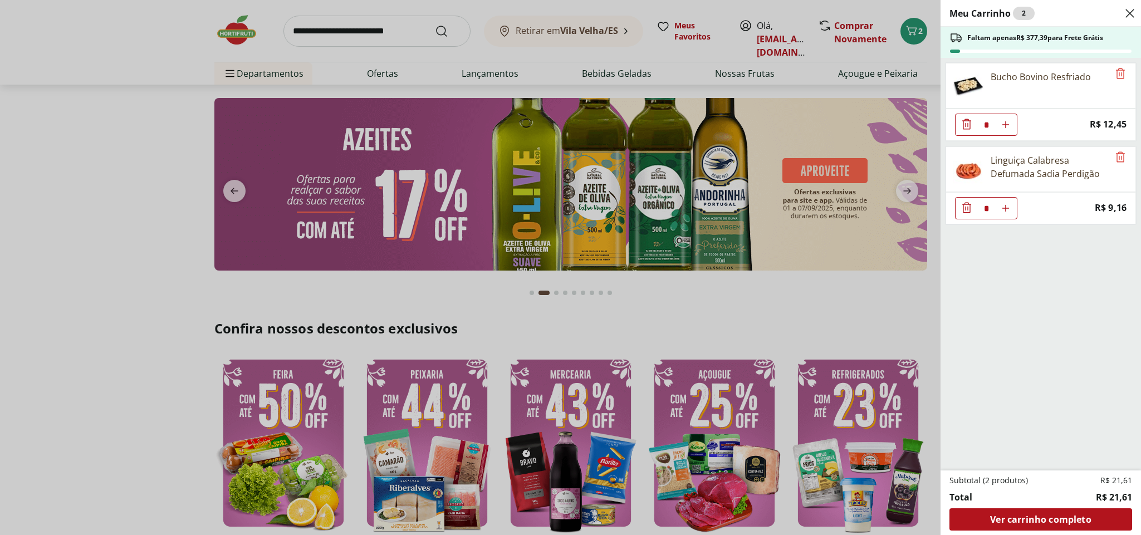
click at [321, 35] on div "Meu Carrinho 2 Faltam apenas R$ 377,39 para Frete Grátis Bucho Bovino Resfriado…" at bounding box center [570, 267] width 1141 height 535
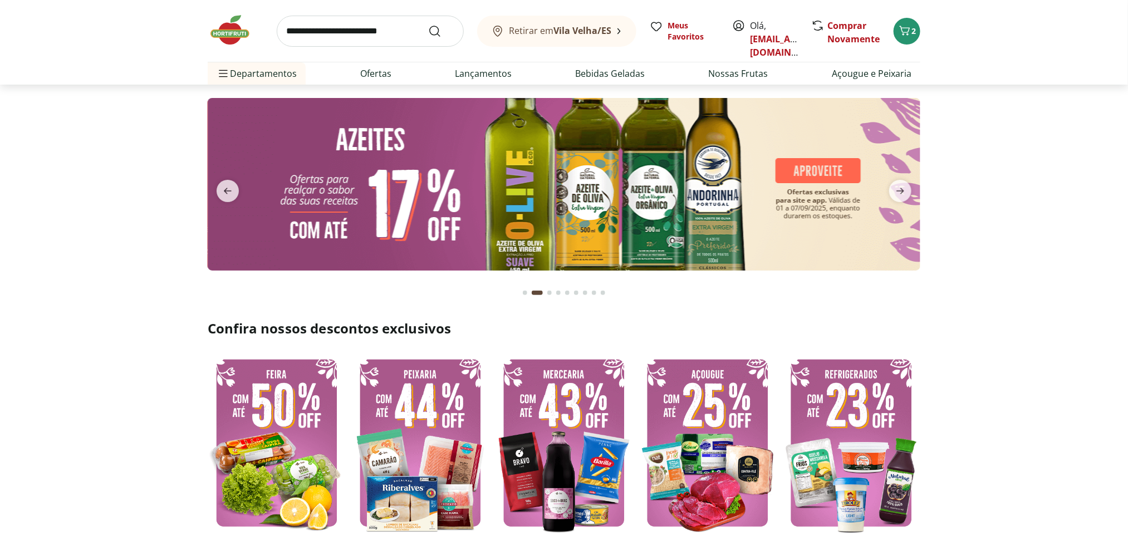
click at [339, 31] on input "search" at bounding box center [370, 31] width 187 height 31
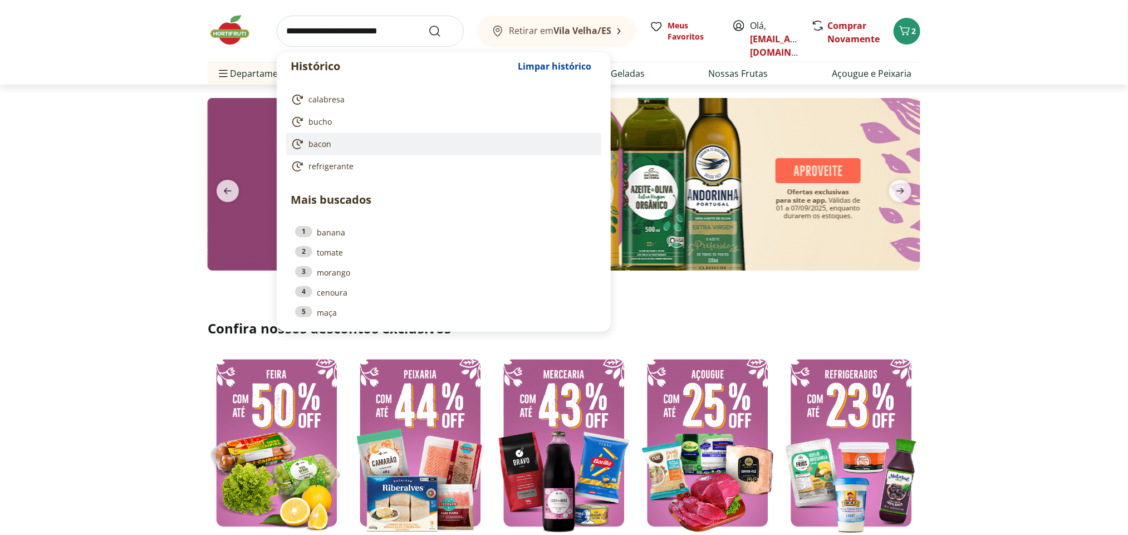
click at [335, 144] on link "bacon" at bounding box center [442, 144] width 302 height 13
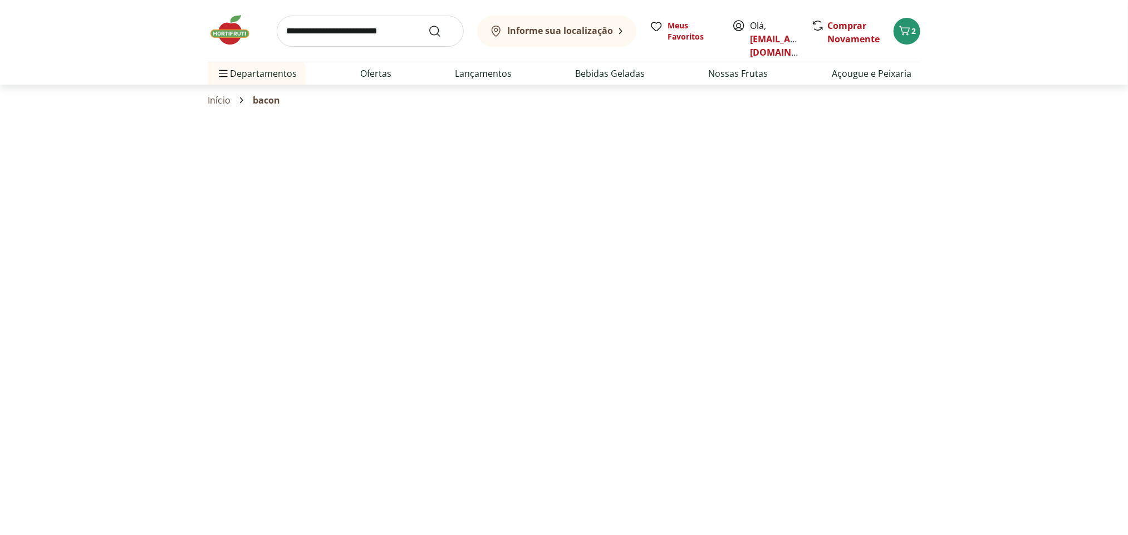
select select "**********"
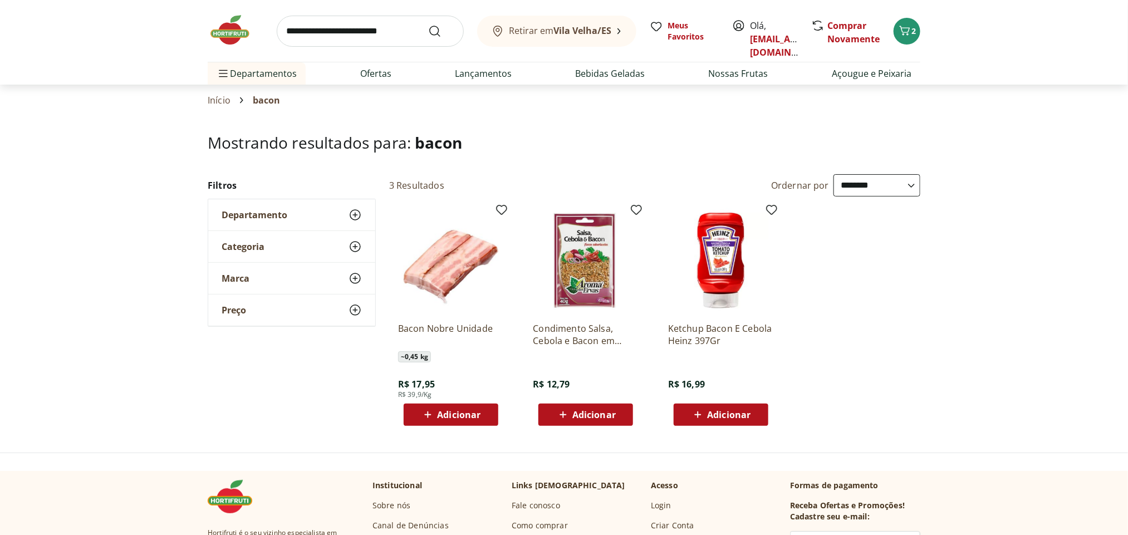
click at [476, 417] on span "Adicionar" at bounding box center [458, 414] width 43 height 9
click at [233, 32] on img at bounding box center [236, 29] width 56 height 33
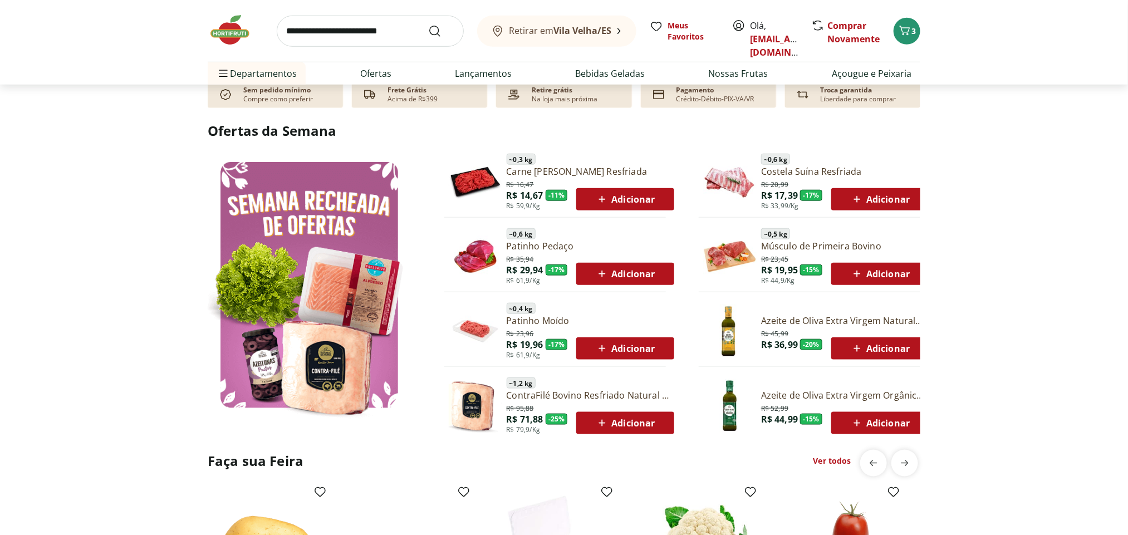
scroll to position [488, 0]
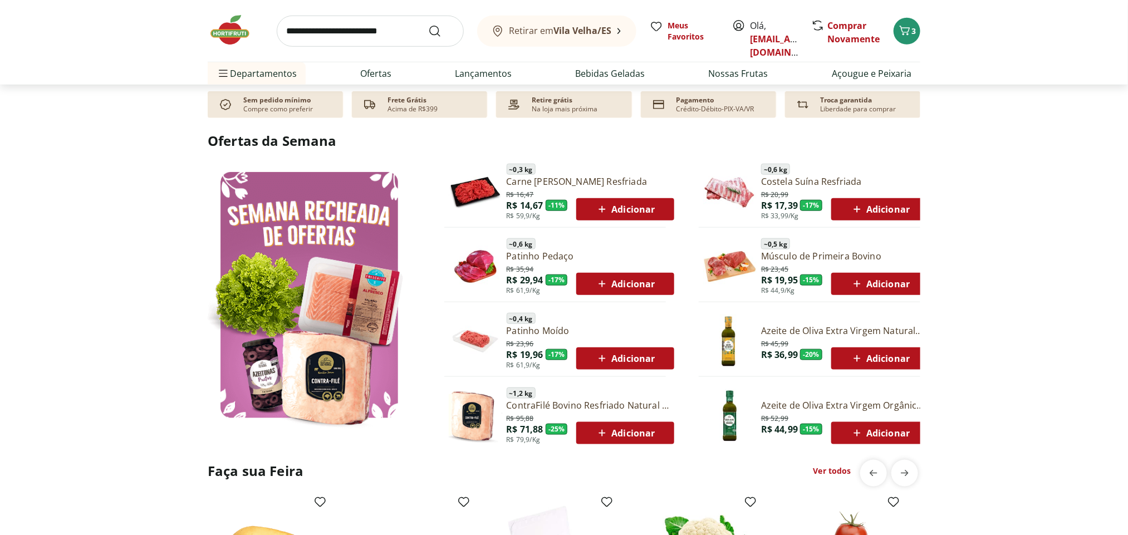
click at [637, 209] on span "Adicionar" at bounding box center [625, 209] width 60 height 13
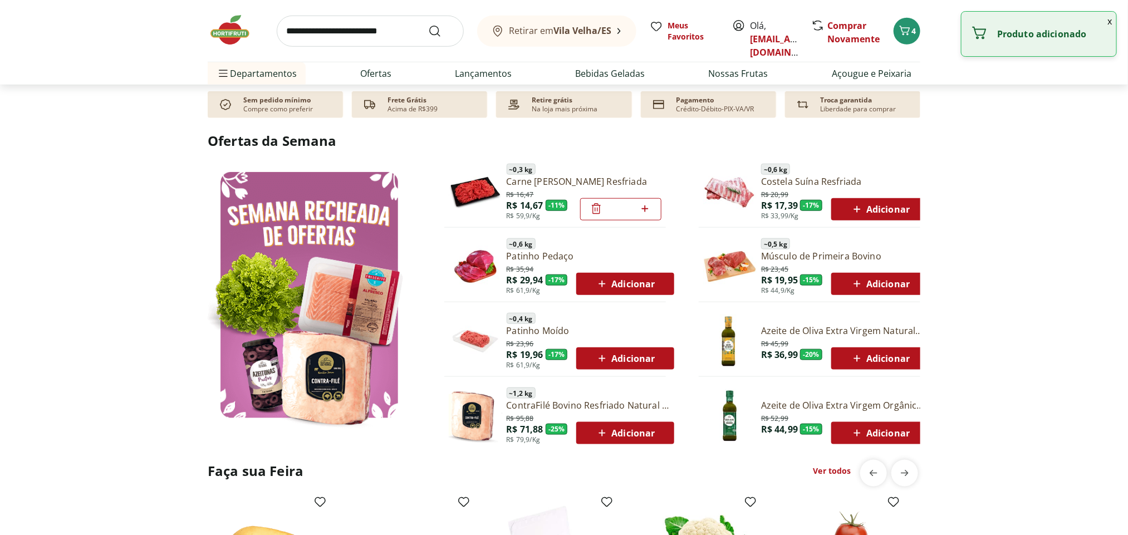
click at [889, 209] on span "Adicionar" at bounding box center [880, 209] width 60 height 13
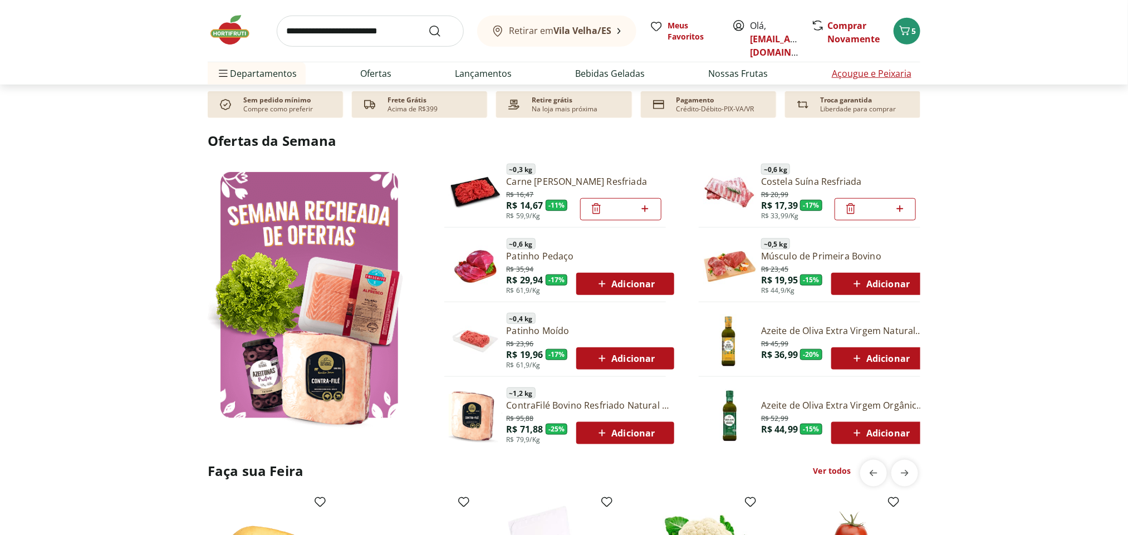
click at [857, 74] on link "Açougue e Peixaria" at bounding box center [872, 73] width 80 height 13
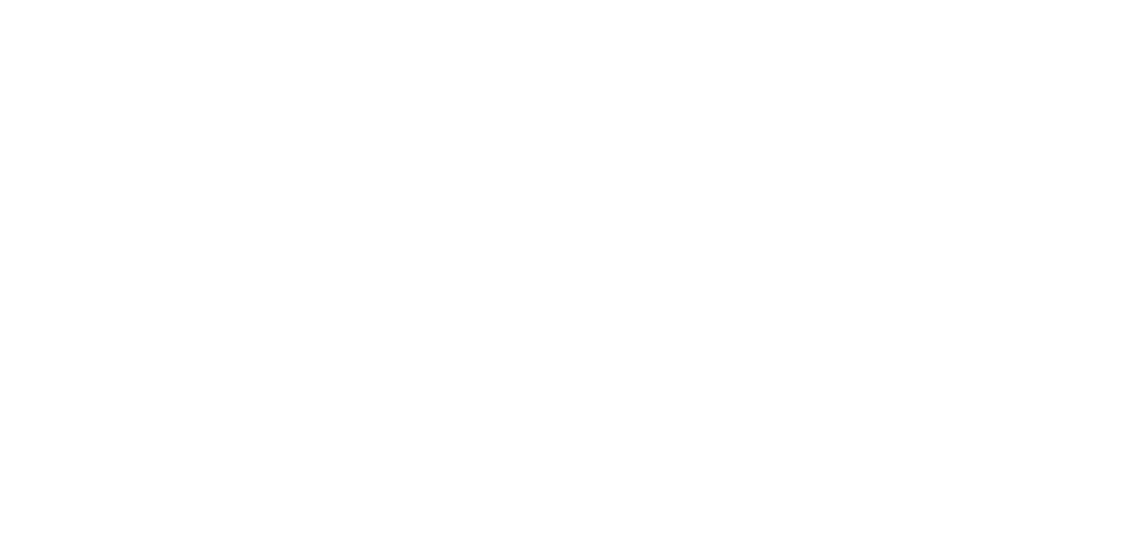
select select "**********"
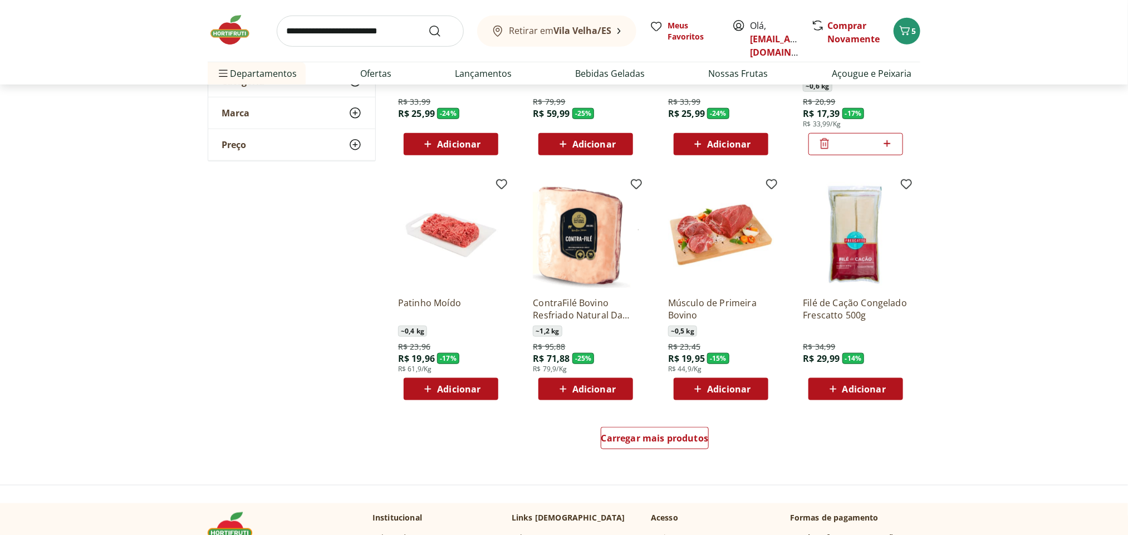
scroll to position [478, 0]
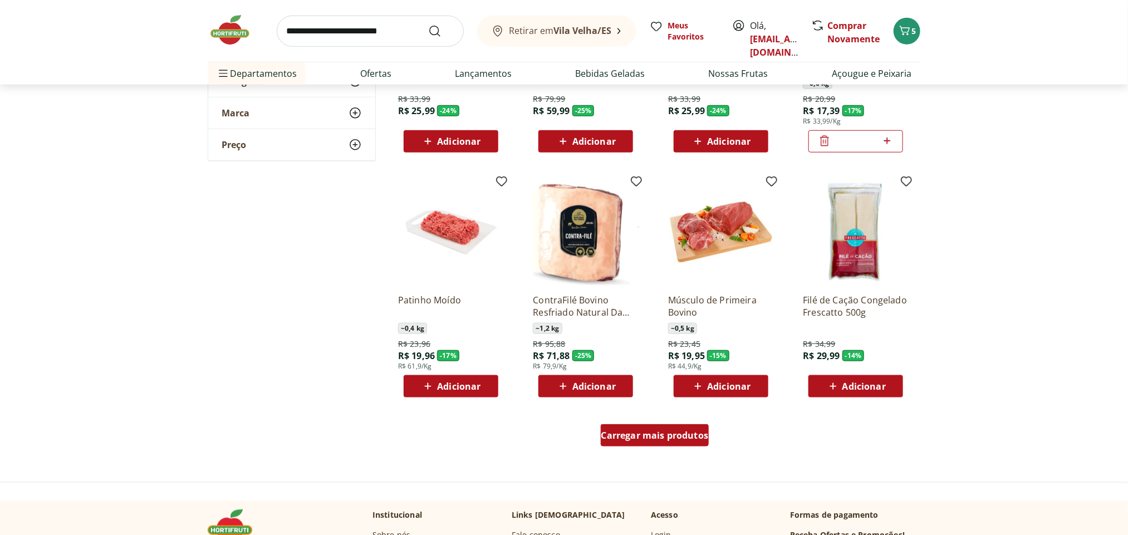
click at [698, 436] on span "Carregar mais produtos" at bounding box center [655, 435] width 107 height 9
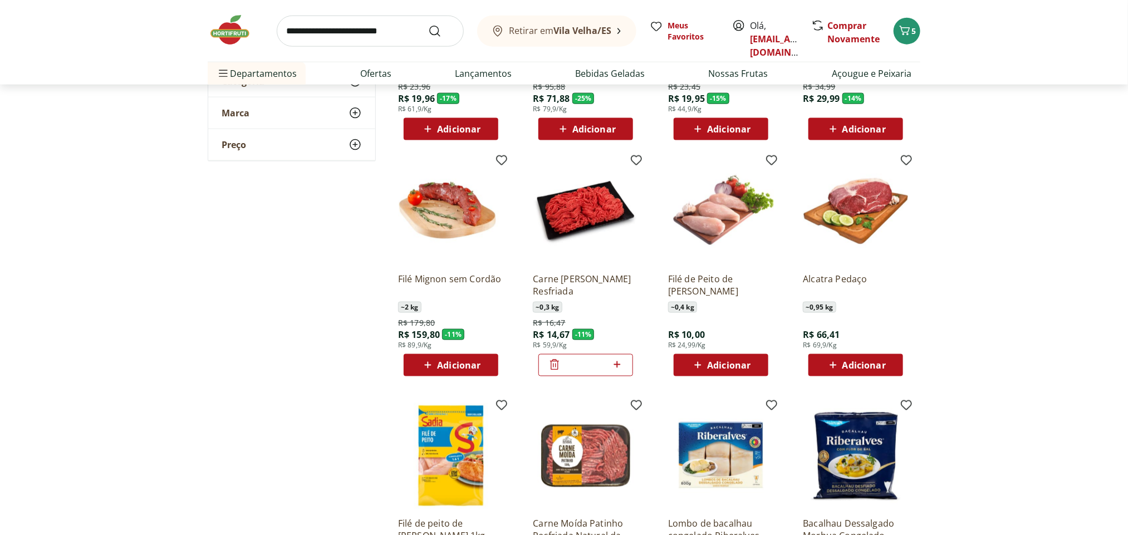
scroll to position [739, 0]
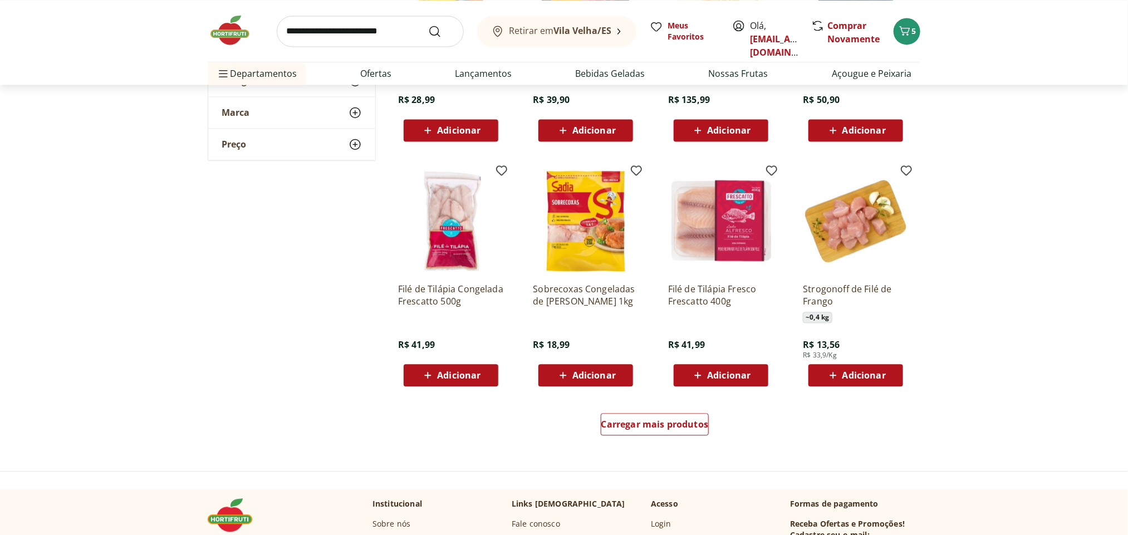
scroll to position [1240, 0]
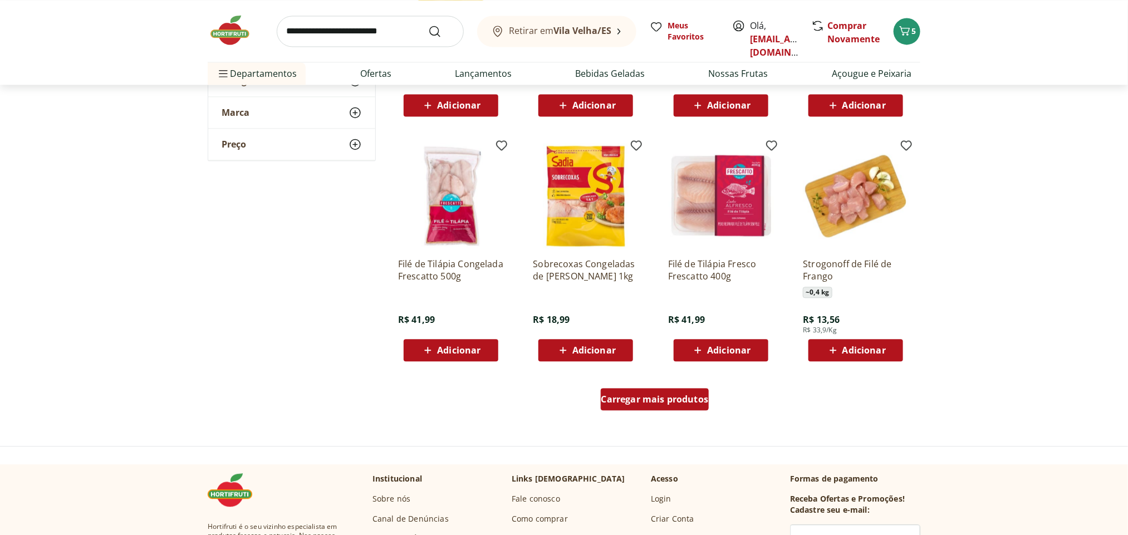
click at [669, 403] on span "Carregar mais produtos" at bounding box center [655, 399] width 107 height 9
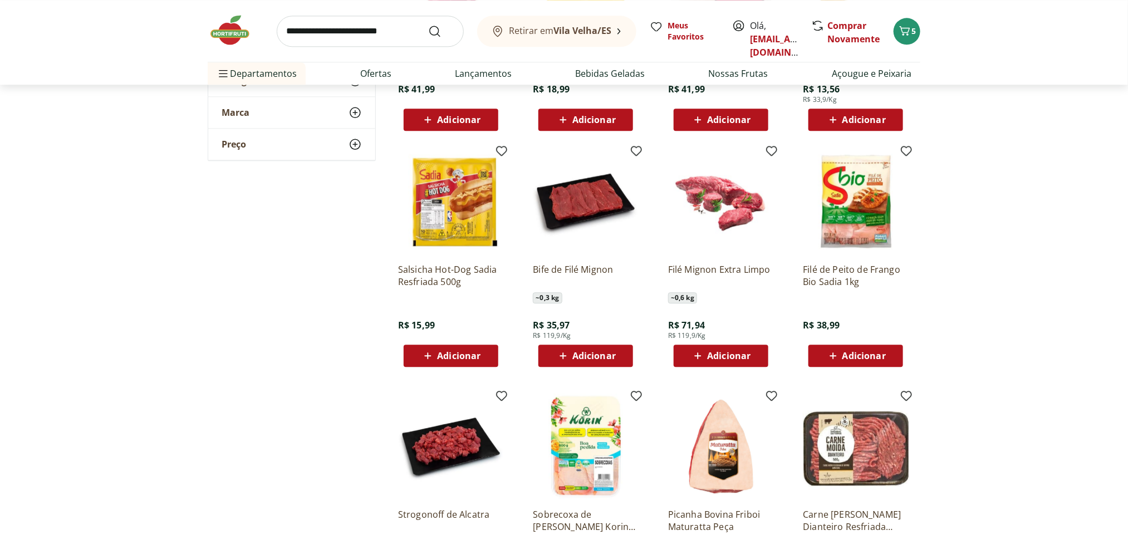
scroll to position [1477, 0]
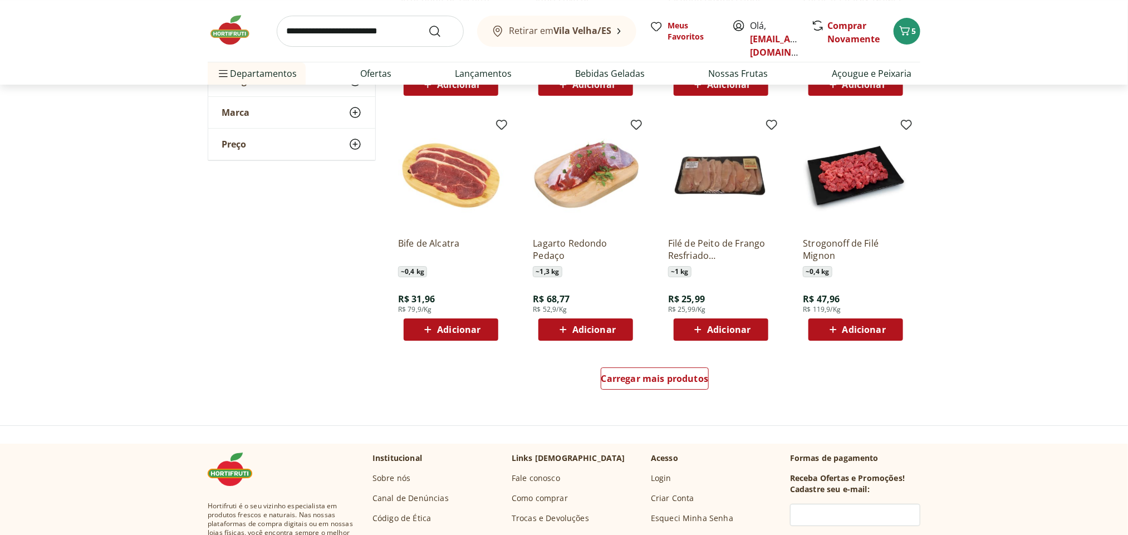
scroll to position [2026, 0]
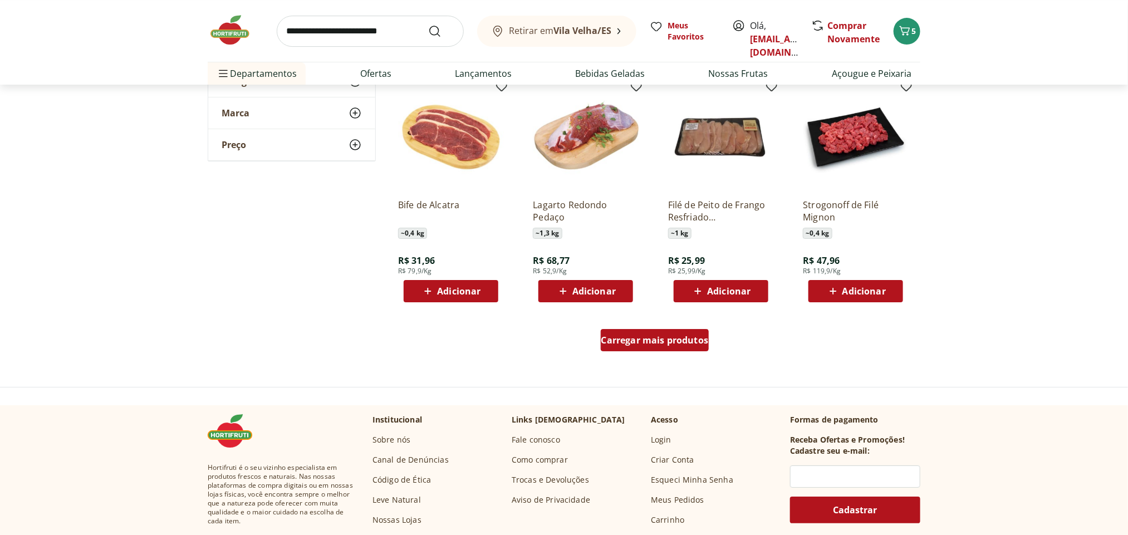
click at [662, 344] on span "Carregar mais produtos" at bounding box center [655, 340] width 107 height 9
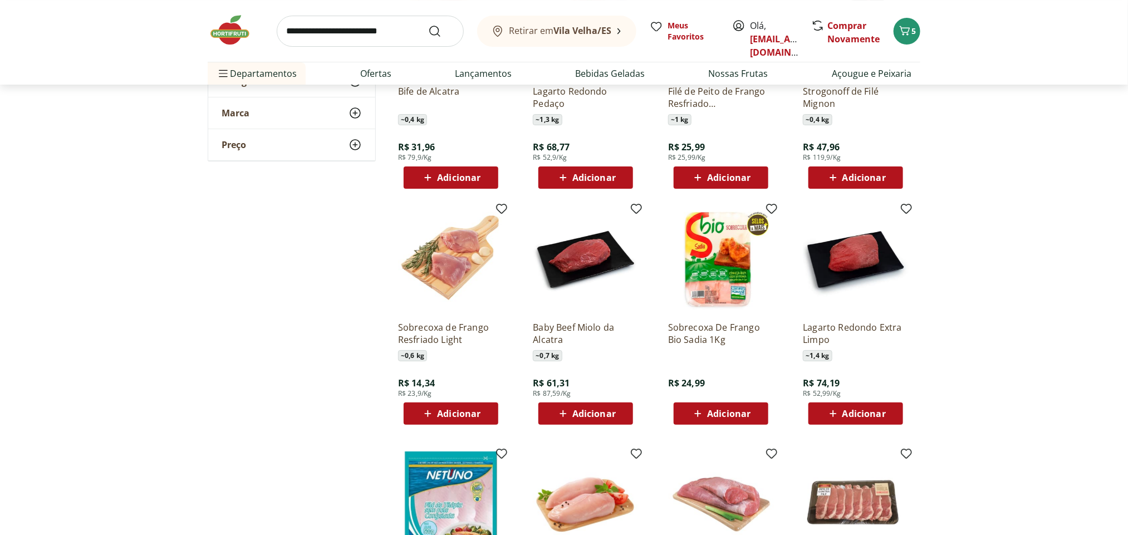
scroll to position [2173, 0]
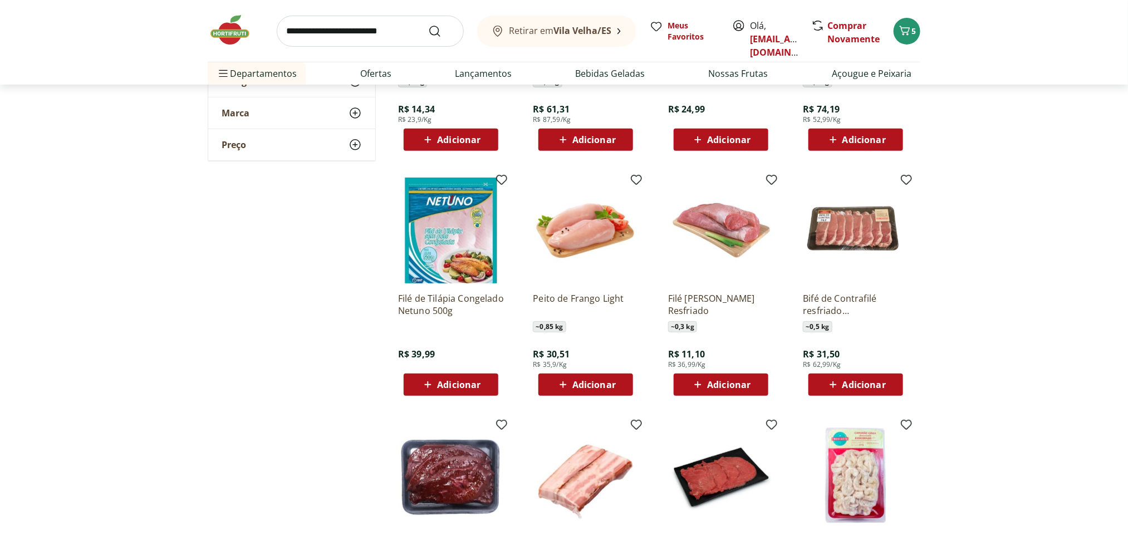
scroll to position [2420, 0]
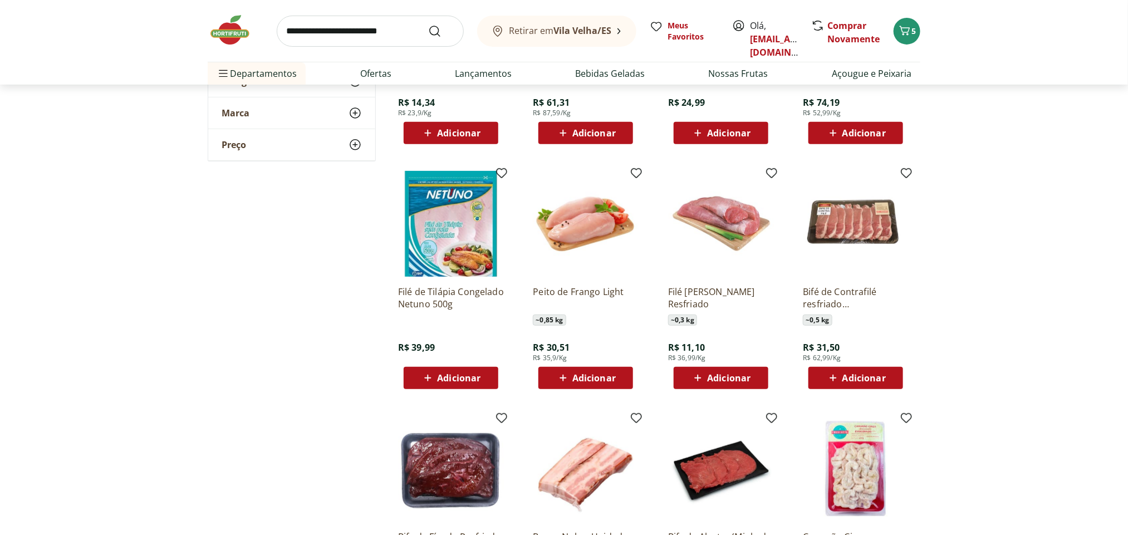
click at [722, 374] on span "Adicionar" at bounding box center [728, 378] width 43 height 9
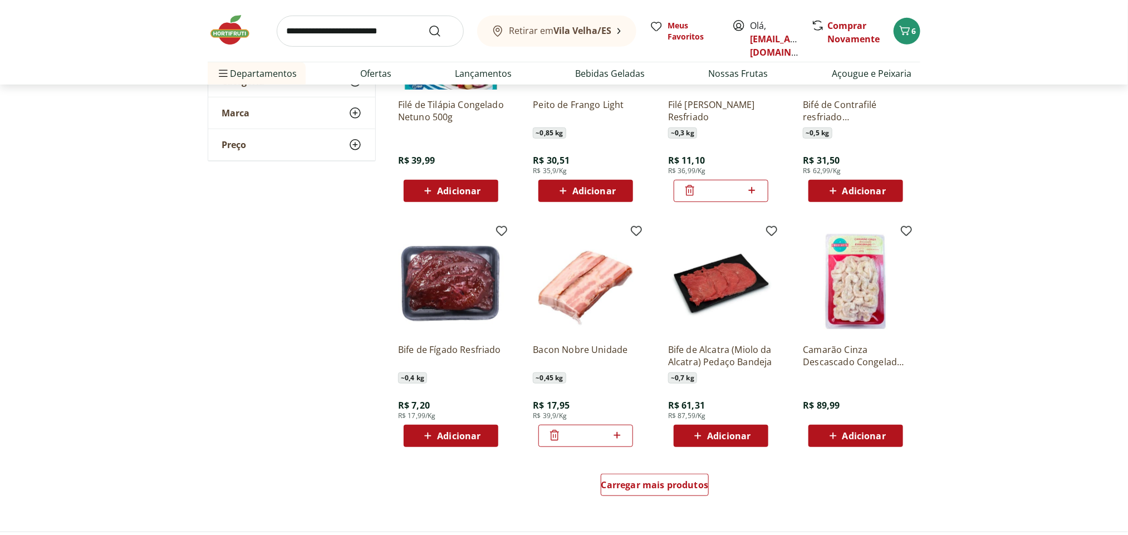
scroll to position [2694, 0]
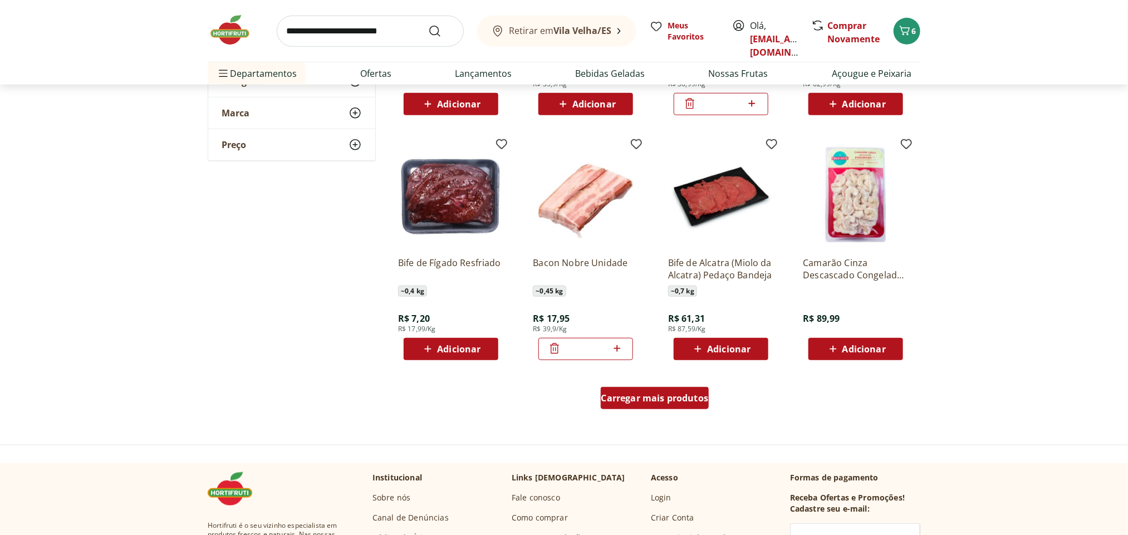
click at [632, 405] on div "Carregar mais produtos" at bounding box center [655, 398] width 109 height 22
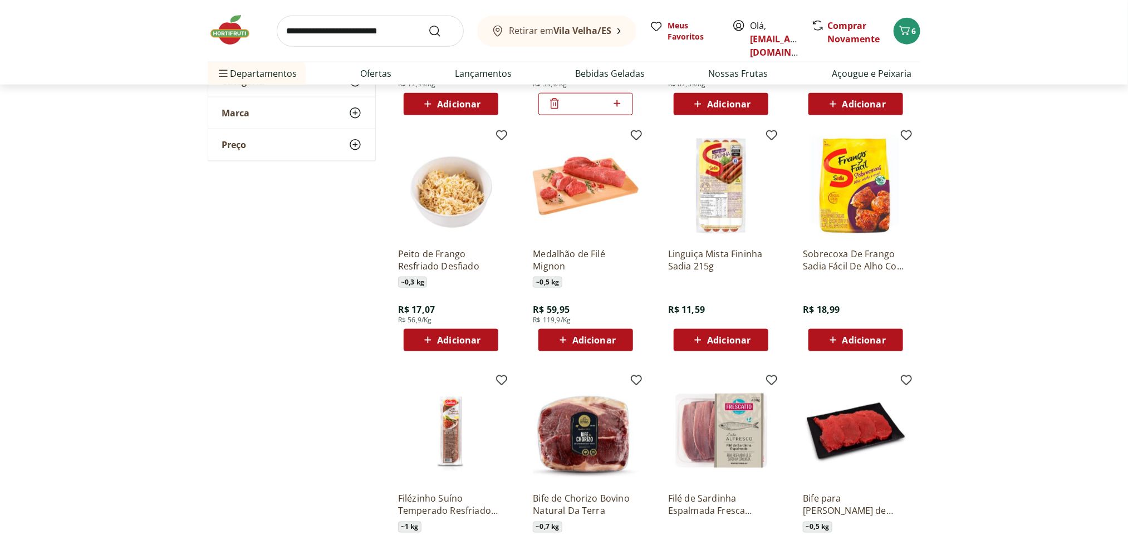
scroll to position [2946, 0]
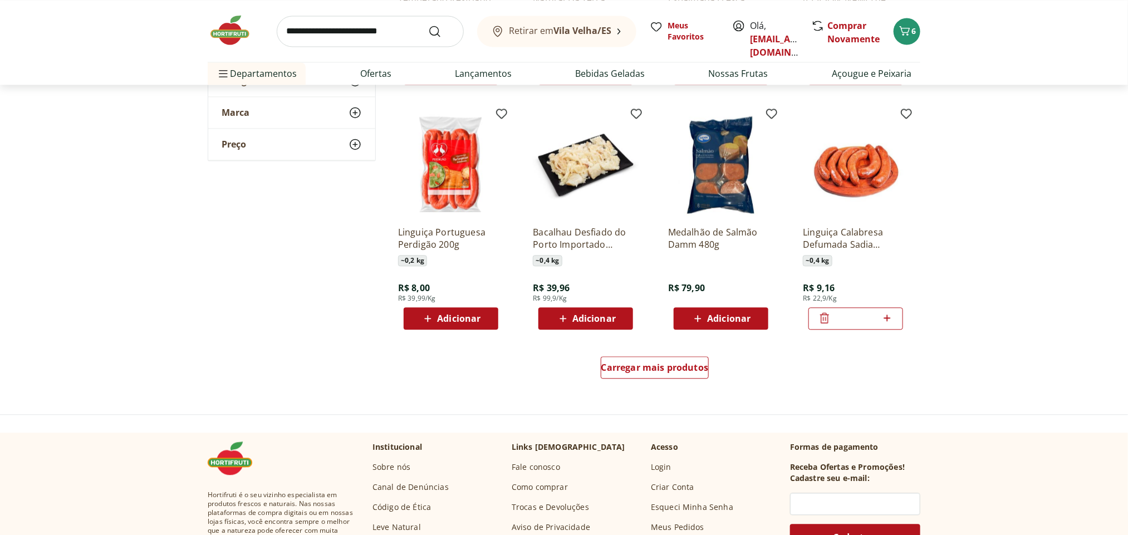
scroll to position [3483, 0]
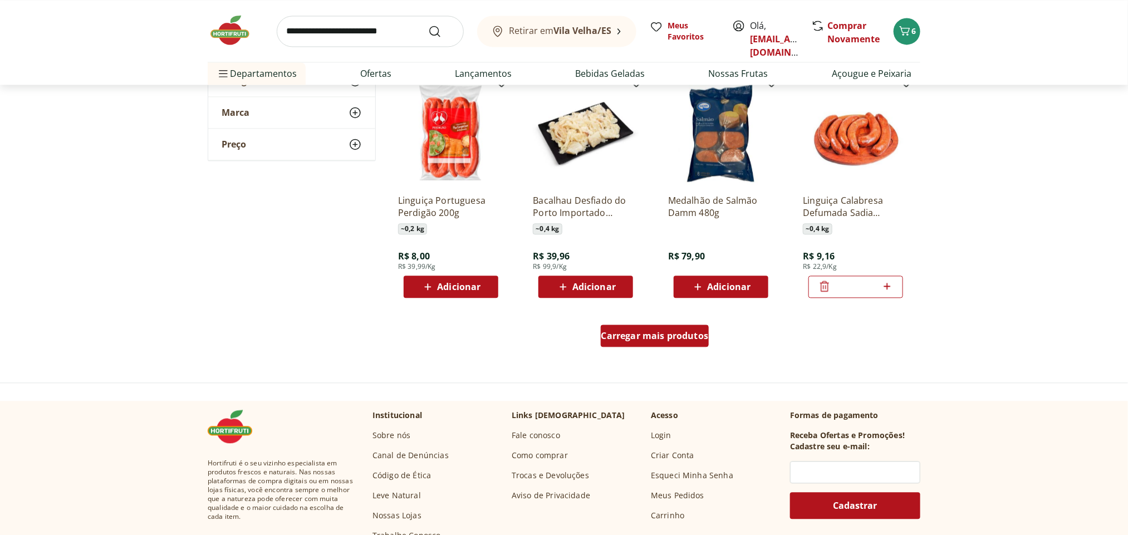
click at [673, 338] on span "Carregar mais produtos" at bounding box center [655, 335] width 107 height 9
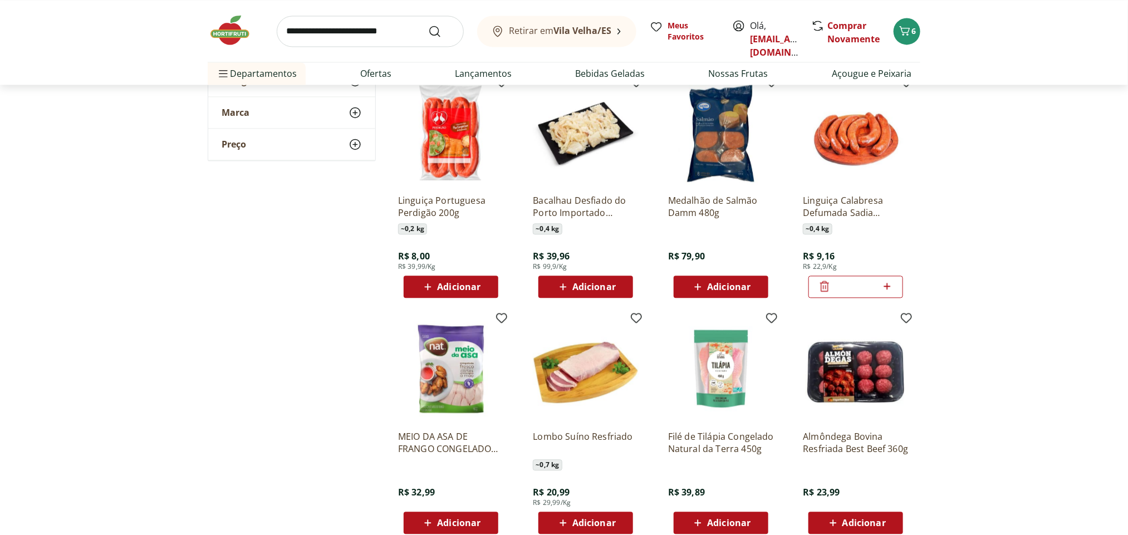
click at [458, 286] on span "Adicionar" at bounding box center [458, 286] width 43 height 9
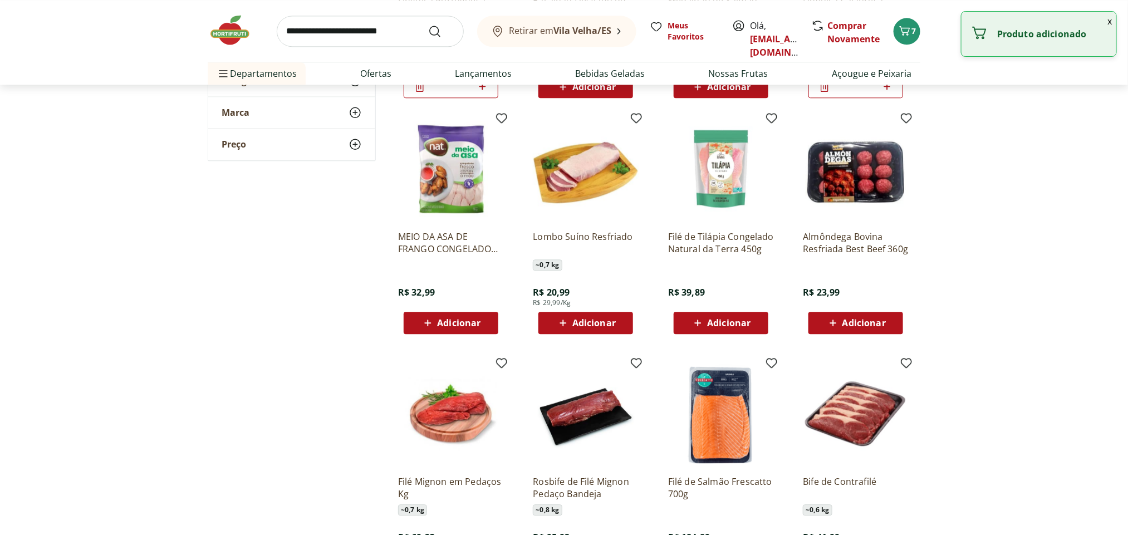
scroll to position [3701, 0]
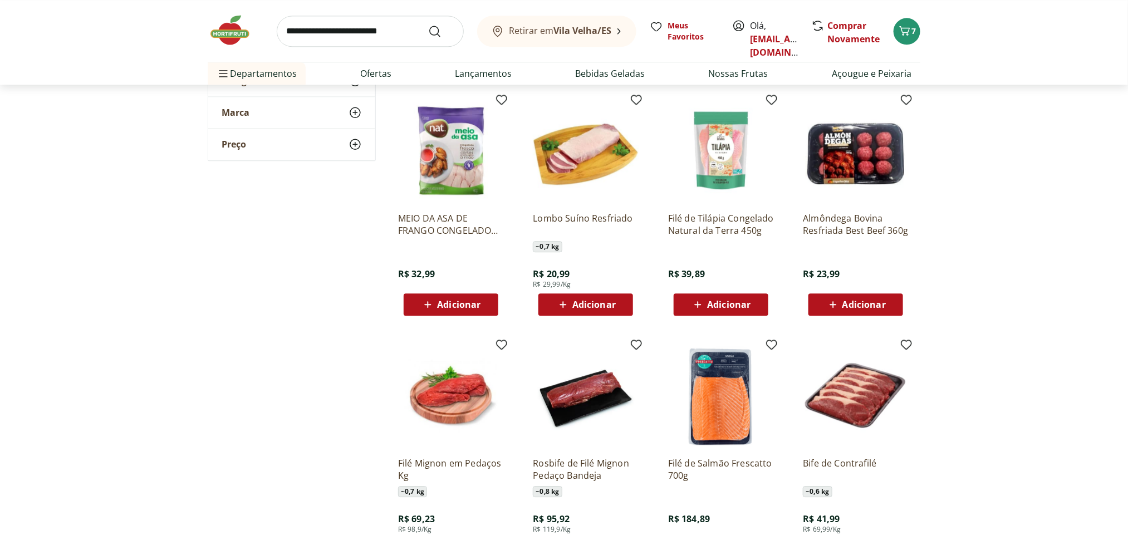
click at [595, 301] on span "Adicionar" at bounding box center [594, 304] width 43 height 9
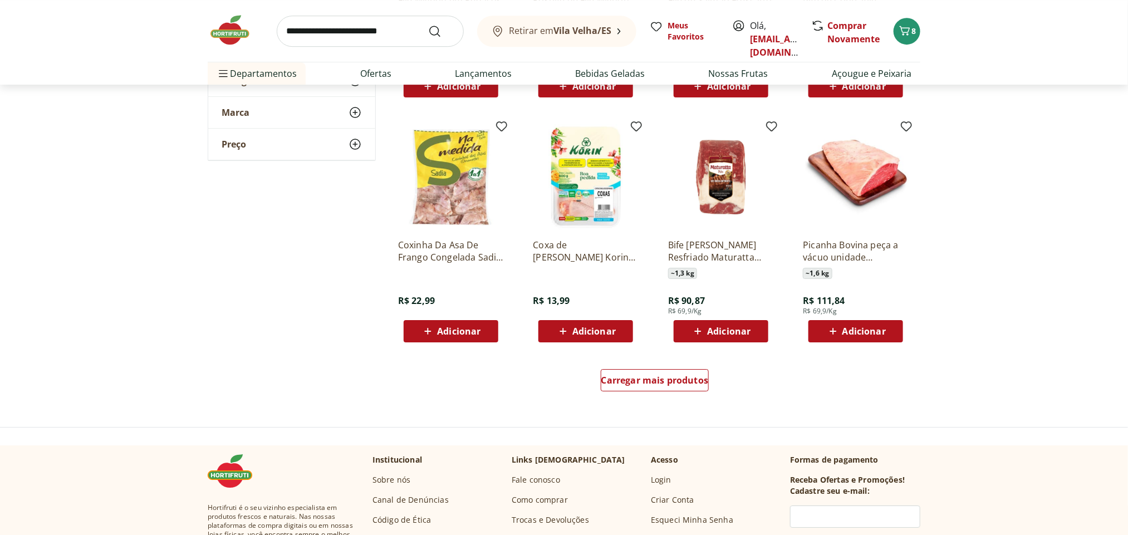
scroll to position [4183, 0]
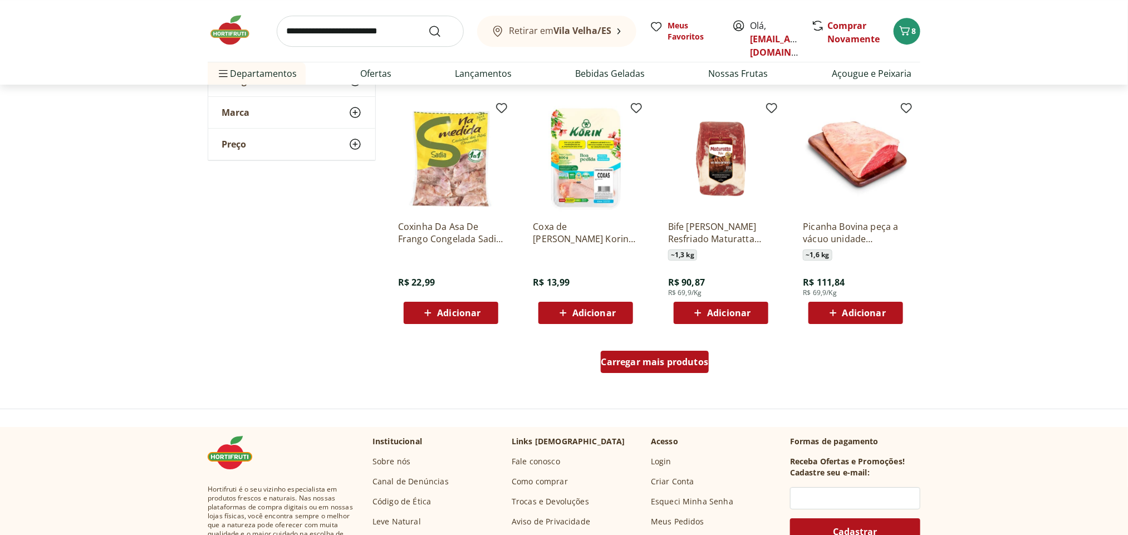
click at [666, 359] on span "Carregar mais produtos" at bounding box center [655, 362] width 107 height 9
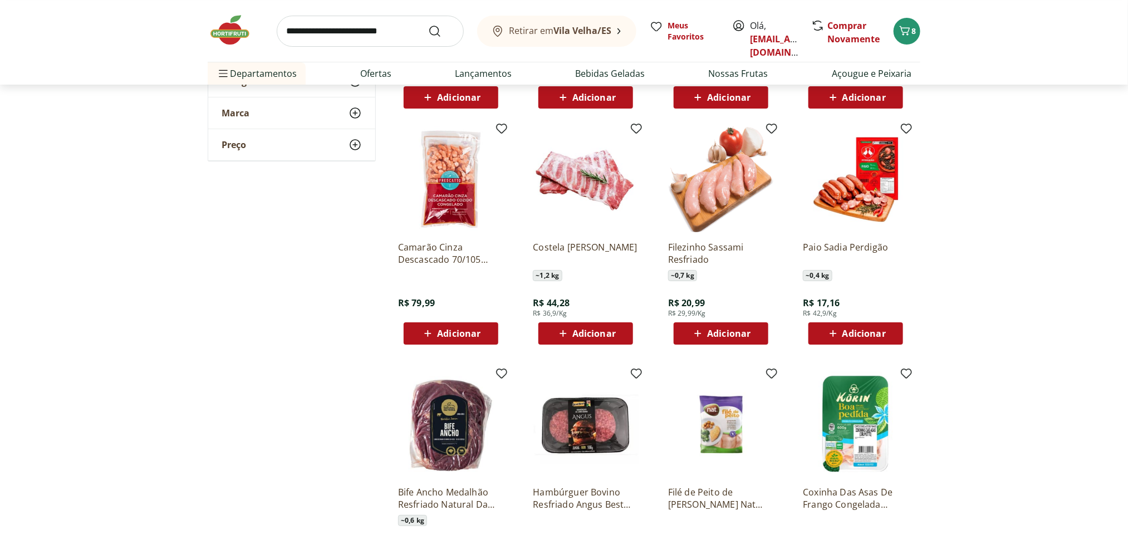
scroll to position [4430, 0]
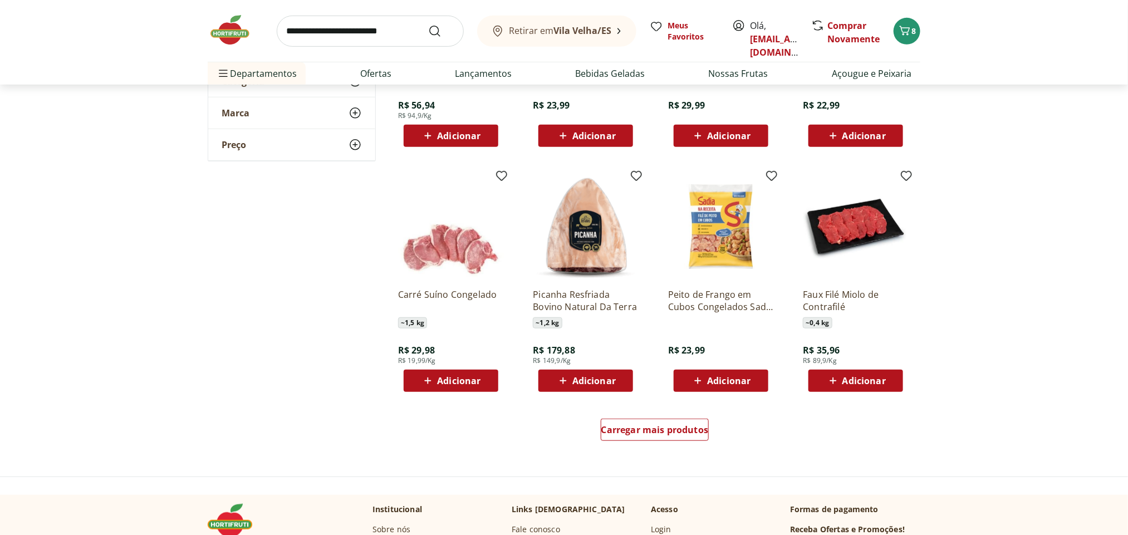
scroll to position [4738, 0]
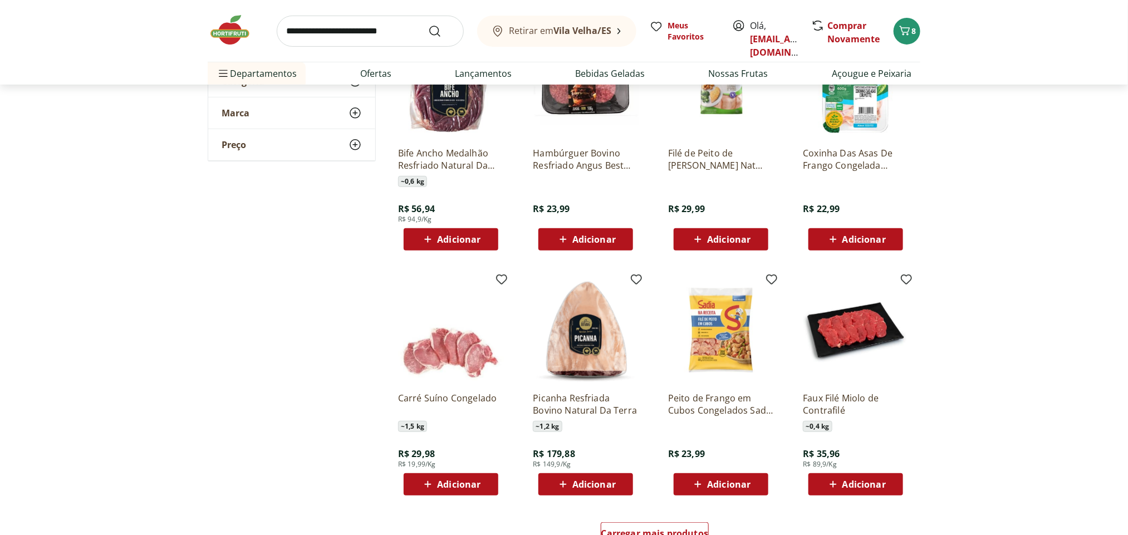
click at [463, 490] on span "Adicionar" at bounding box center [451, 484] width 60 height 13
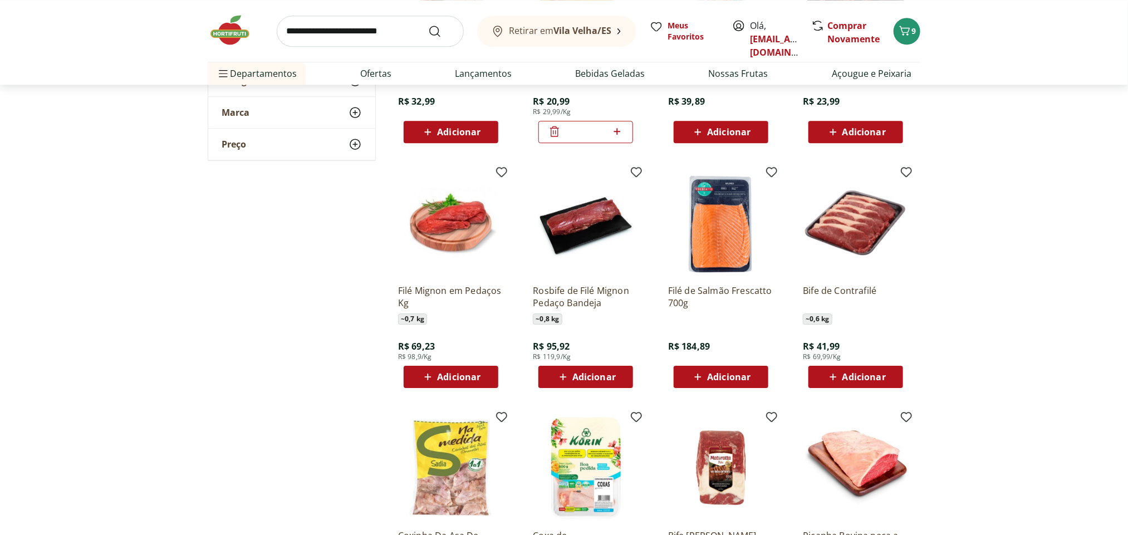
scroll to position [3854, 0]
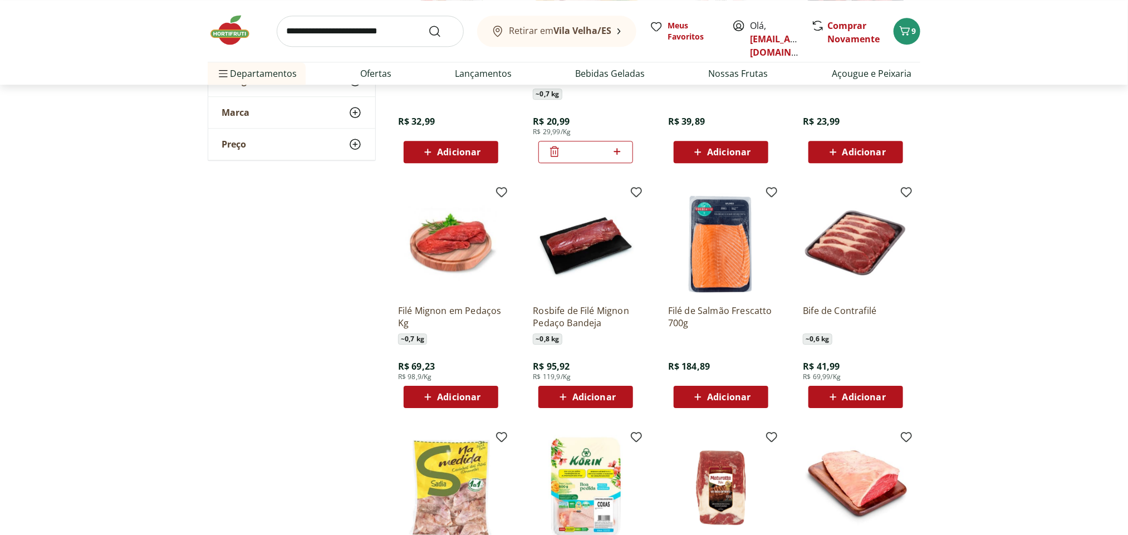
click at [876, 400] on span "Adicionar" at bounding box center [864, 397] width 43 height 9
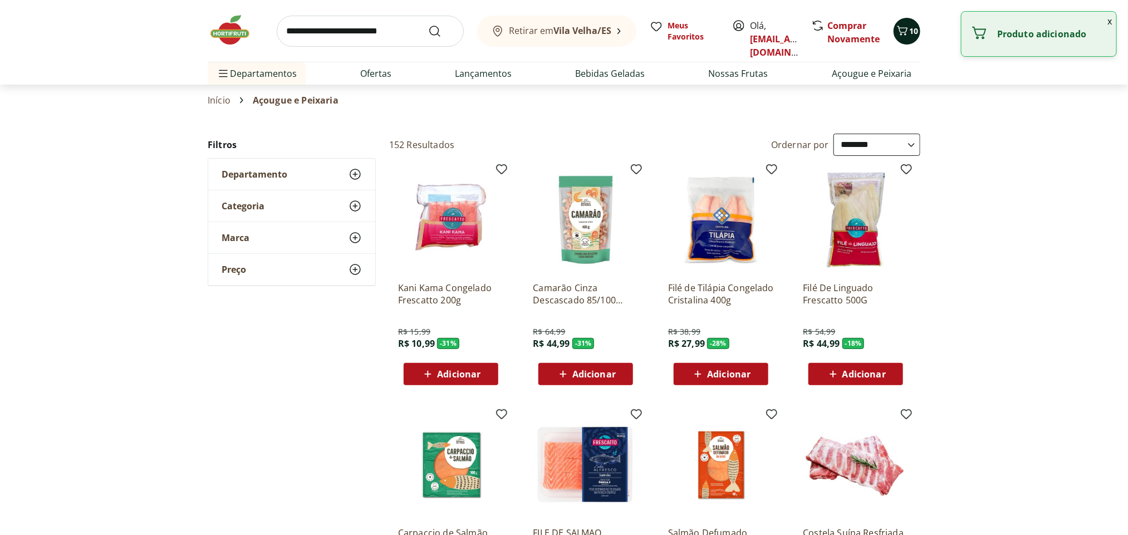
click at [916, 29] on span "10" at bounding box center [914, 31] width 9 height 11
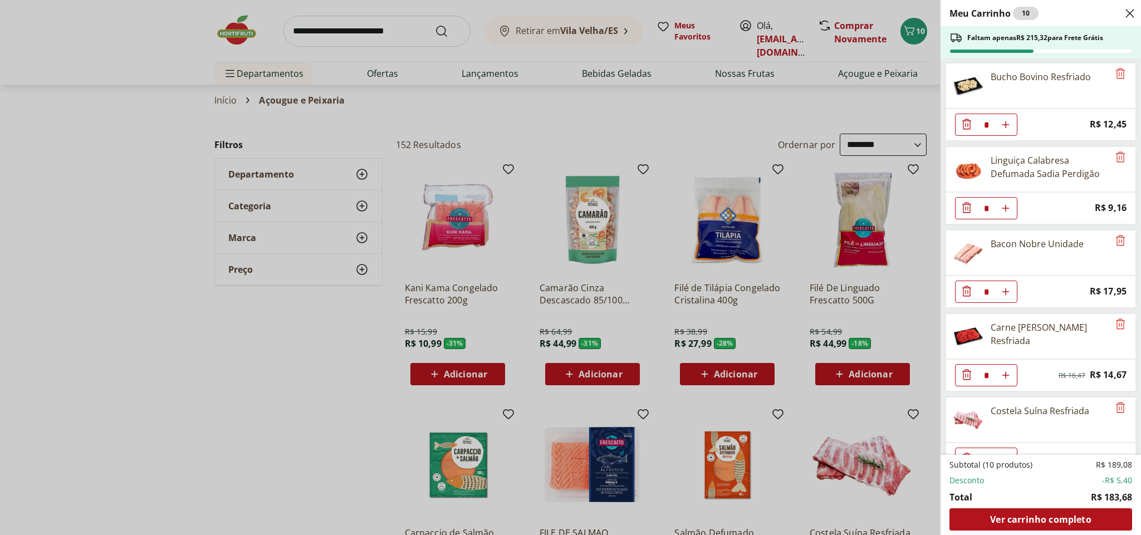
click at [408, 106] on div "Meu Carrinho 10 Faltam apenas R$ 215,32 para Frete Grátis Bucho Bovino Resfriad…" at bounding box center [570, 267] width 1141 height 535
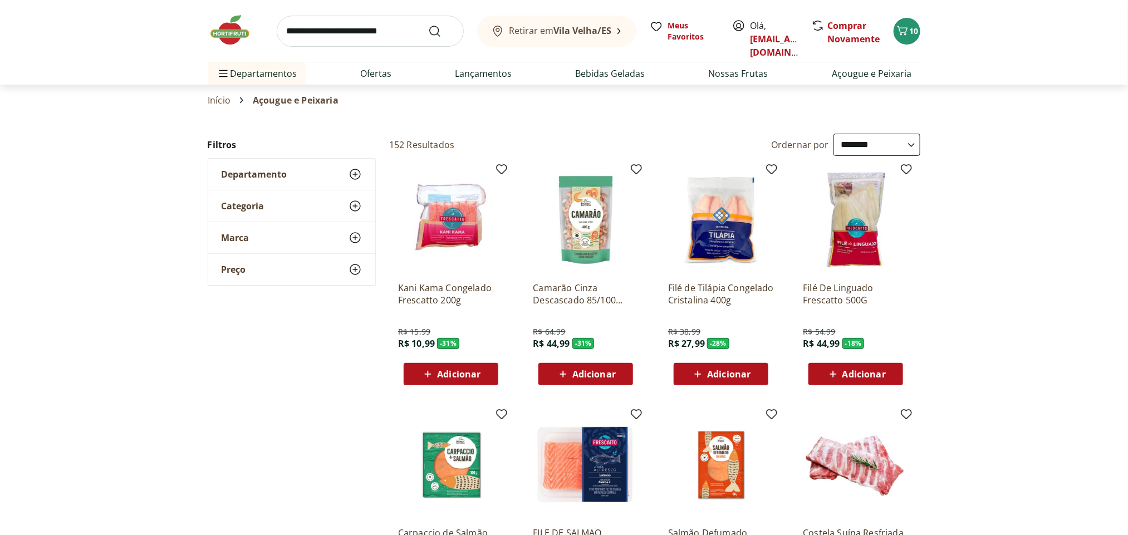
click at [218, 25] on img at bounding box center [236, 29] width 56 height 33
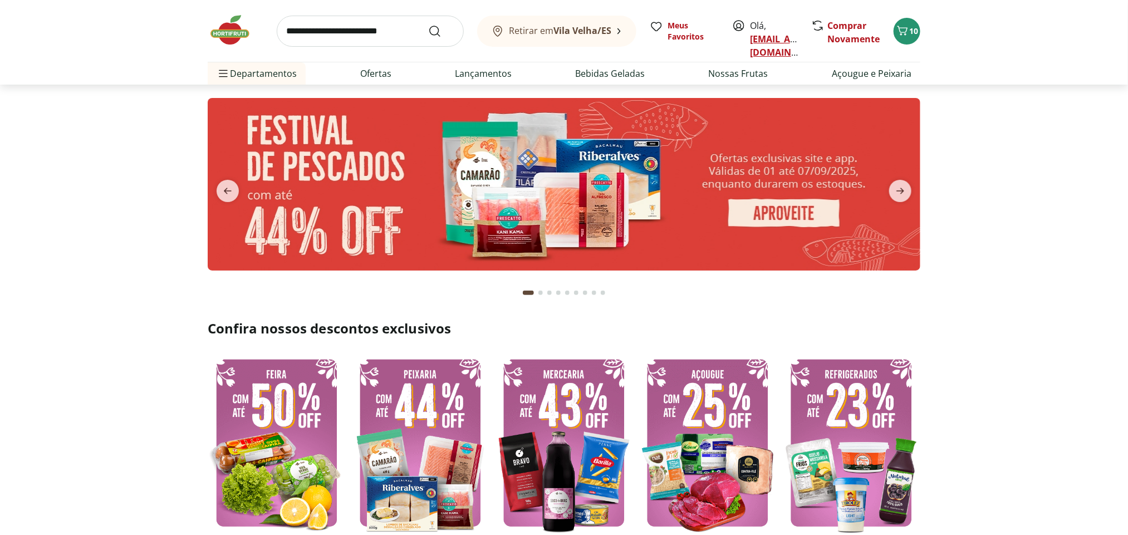
click at [768, 40] on link "[EMAIL_ADDRESS][DOMAIN_NAME]" at bounding box center [788, 46] width 77 height 26
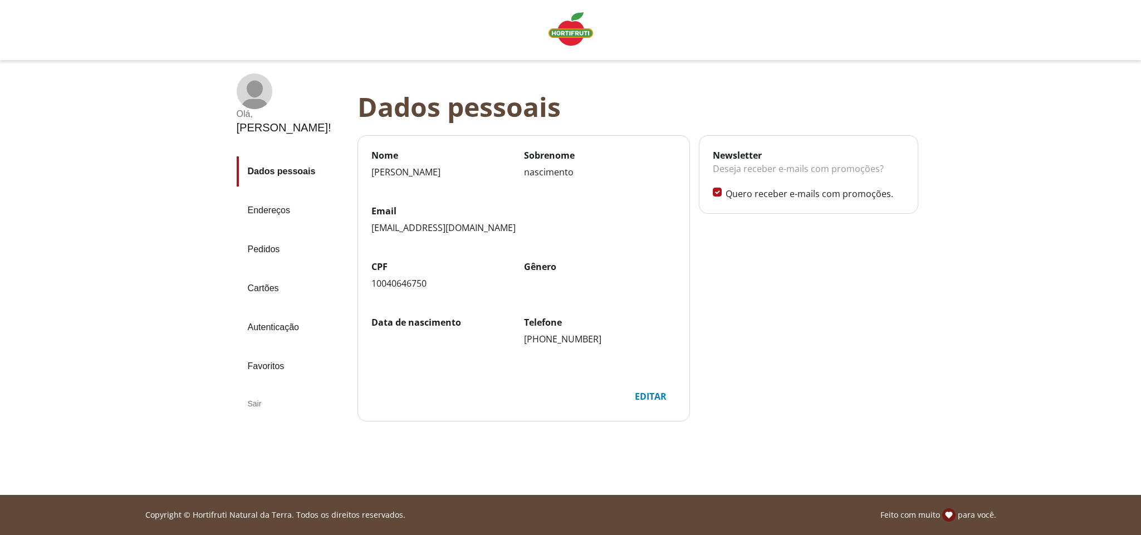
click at [263, 234] on link "Pedidos" at bounding box center [293, 249] width 112 height 30
